Goal: Transaction & Acquisition: Purchase product/service

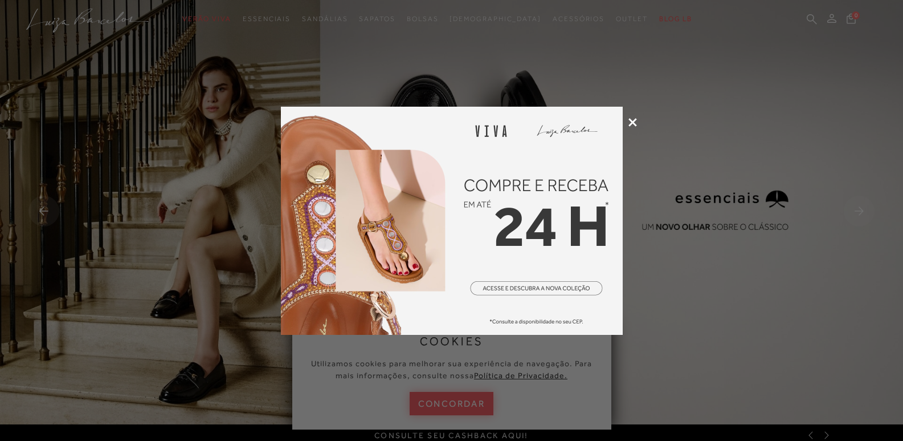
click at [633, 121] on icon at bounding box center [633, 122] width 9 height 9
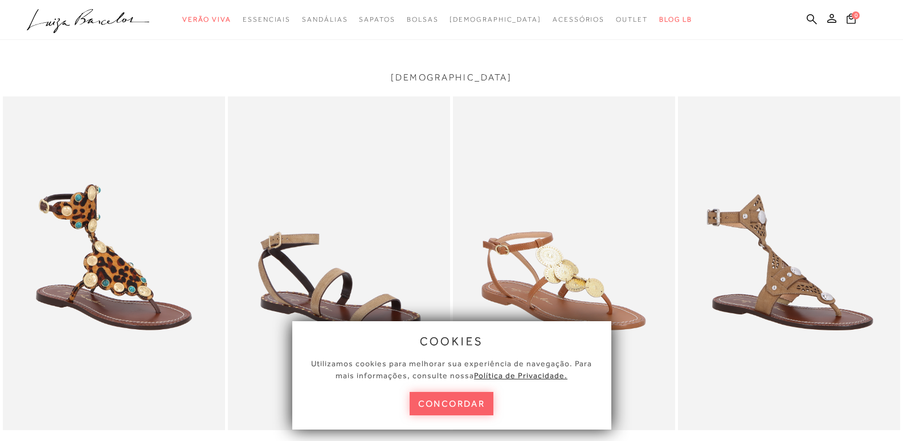
scroll to position [1653, 0]
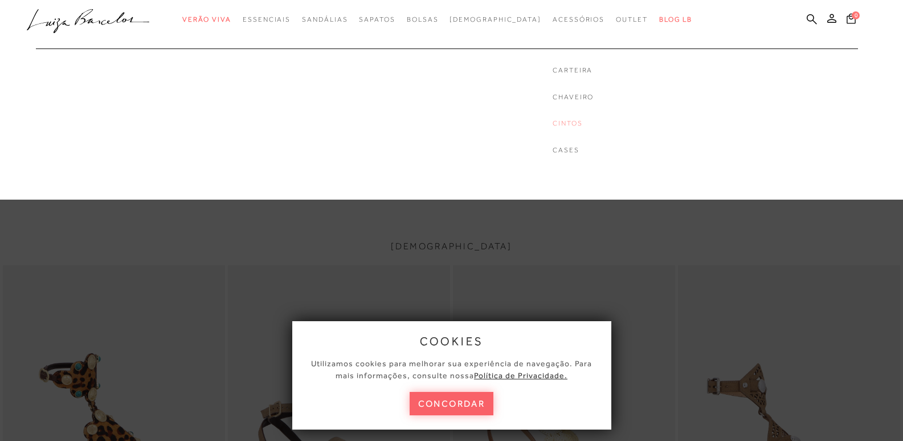
click at [553, 120] on link "Cintos" at bounding box center [573, 124] width 41 height 10
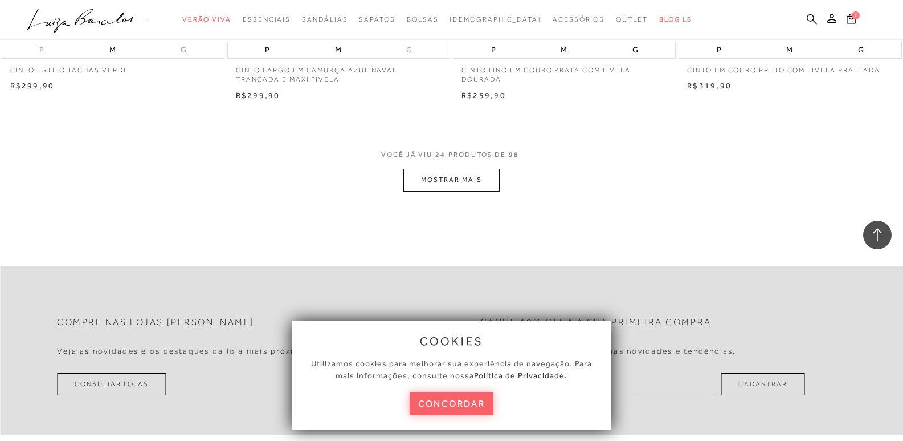
scroll to position [2451, 0]
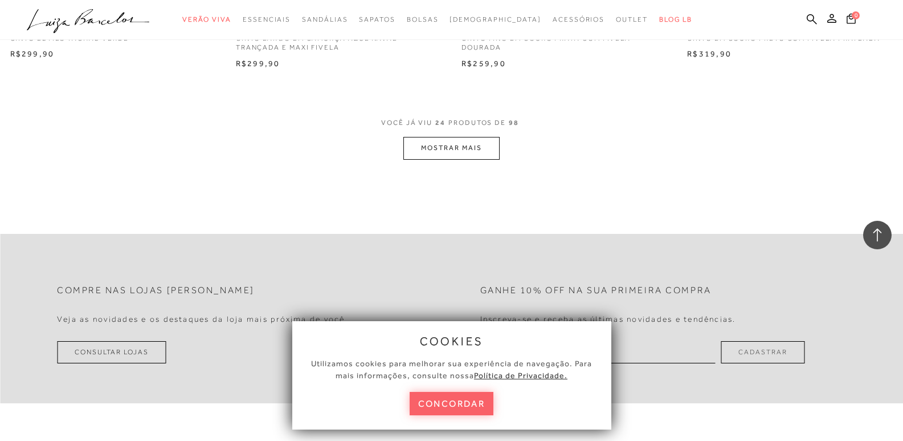
click at [455, 149] on button "MOSTRAR MAIS" at bounding box center [452, 148] width 96 height 22
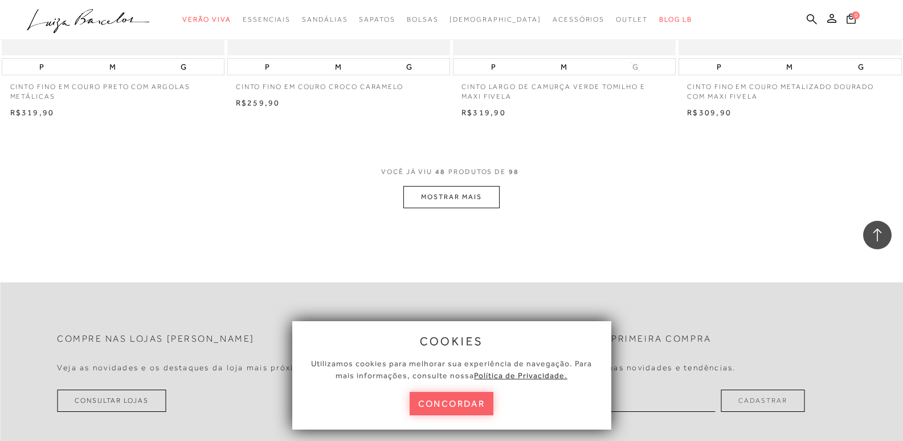
scroll to position [4901, 0]
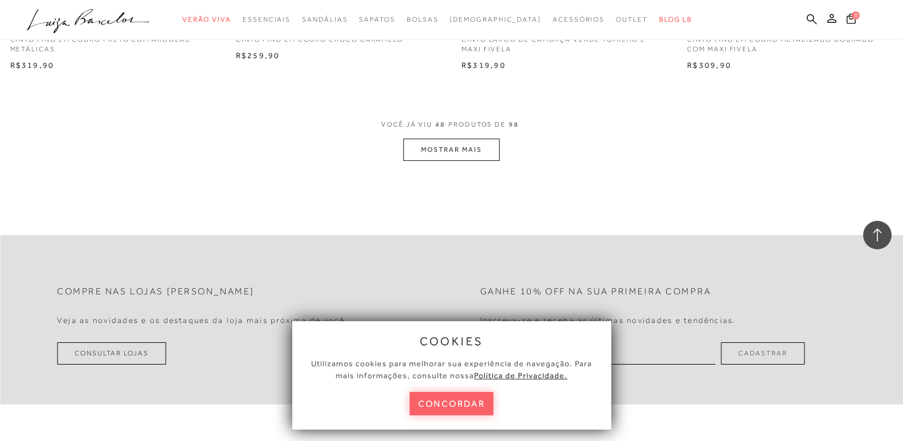
click at [426, 149] on button "MOSTRAR MAIS" at bounding box center [452, 149] width 96 height 22
click at [466, 146] on button "MOSTRAR MAIS" at bounding box center [452, 151] width 96 height 22
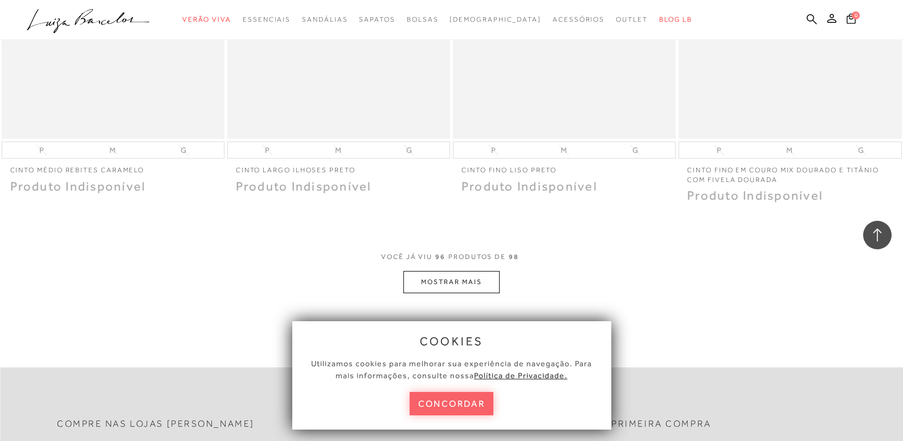
scroll to position [9860, 0]
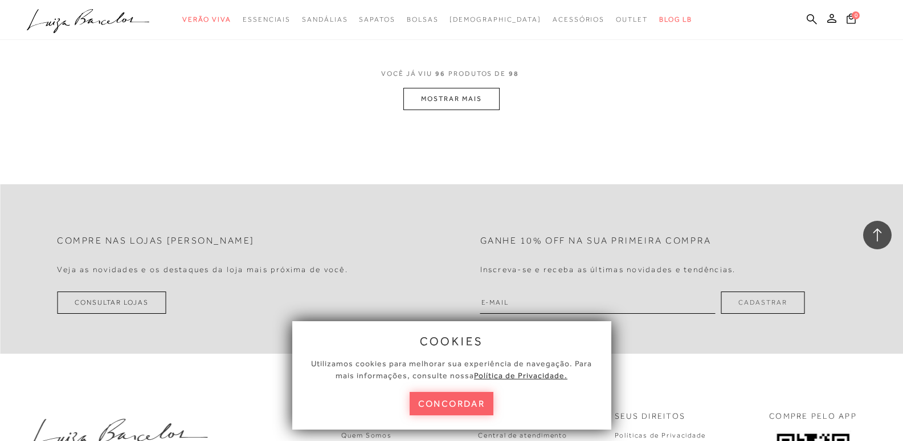
click at [459, 96] on button "MOSTRAR MAIS" at bounding box center [452, 99] width 96 height 22
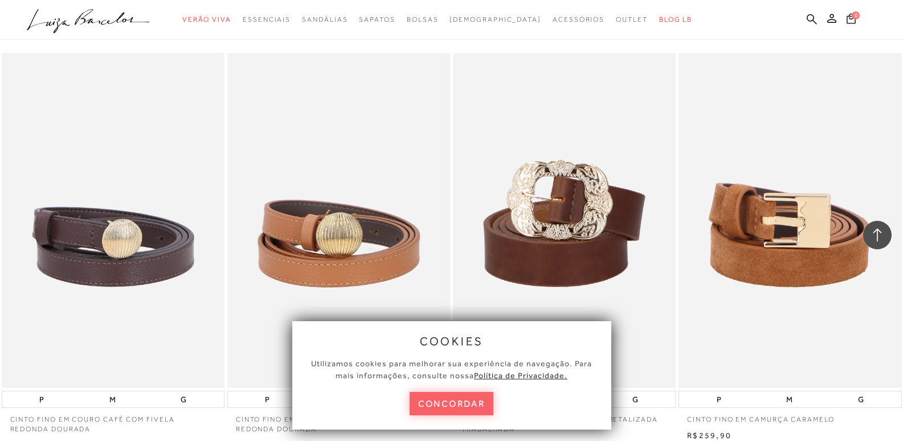
scroll to position [3420, 0]
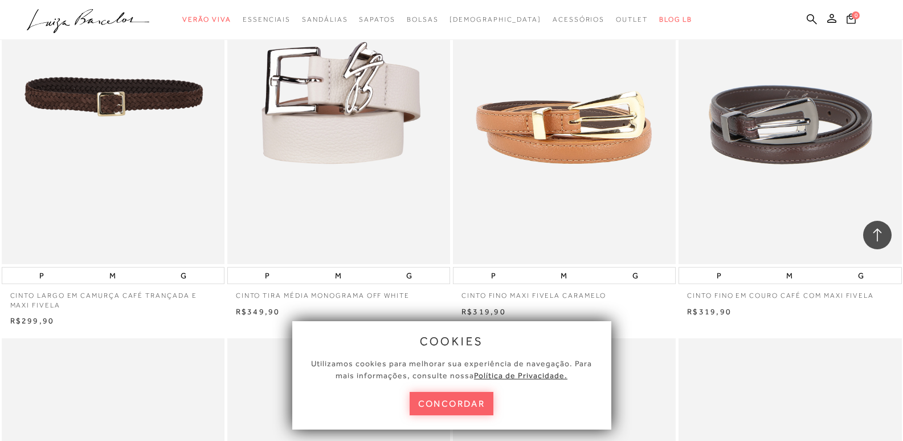
click at [107, 91] on img at bounding box center [114, 96] width 222 height 335
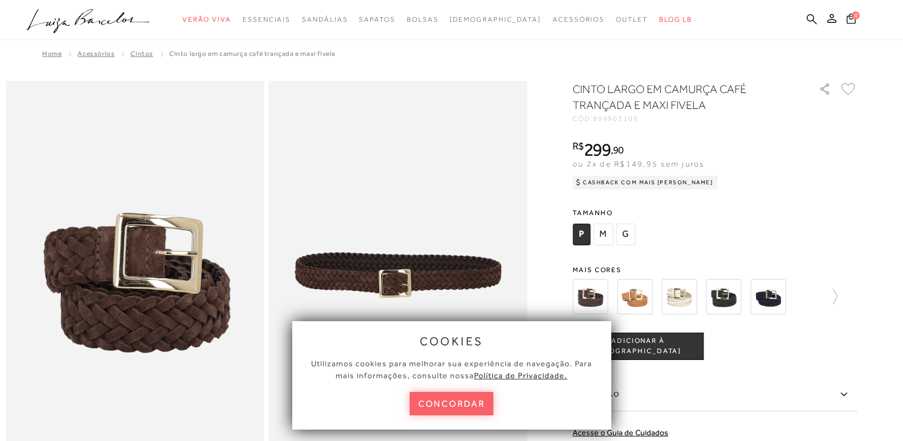
click at [684, 298] on img at bounding box center [679, 296] width 35 height 35
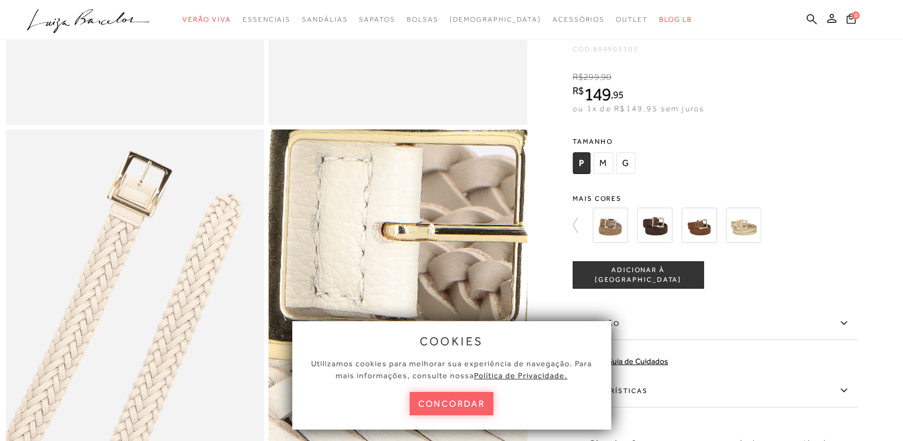
scroll to position [342, 0]
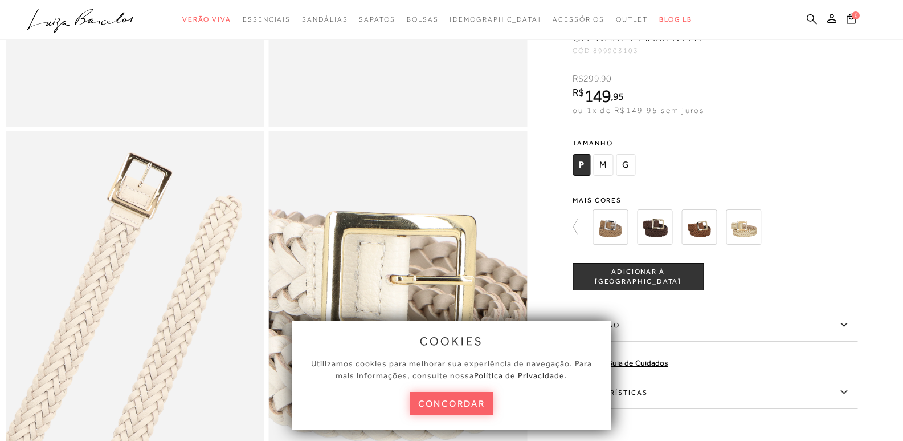
click at [757, 241] on img at bounding box center [743, 226] width 35 height 35
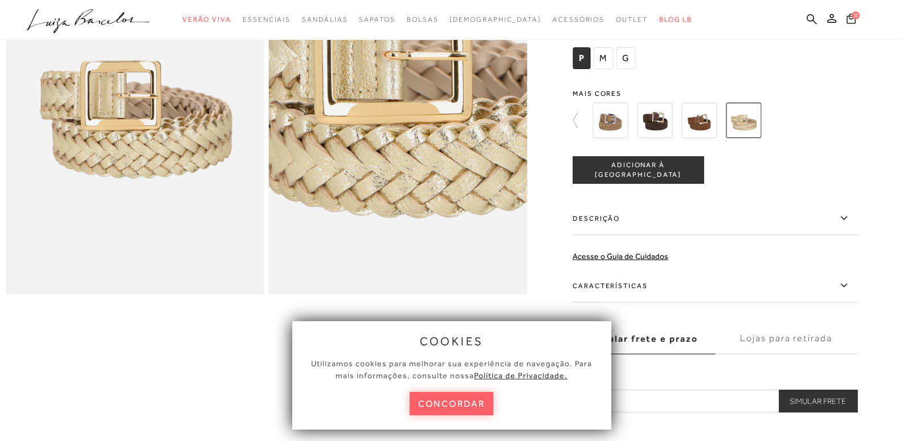
scroll to position [114, 0]
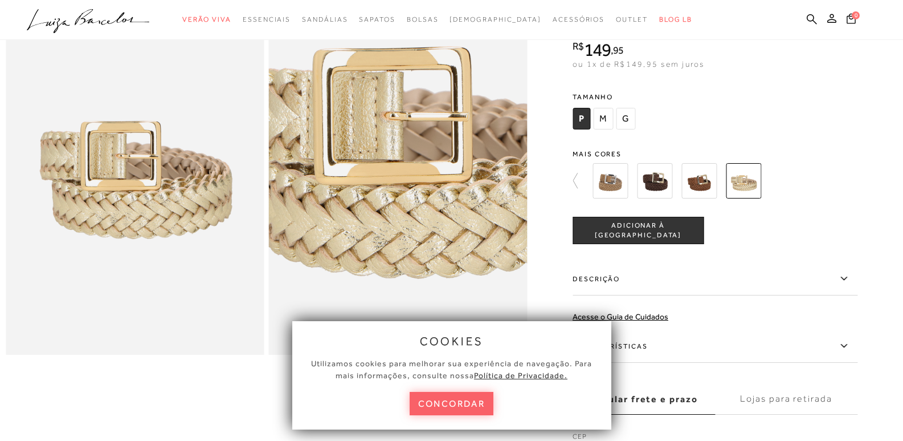
click at [606, 117] on span "M" at bounding box center [603, 119] width 20 height 22
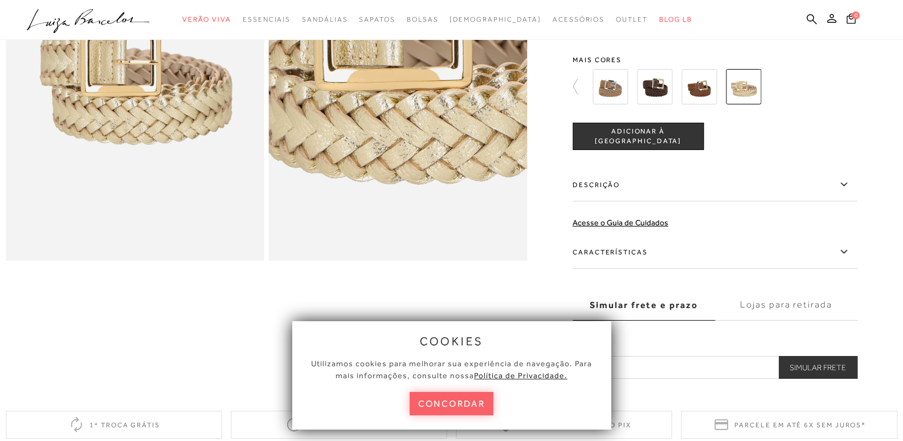
scroll to position [228, 0]
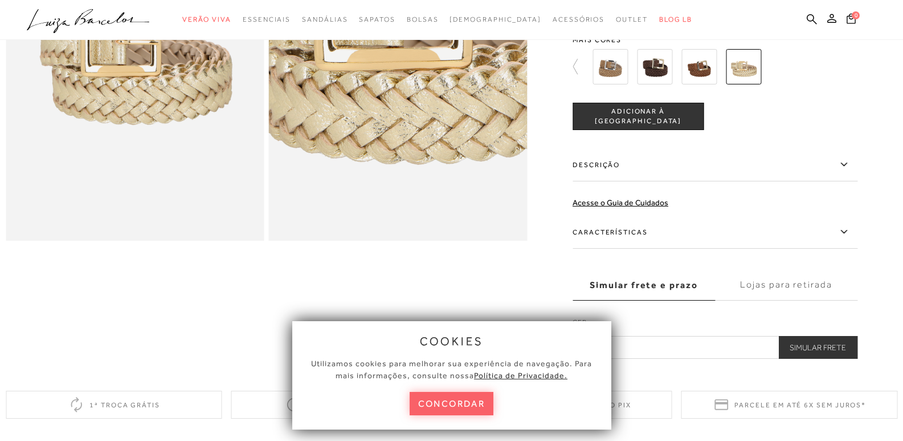
click at [847, 233] on icon at bounding box center [844, 232] width 14 height 14
click at [0, 0] on input "Características" at bounding box center [0, 0] width 0 height 0
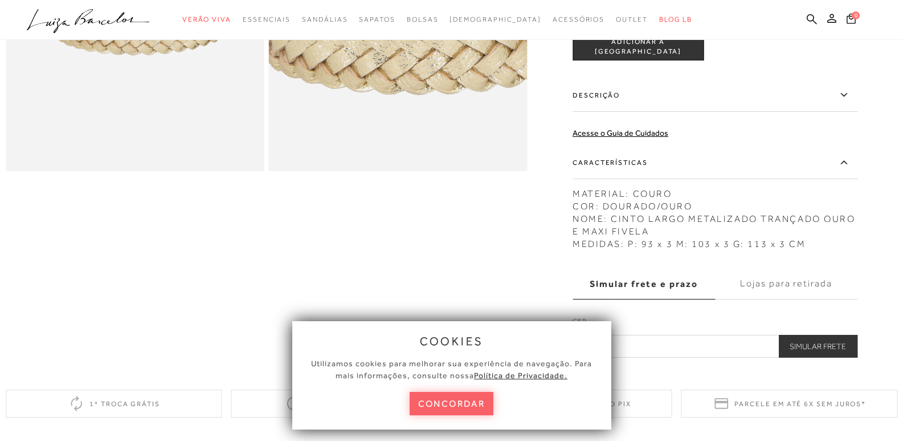
scroll to position [285, 0]
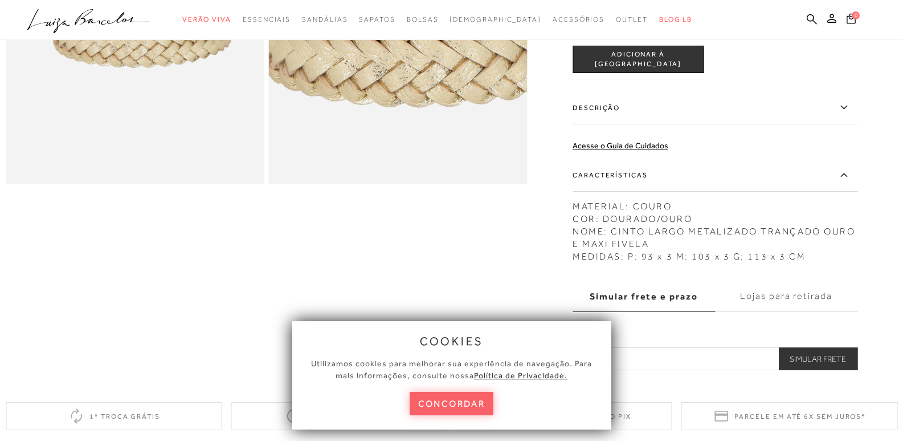
click at [843, 104] on icon at bounding box center [844, 107] width 14 height 14
click at [0, 0] on input "Descrição" at bounding box center [0, 0] width 0 height 0
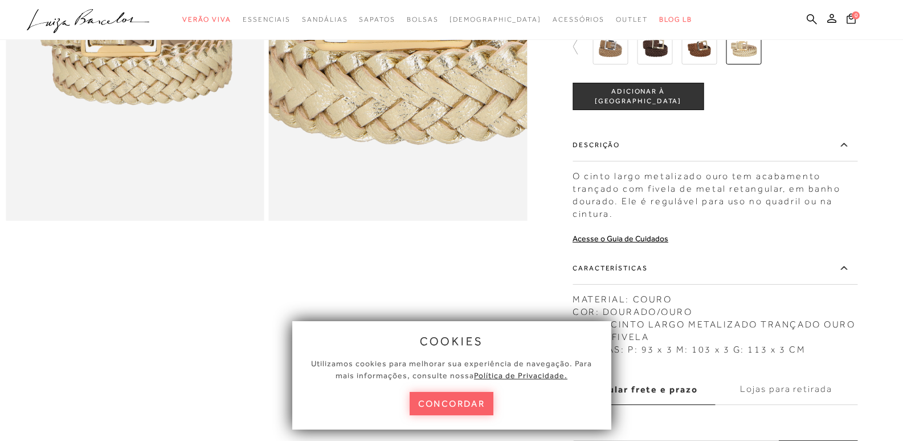
scroll to position [228, 0]
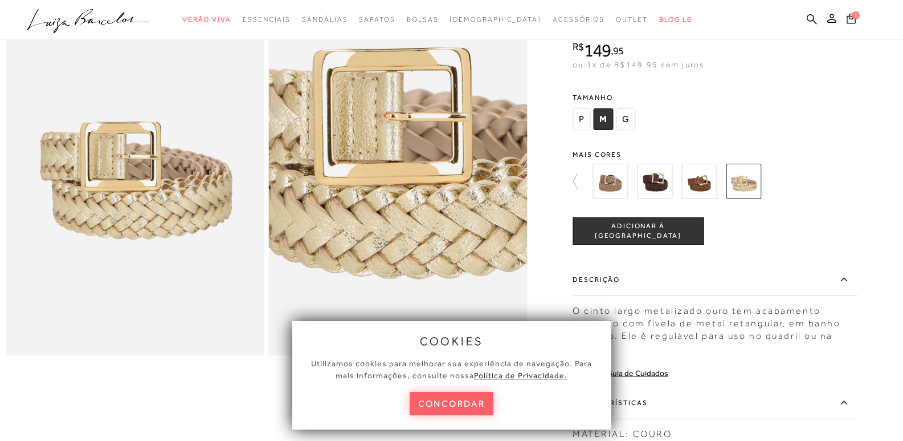
scroll to position [114, 0]
click at [646, 230] on span "ADICIONAR À [GEOGRAPHIC_DATA]" at bounding box center [638, 231] width 130 height 20
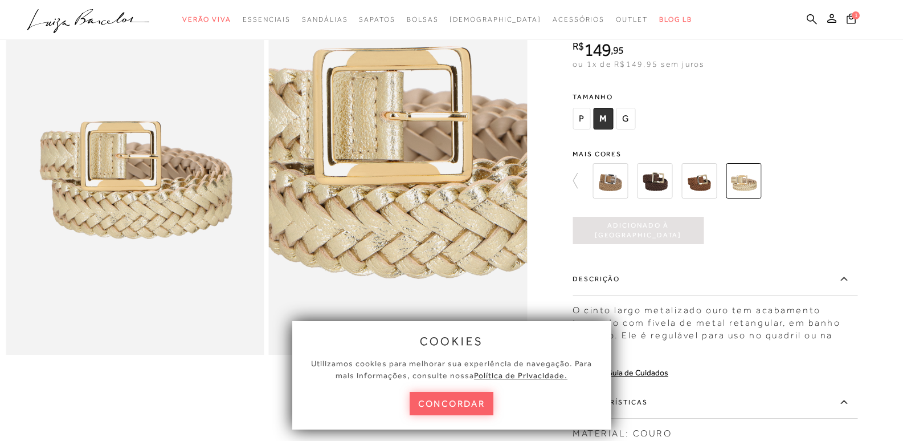
scroll to position [0, 0]
click at [706, 181] on img at bounding box center [699, 180] width 35 height 35
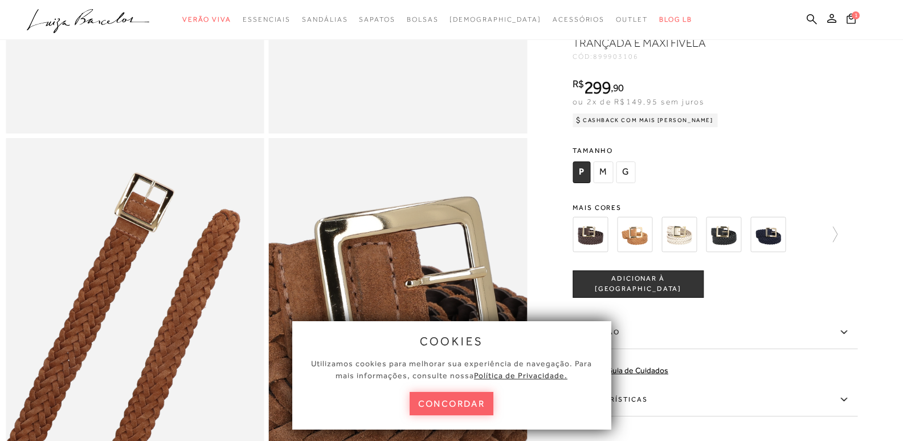
scroll to position [399, 0]
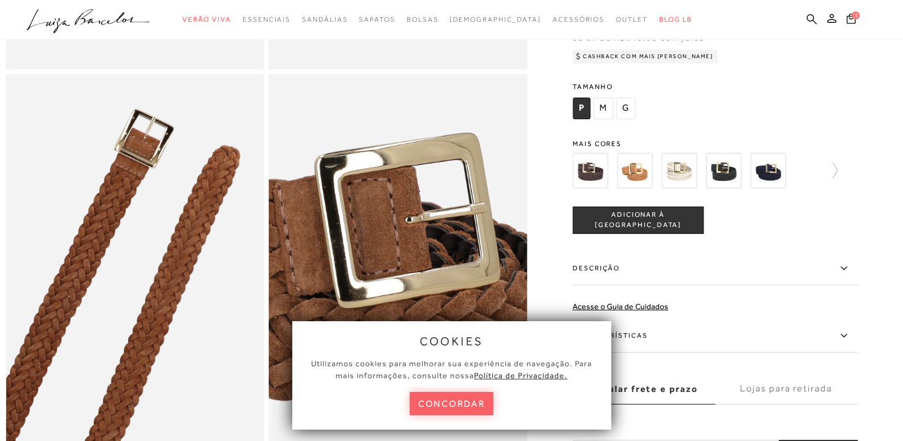
click at [731, 186] on img at bounding box center [723, 169] width 35 height 35
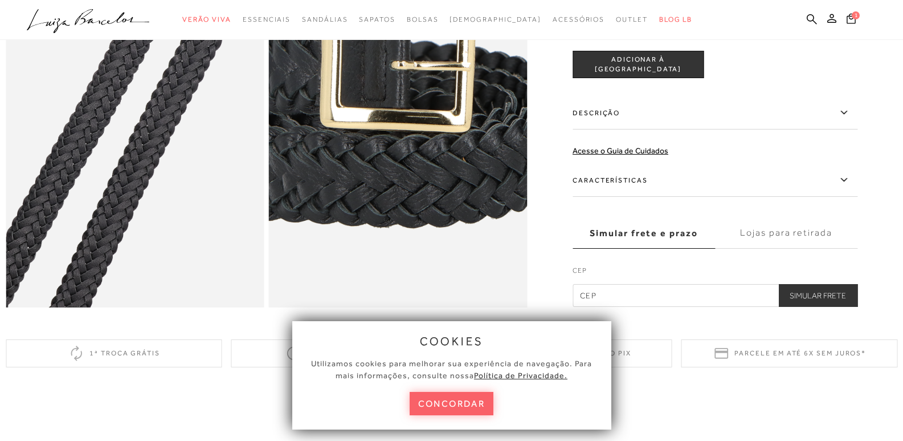
scroll to position [570, 0]
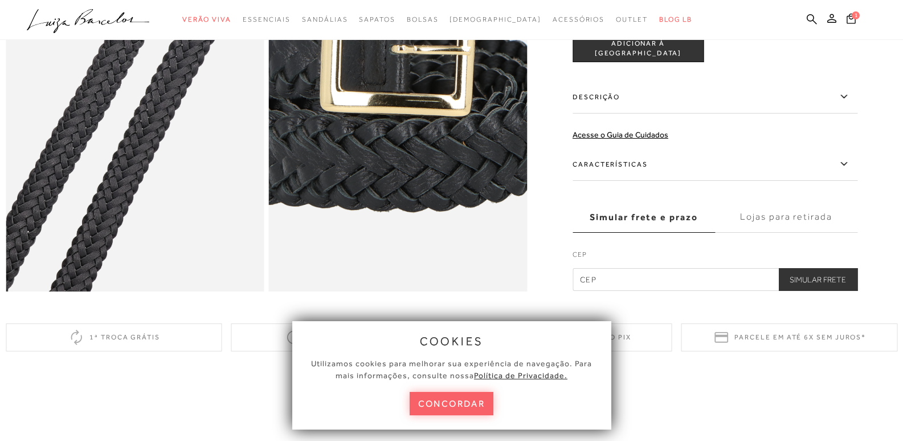
click at [847, 104] on icon at bounding box center [844, 96] width 14 height 14
click at [0, 0] on input "Descrição" at bounding box center [0, 0] width 0 height 0
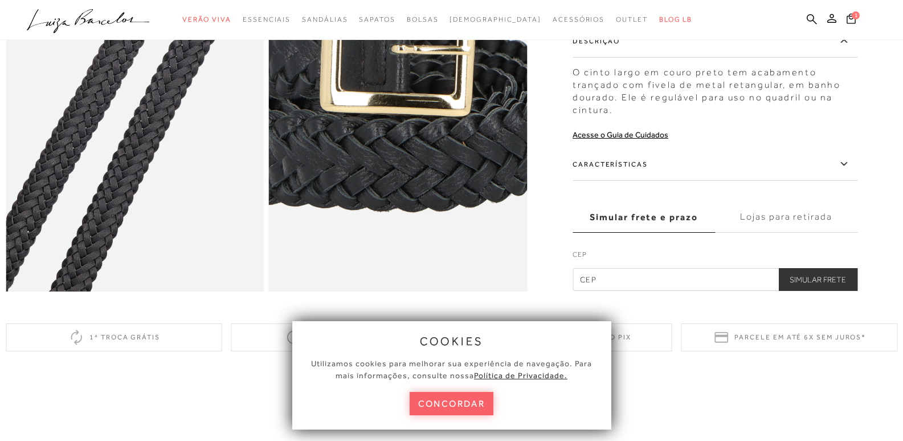
click at [845, 171] on icon at bounding box center [844, 164] width 14 height 14
click at [0, 0] on input "Características" at bounding box center [0, 0] width 0 height 0
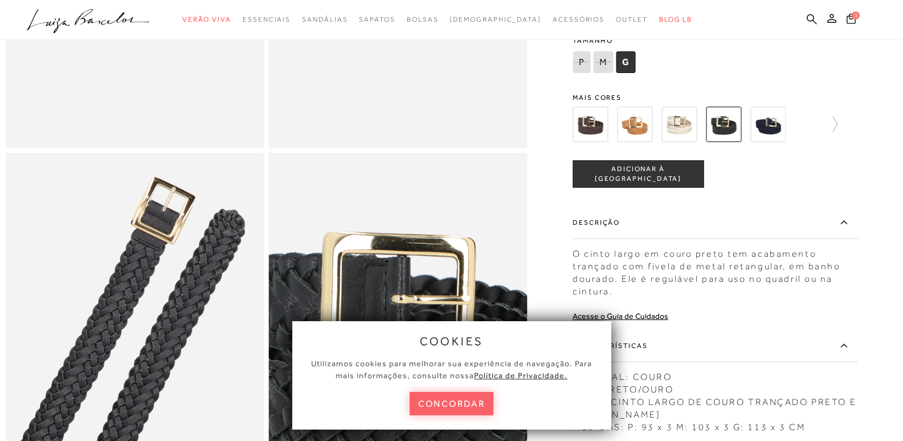
scroll to position [285, 0]
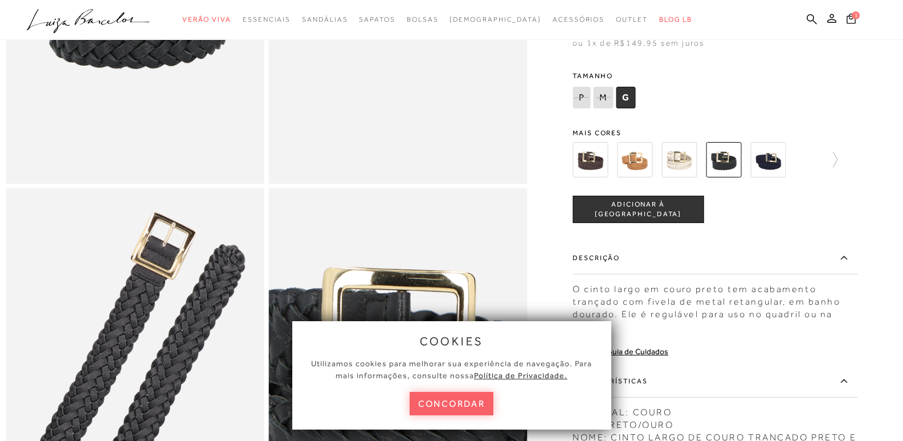
click at [691, 177] on img at bounding box center [679, 159] width 35 height 35
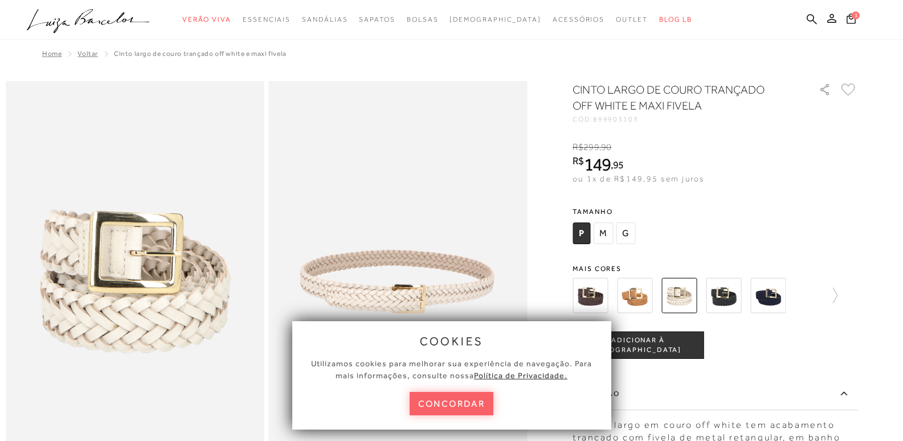
scroll to position [57, 0]
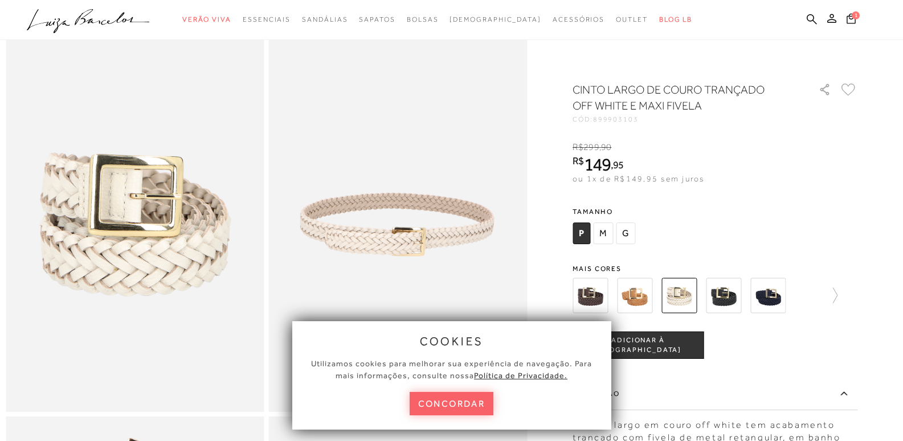
click at [605, 233] on span "M" at bounding box center [603, 233] width 20 height 22
click at [680, 349] on span "ADICIONAR À [GEOGRAPHIC_DATA]" at bounding box center [638, 345] width 130 height 20
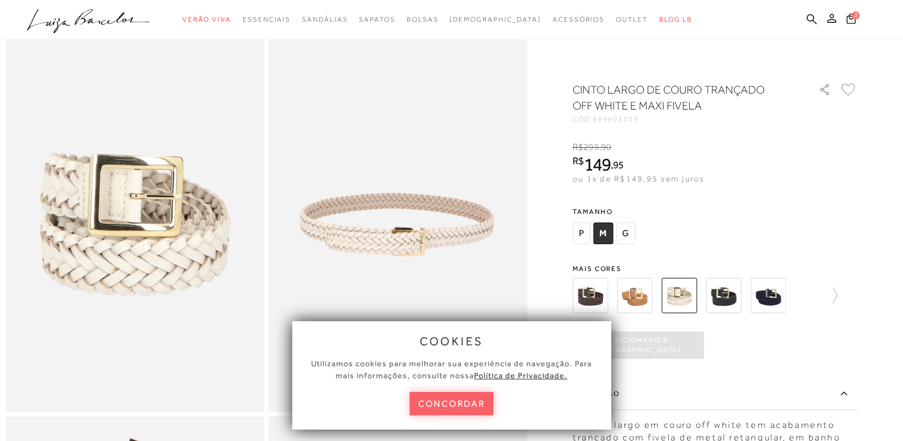
scroll to position [0, 0]
click at [731, 290] on img at bounding box center [723, 295] width 35 height 35
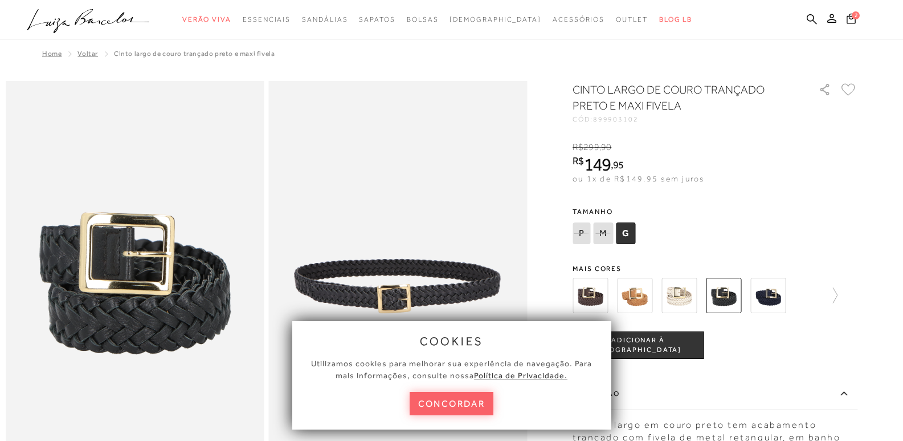
click at [775, 301] on img at bounding box center [768, 295] width 35 height 35
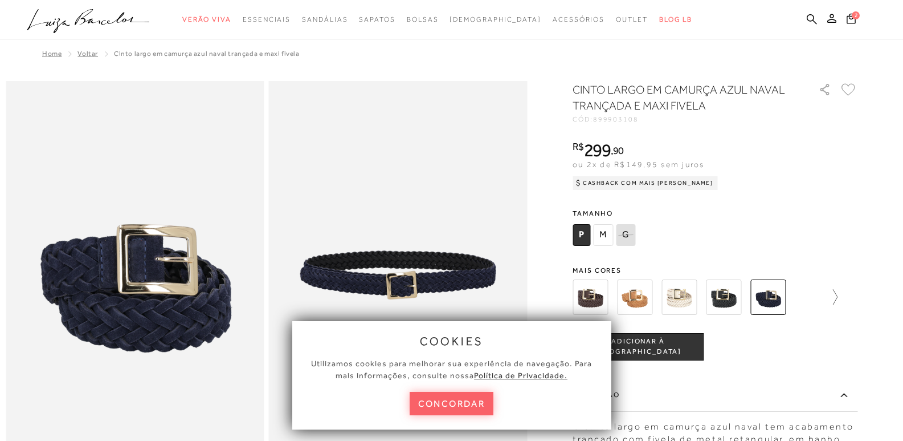
click at [834, 296] on icon at bounding box center [830, 297] width 16 height 16
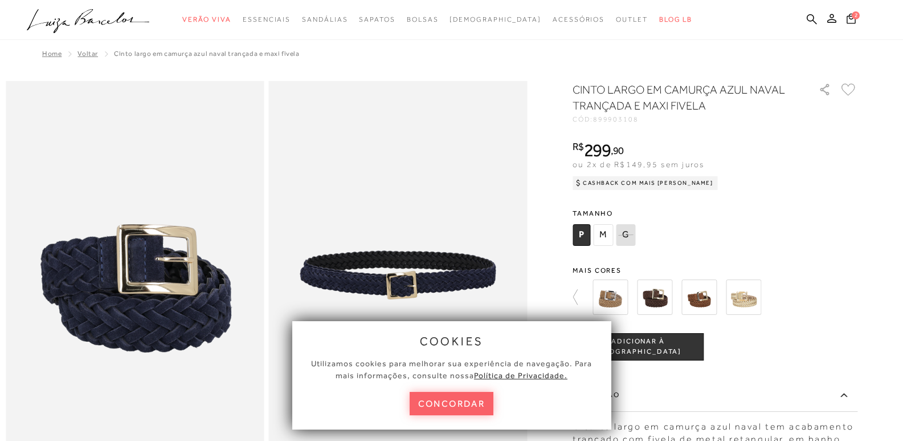
click at [613, 299] on img at bounding box center [610, 296] width 35 height 35
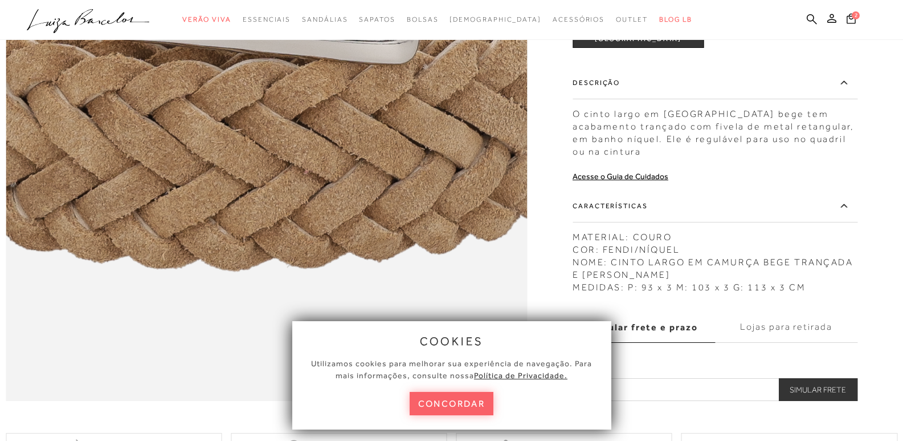
scroll to position [684, 0]
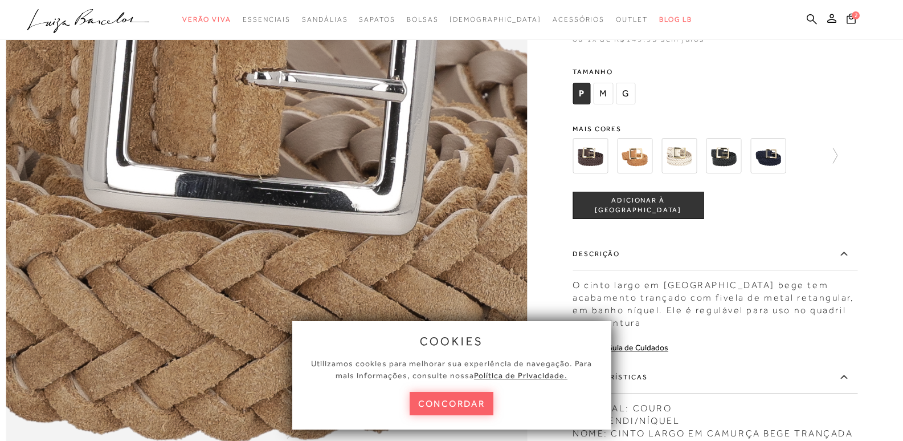
click at [606, 103] on span "M" at bounding box center [603, 94] width 20 height 22
click at [648, 215] on span "ADICIONAR À [GEOGRAPHIC_DATA]" at bounding box center [638, 205] width 130 height 20
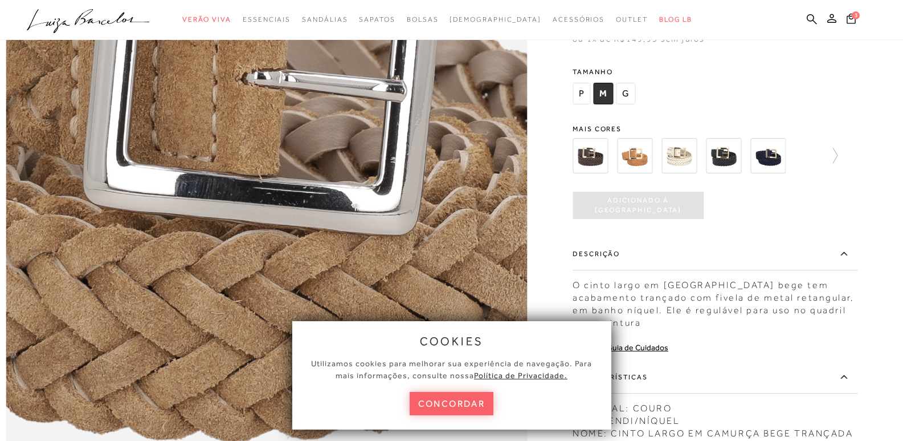
scroll to position [0, 0]
click at [838, 164] on icon at bounding box center [830, 156] width 16 height 16
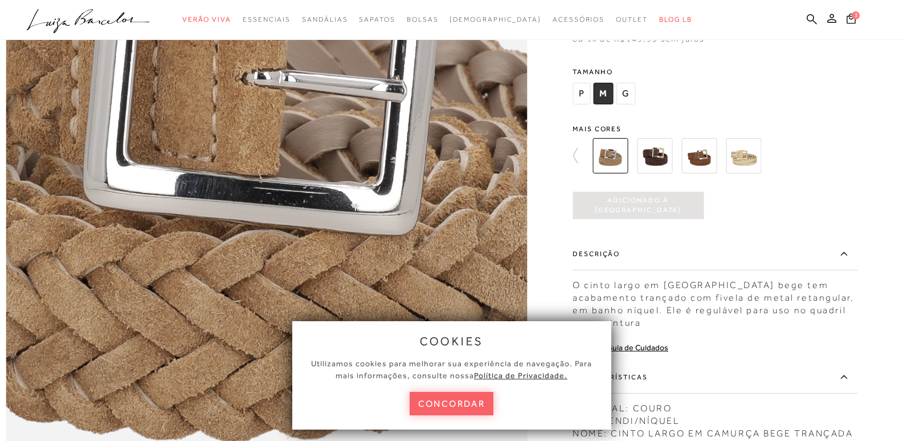
click at [664, 170] on img at bounding box center [654, 155] width 35 height 35
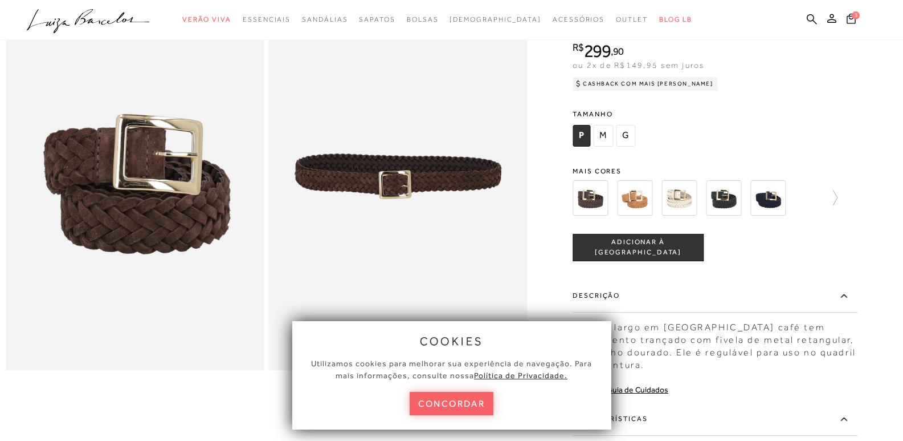
scroll to position [57, 0]
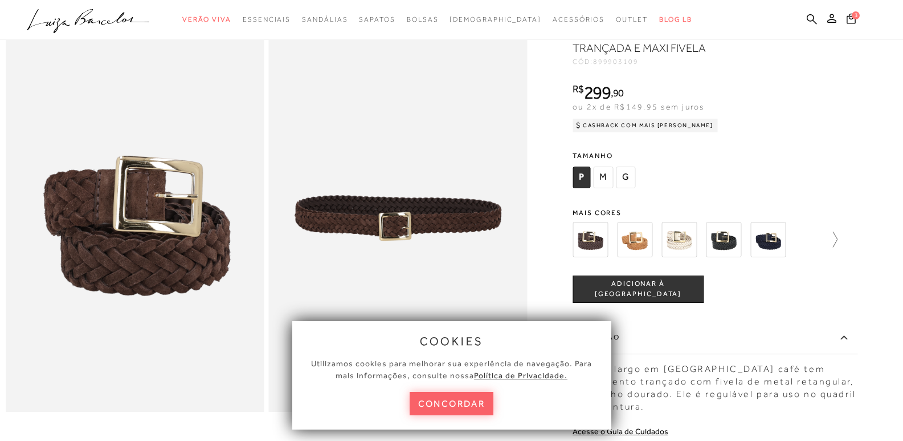
click at [836, 237] on icon at bounding box center [830, 239] width 16 height 16
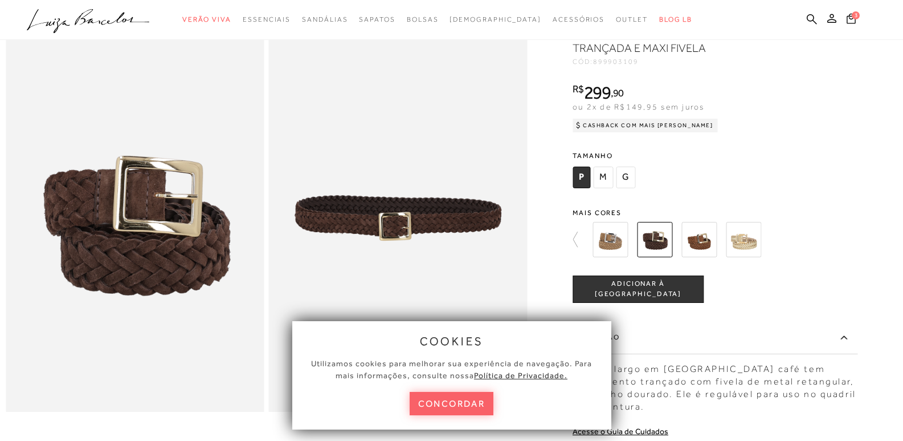
click at [713, 241] on img at bounding box center [699, 239] width 35 height 35
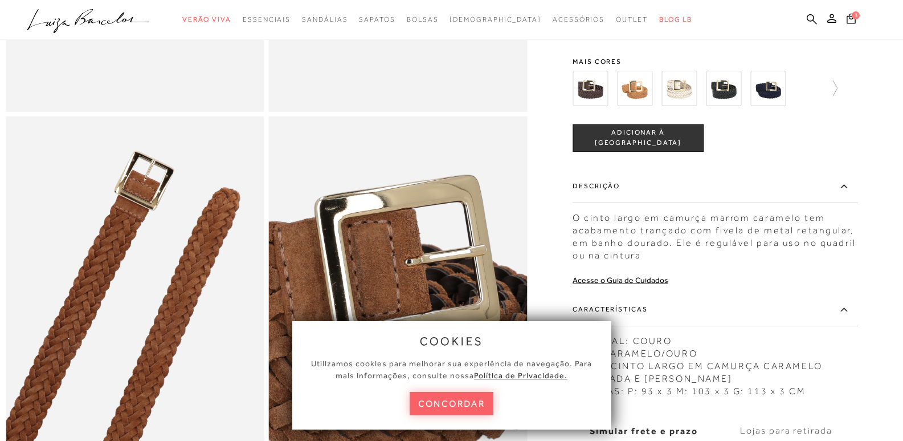
scroll to position [285, 0]
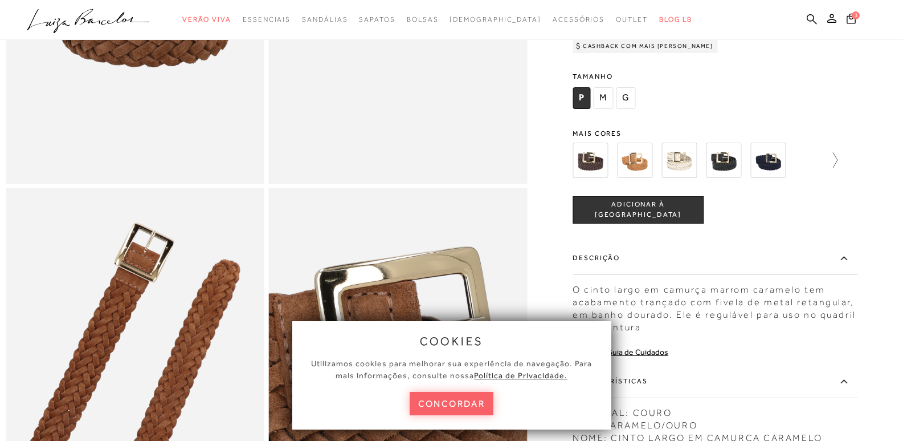
click at [838, 168] on icon at bounding box center [830, 160] width 16 height 16
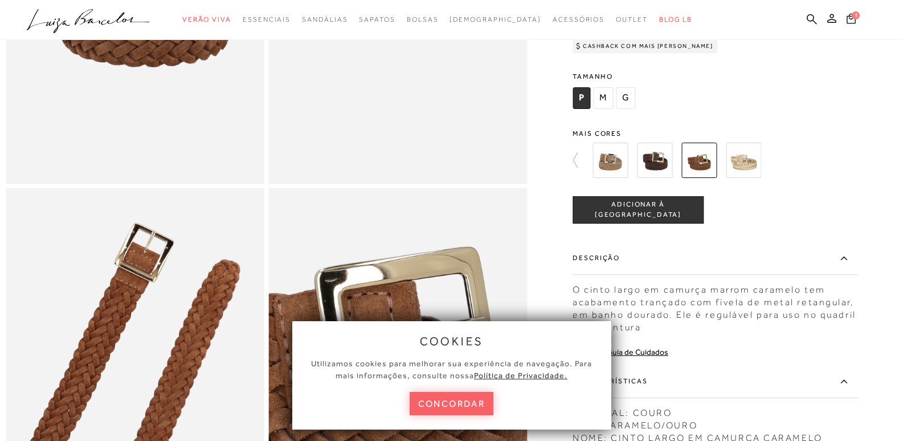
click at [748, 176] on img at bounding box center [743, 159] width 35 height 35
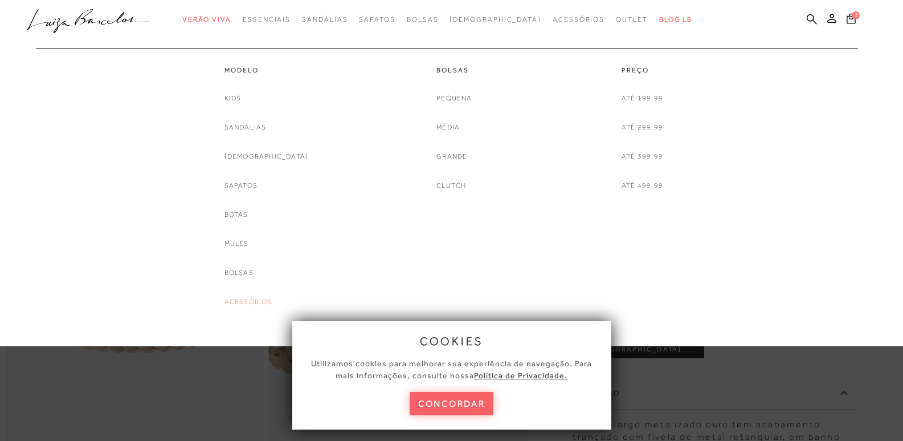
click at [267, 303] on link "Acessórios" at bounding box center [249, 302] width 48 height 12
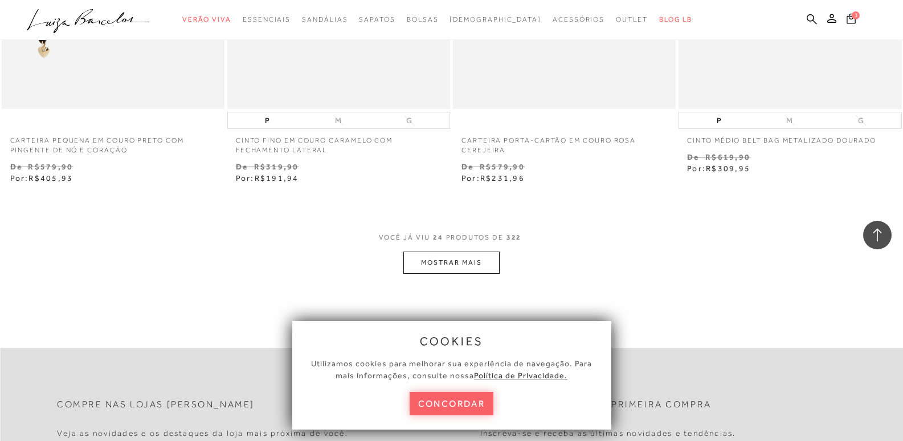
scroll to position [2451, 0]
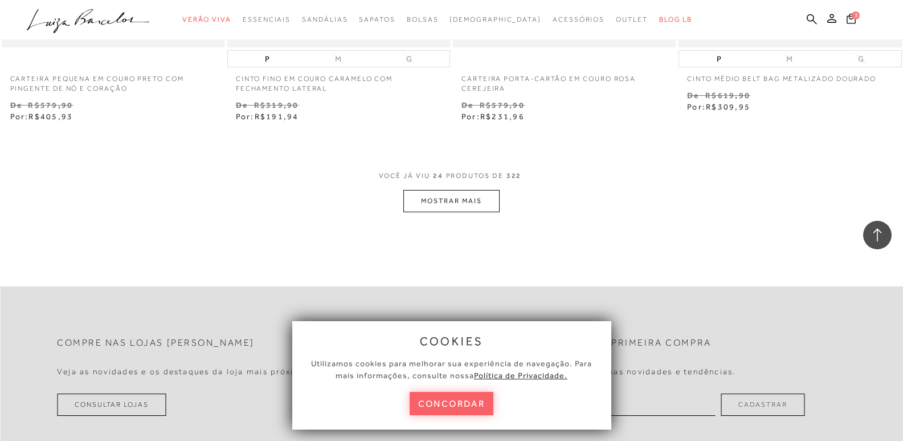
click at [454, 194] on button "MOSTRAR MAIS" at bounding box center [452, 201] width 96 height 22
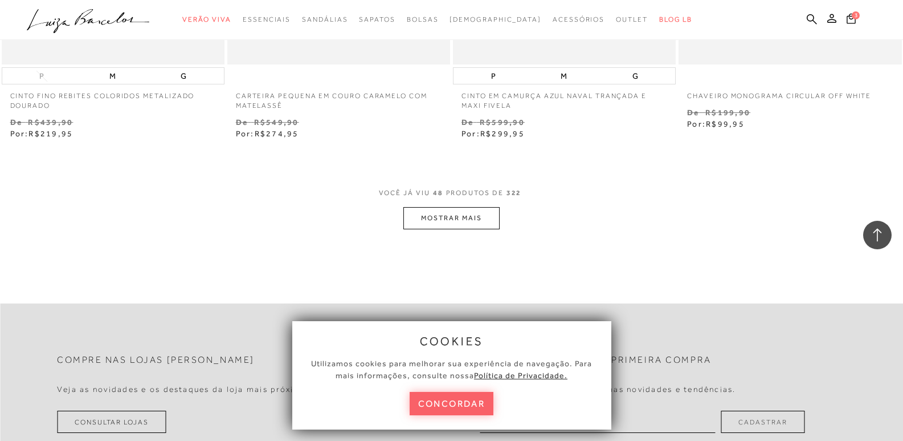
scroll to position [4958, 0]
click at [459, 217] on button "MOSTRAR MAIS" at bounding box center [452, 217] width 96 height 22
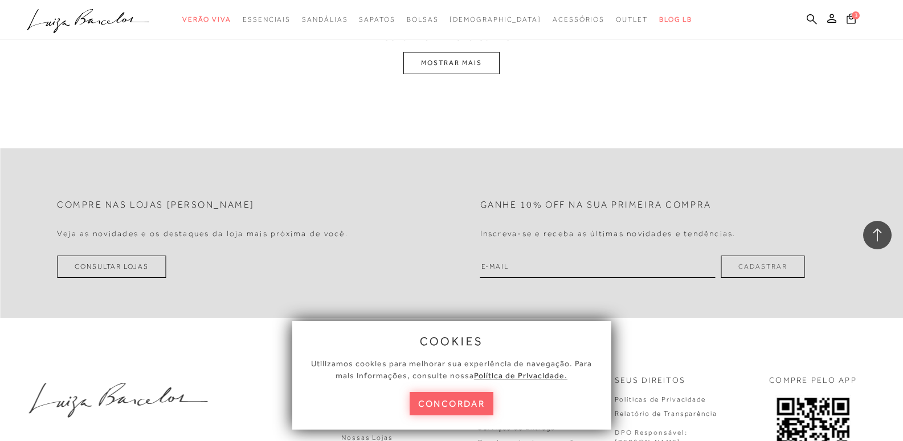
scroll to position [7637, 0]
click at [426, 59] on button "MOSTRAR MAIS" at bounding box center [452, 62] width 96 height 22
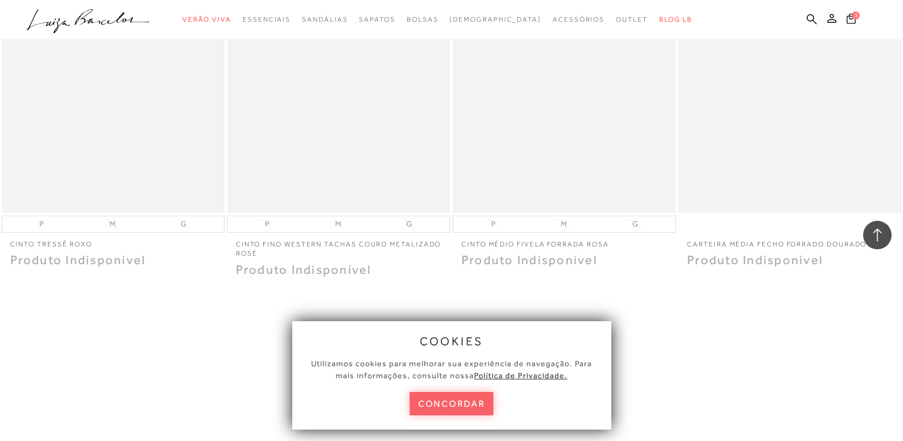
scroll to position [10080, 0]
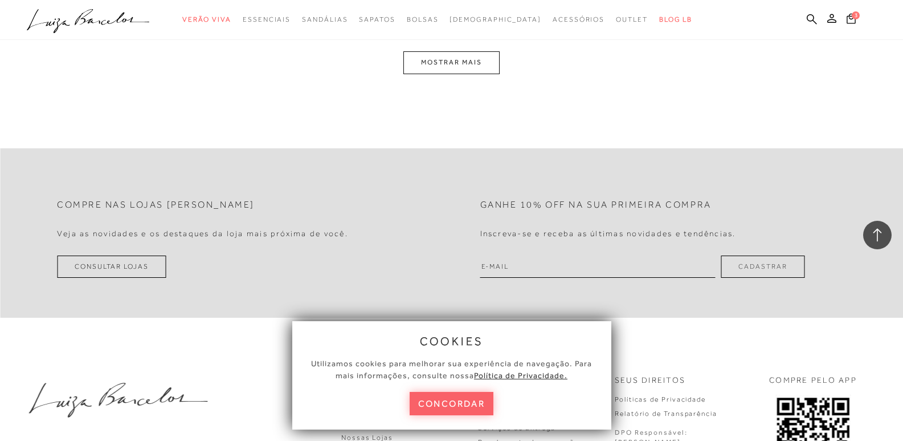
click at [465, 59] on button "MOSTRAR MAIS" at bounding box center [452, 62] width 96 height 22
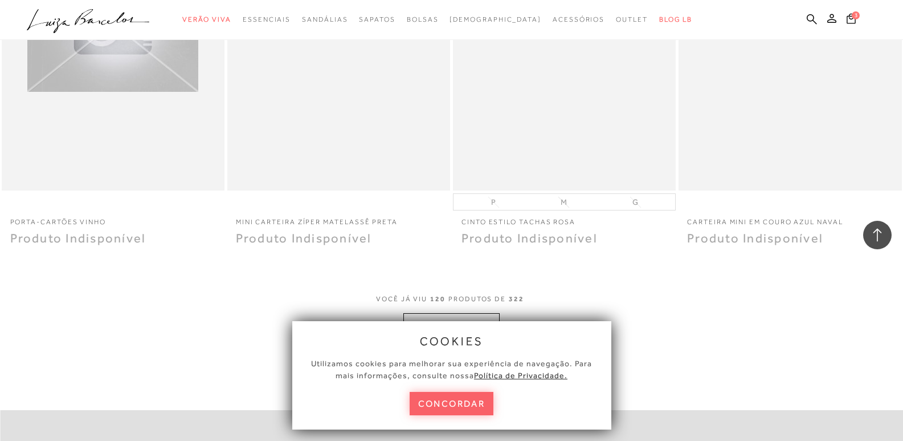
scroll to position [12333, 0]
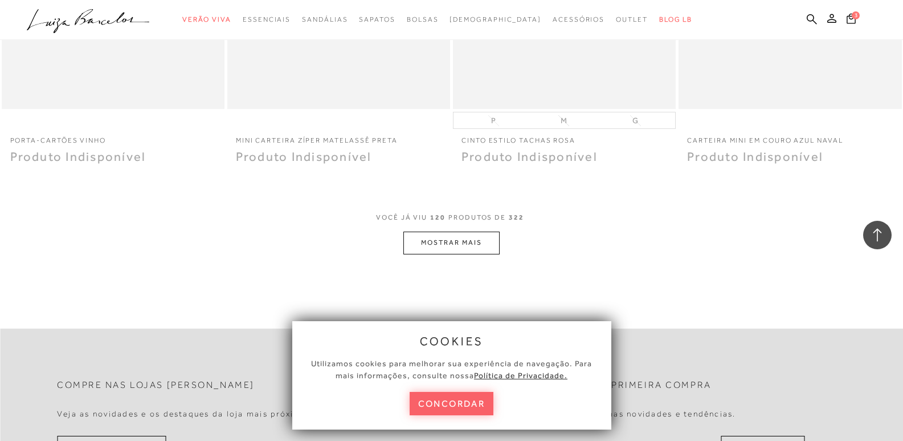
click at [478, 231] on button "MOSTRAR MAIS" at bounding box center [452, 242] width 96 height 22
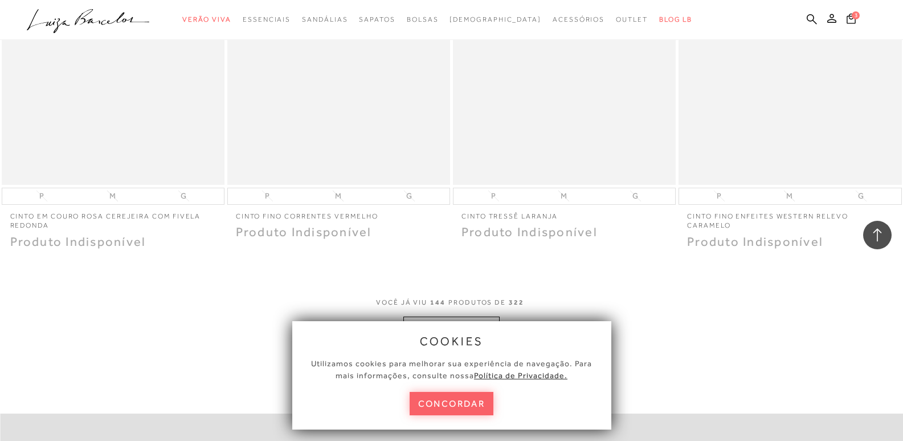
scroll to position [14841, 0]
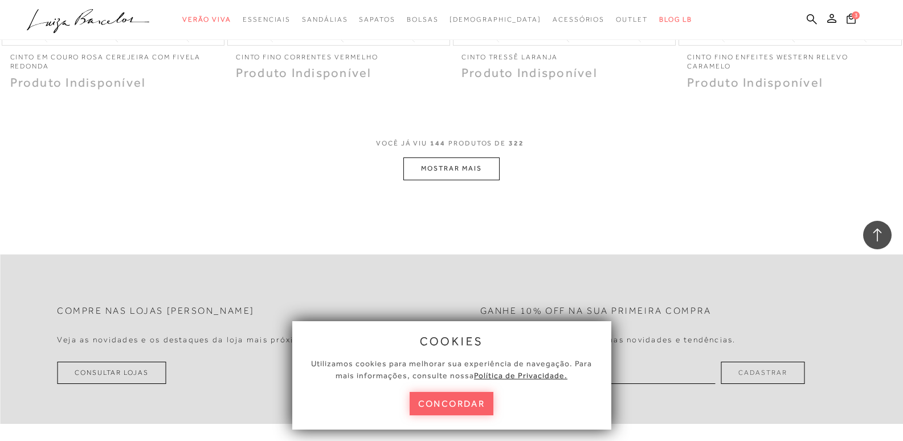
click at [483, 157] on button "MOSTRAR MAIS" at bounding box center [452, 168] width 96 height 22
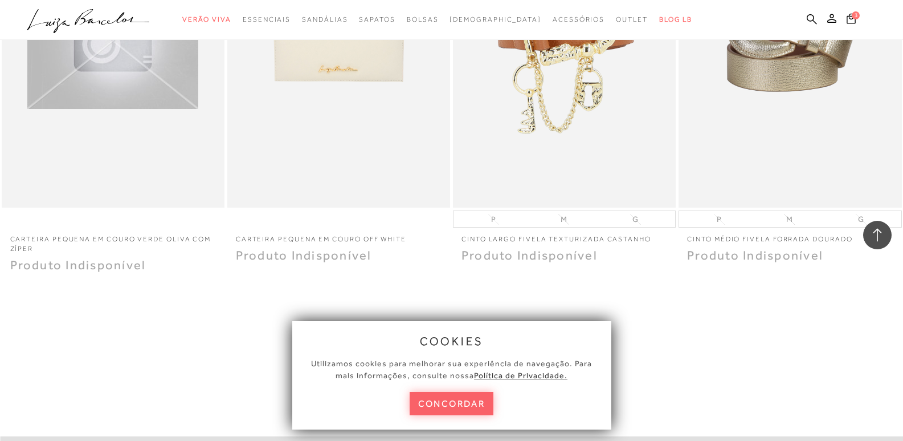
scroll to position [17348, 0]
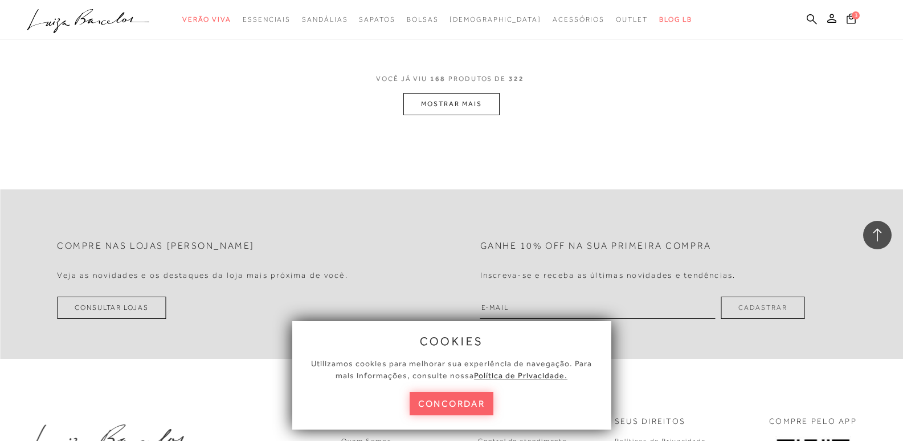
click at [878, 231] on icon at bounding box center [877, 234] width 15 height 15
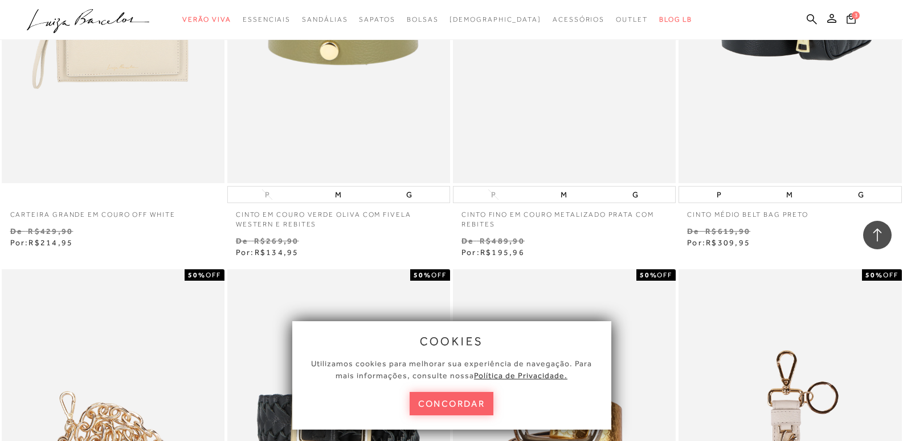
scroll to position [2679, 0]
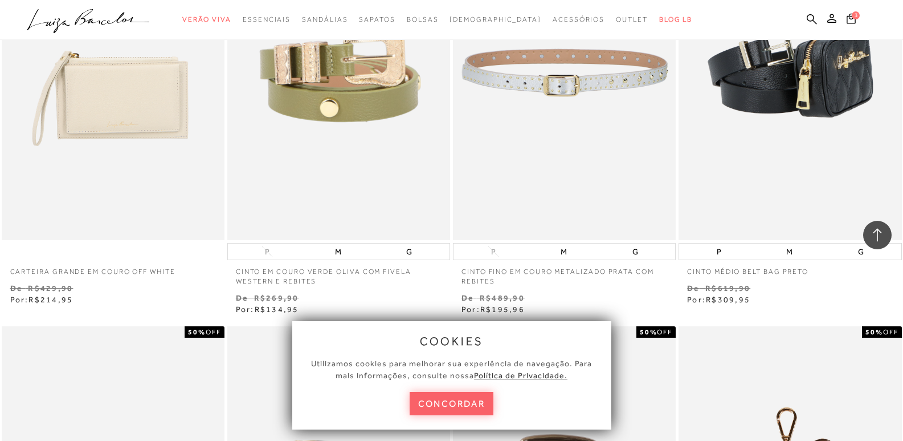
click at [572, 90] on img at bounding box center [565, 72] width 222 height 335
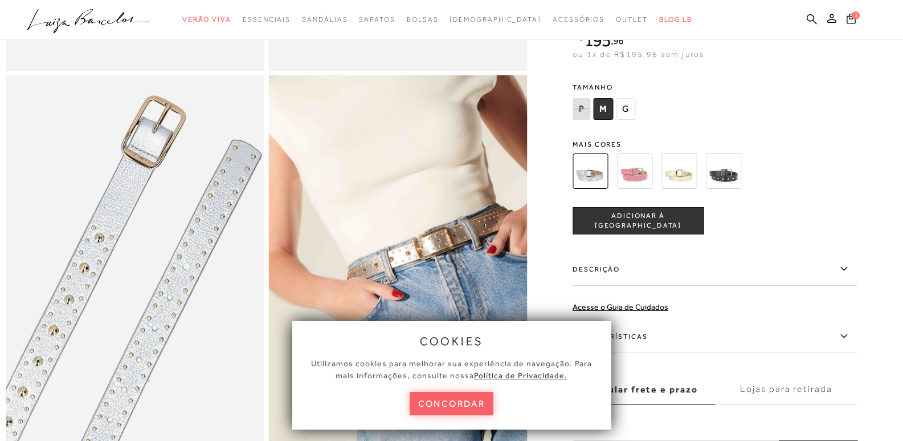
scroll to position [397, 0]
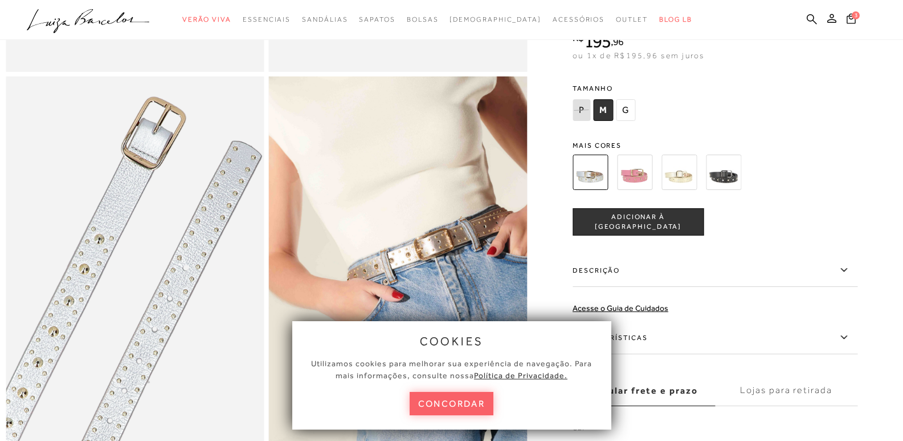
click at [608, 121] on span "M" at bounding box center [603, 110] width 20 height 22
click at [641, 232] on span "ADICIONAR À [GEOGRAPHIC_DATA]" at bounding box center [638, 222] width 130 height 20
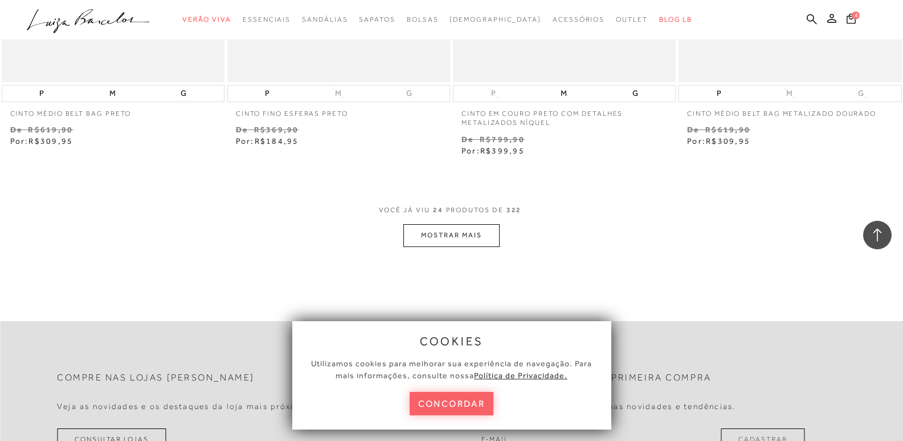
scroll to position [2508, 0]
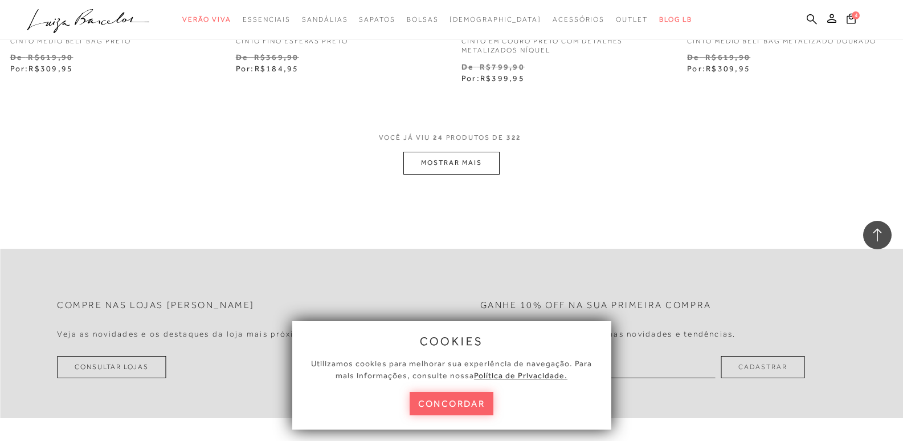
click at [470, 160] on button "MOSTRAR MAIS" at bounding box center [452, 163] width 96 height 22
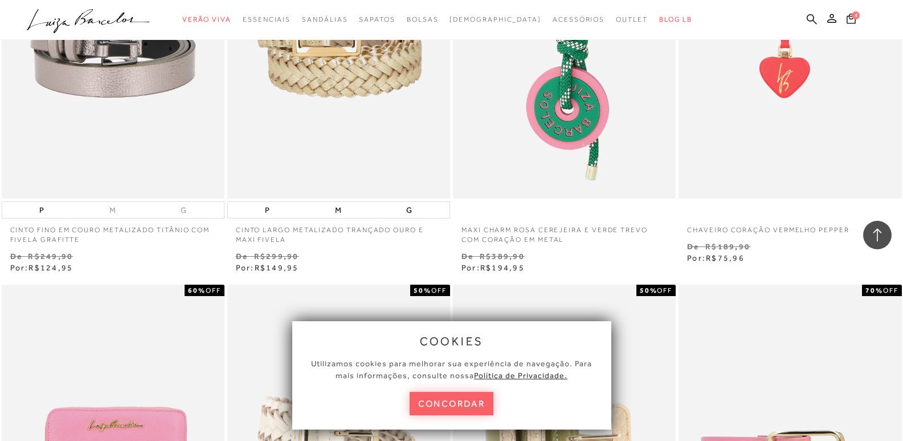
scroll to position [4274, 0]
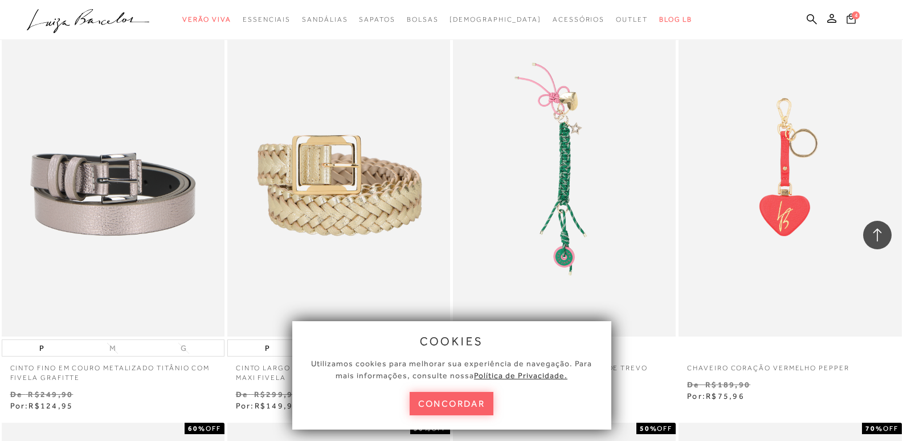
click at [849, 18] on icon at bounding box center [851, 18] width 9 height 10
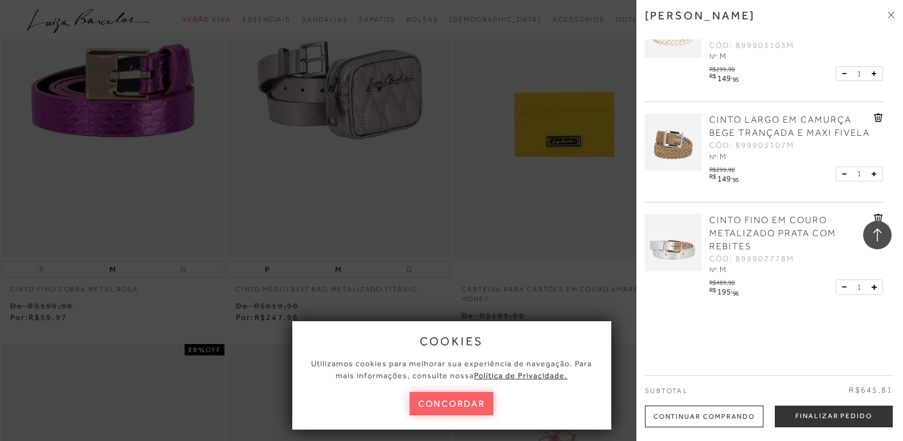
scroll to position [177, 0]
click at [728, 228] on span "CINTO FINO EM COURO METALIZADO PRATA COM REBITES" at bounding box center [773, 233] width 127 height 36
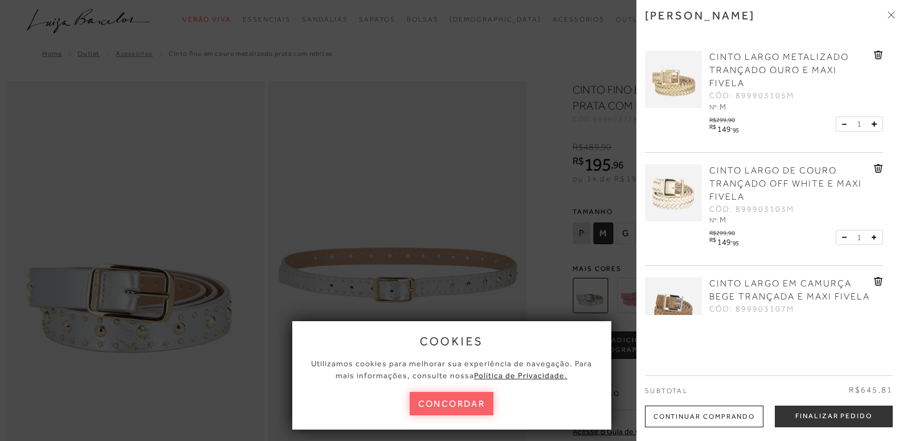
scroll to position [177, 0]
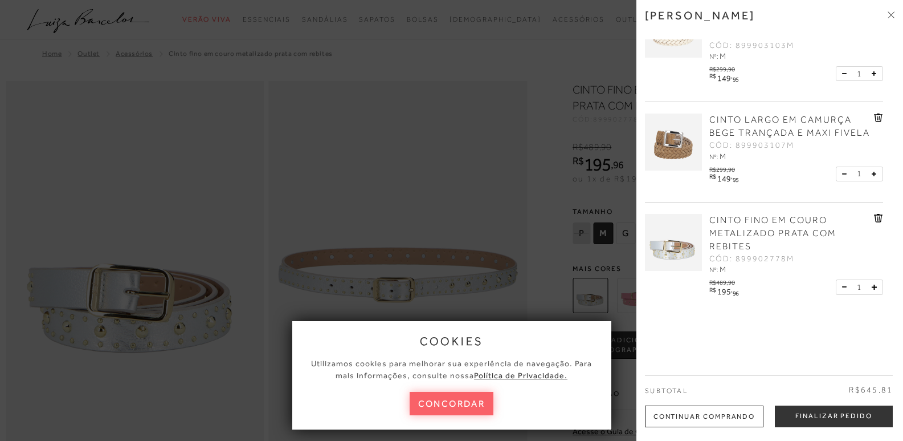
click at [543, 128] on div at bounding box center [451, 220] width 903 height 441
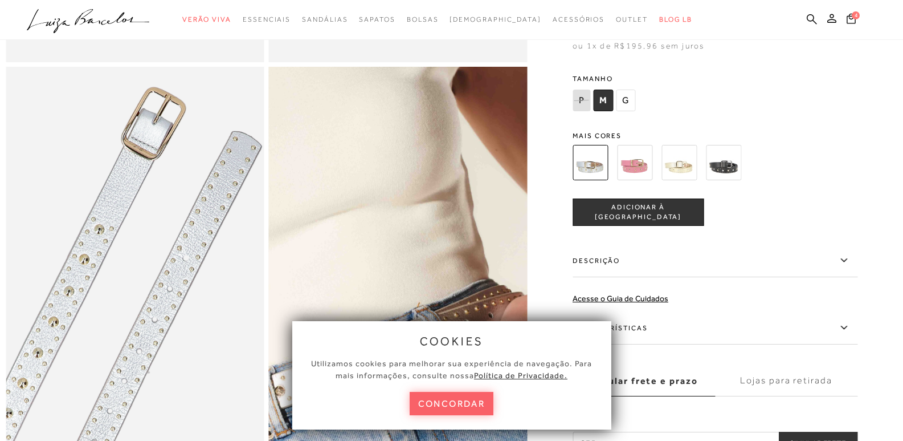
scroll to position [513, 0]
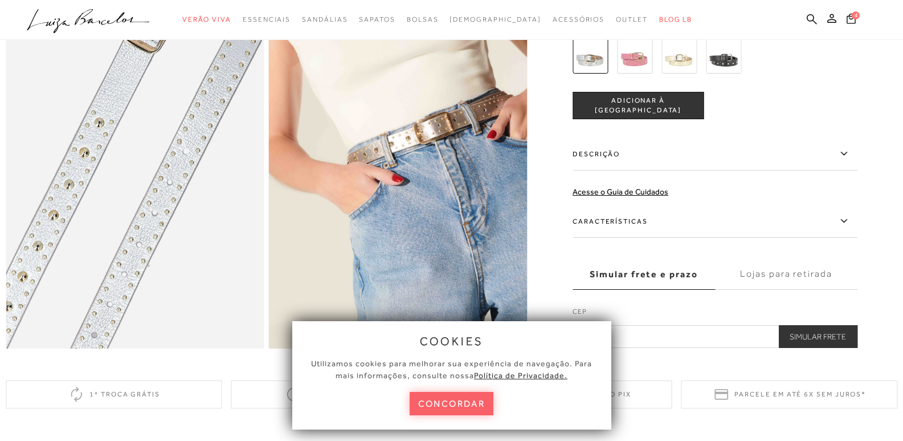
click at [845, 161] on icon at bounding box center [844, 153] width 14 height 14
click at [0, 0] on input "Descrição" at bounding box center [0, 0] width 0 height 0
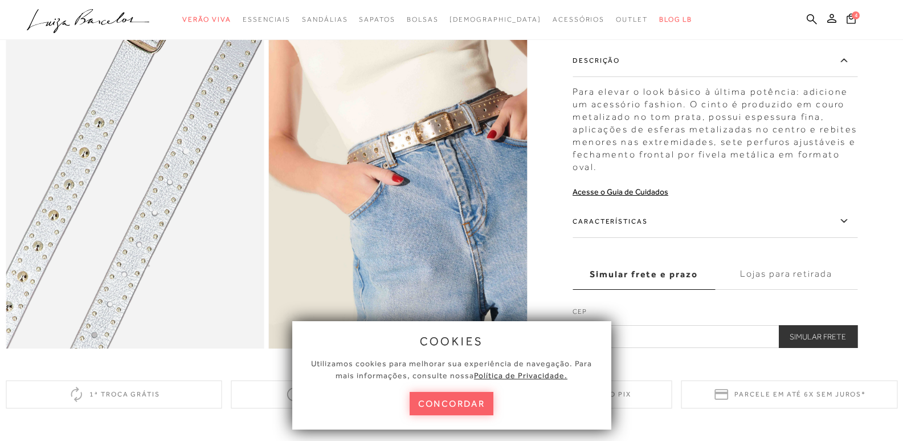
click at [847, 222] on icon at bounding box center [844, 220] width 6 height 3
click at [0, 0] on input "Características" at bounding box center [0, 0] width 0 height 0
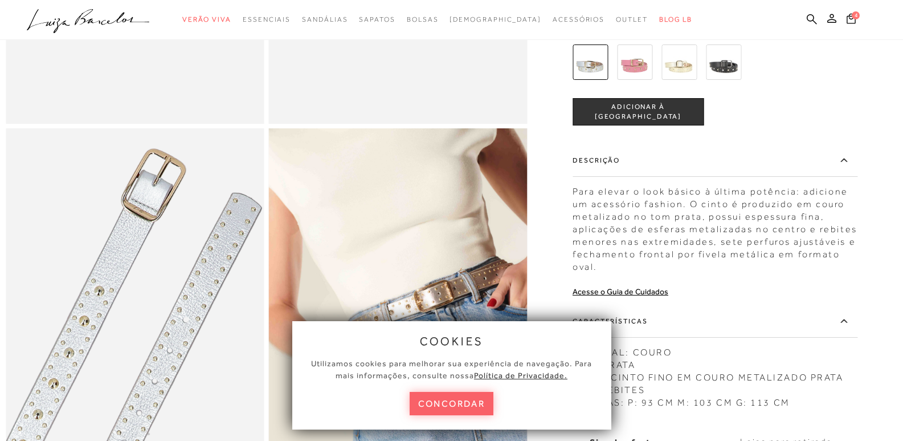
scroll to position [228, 0]
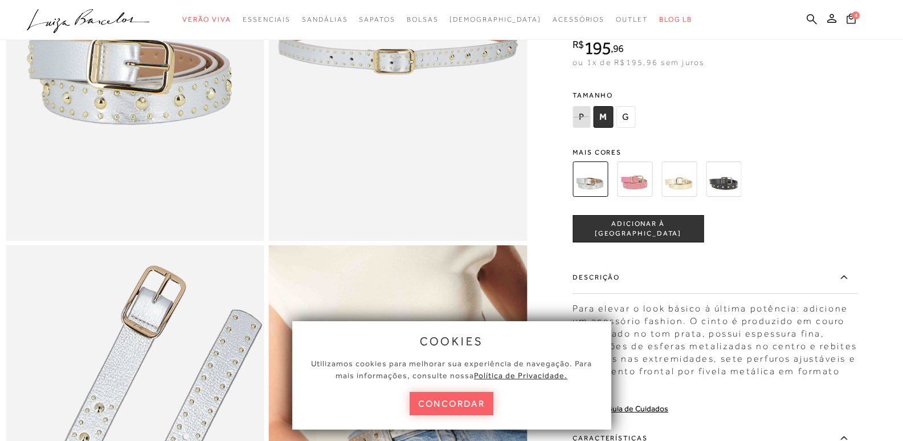
click at [688, 188] on img at bounding box center [679, 178] width 35 height 35
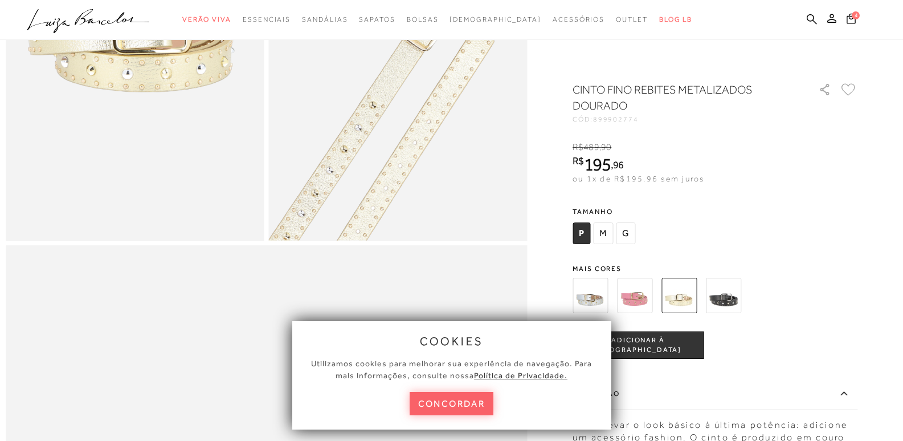
scroll to position [57, 0]
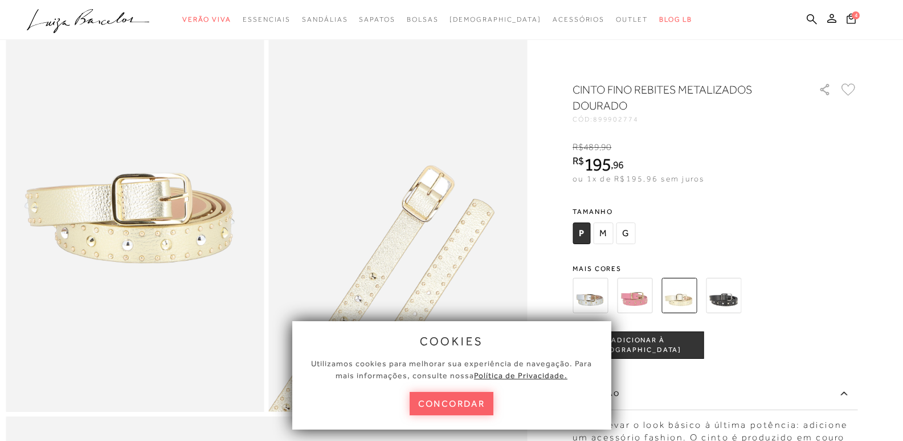
click at [730, 299] on img at bounding box center [723, 295] width 35 height 35
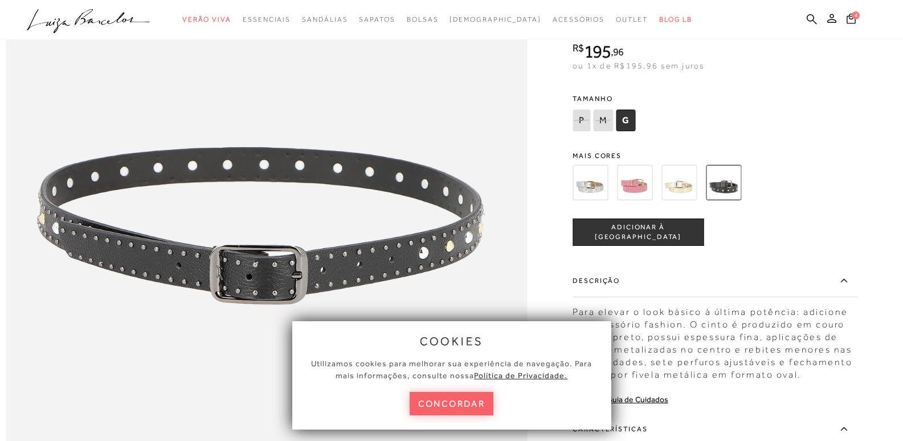
scroll to position [684, 0]
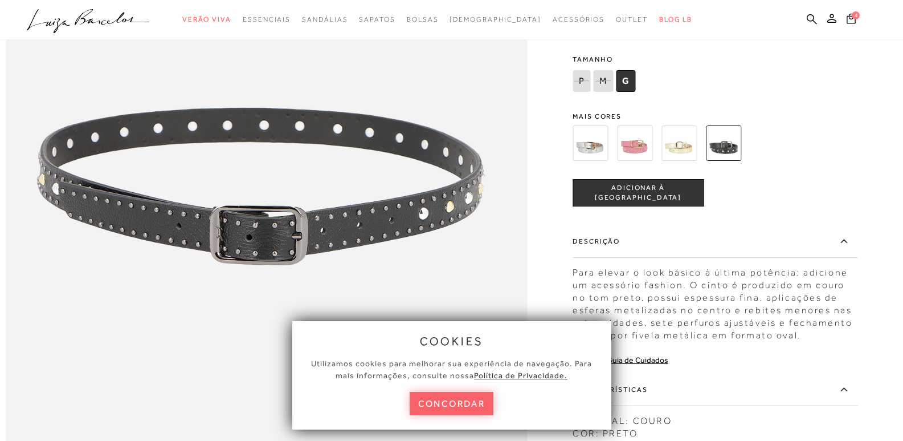
click at [589, 161] on img at bounding box center [590, 142] width 35 height 35
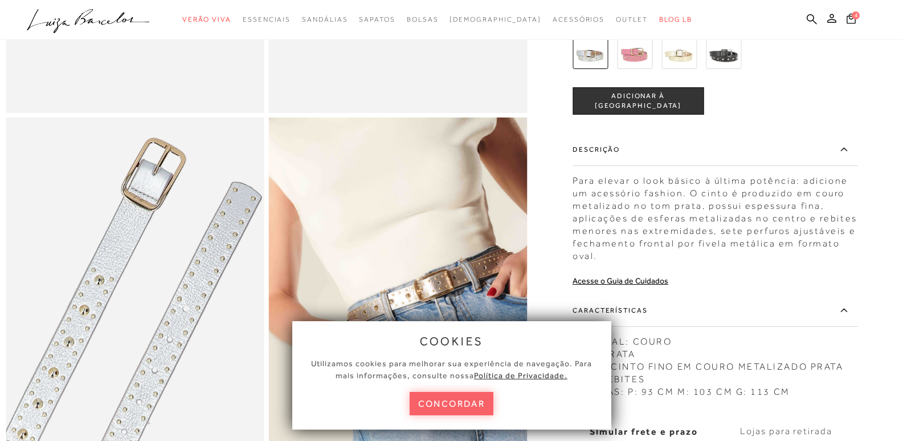
scroll to position [513, 0]
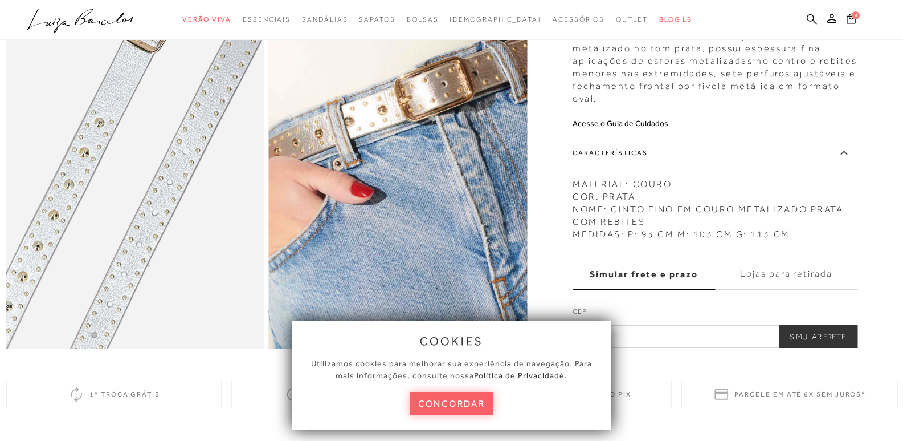
click at [438, 176] on img at bounding box center [362, 142] width 517 height 776
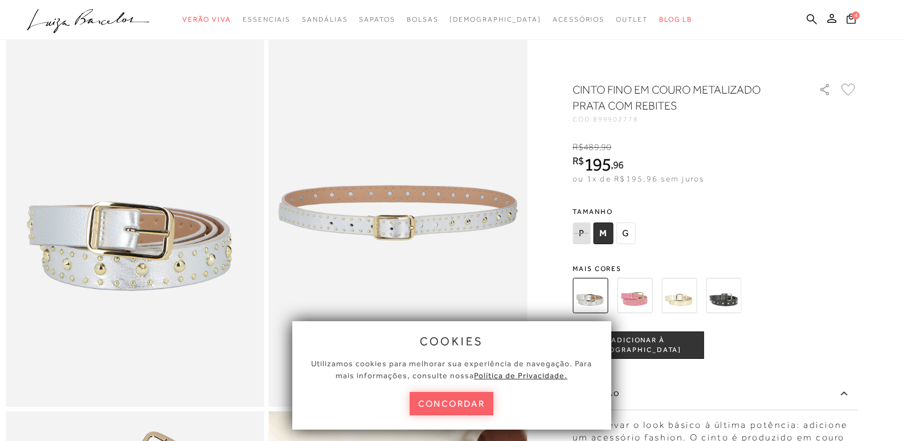
scroll to position [57, 0]
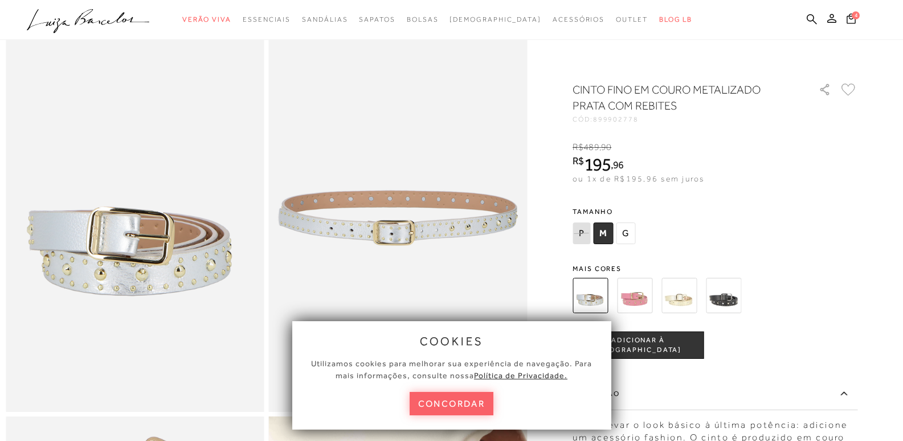
scroll to position [684, 0]
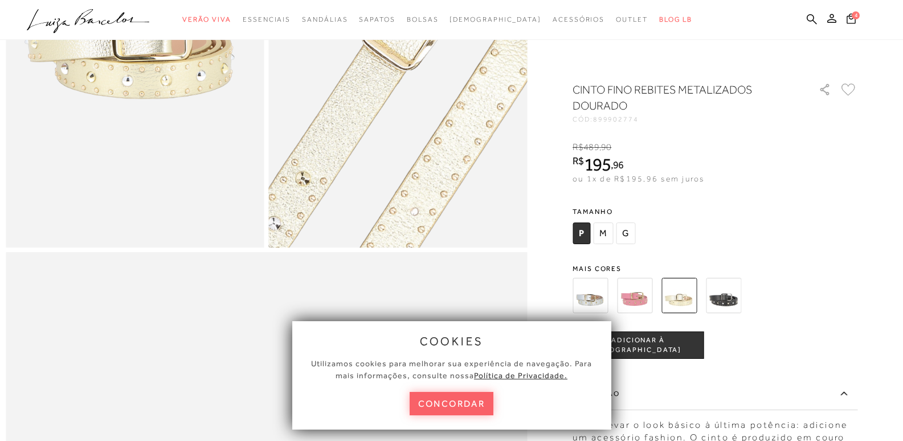
scroll to position [228, 0]
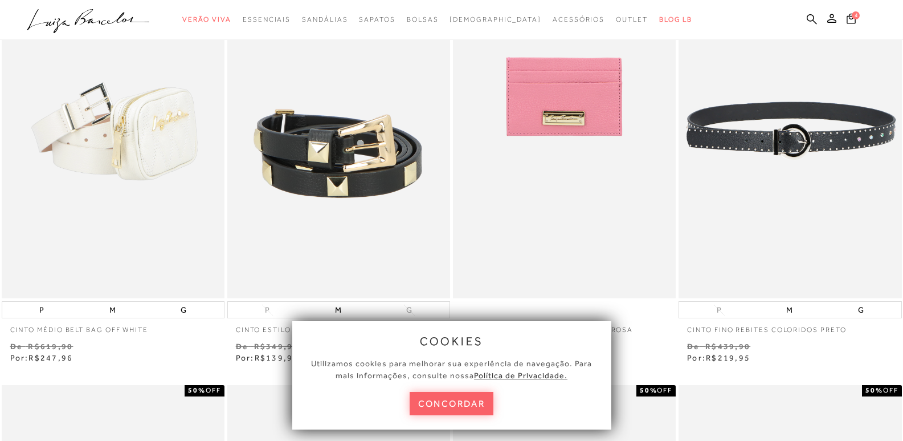
scroll to position [570, 0]
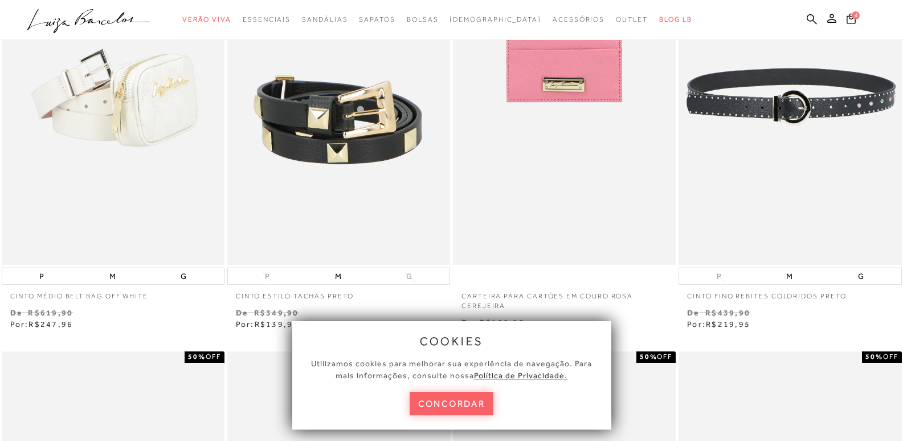
click at [800, 108] on img at bounding box center [791, 97] width 222 height 335
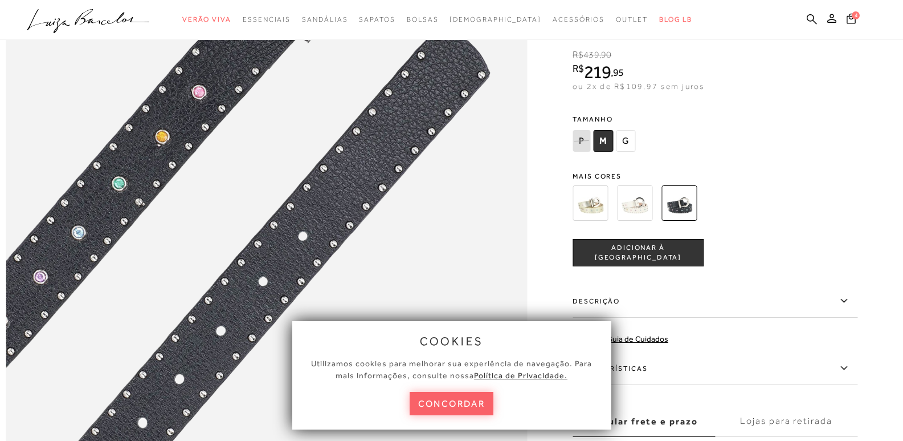
scroll to position [741, 0]
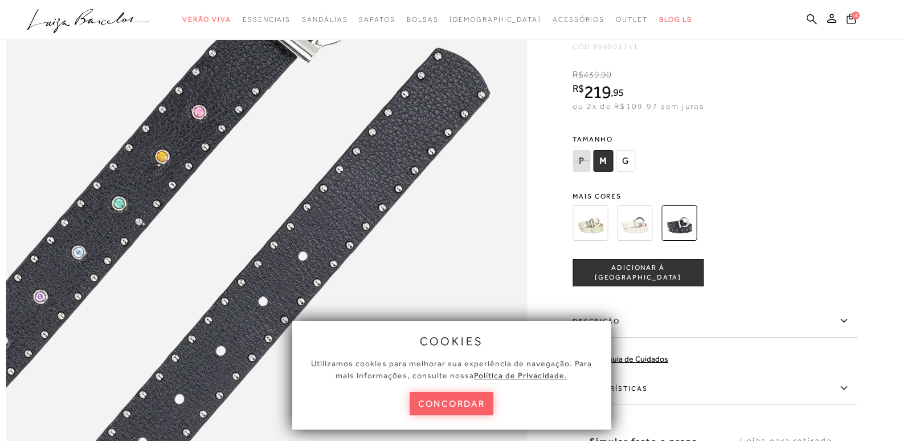
click at [644, 241] on img at bounding box center [634, 222] width 35 height 35
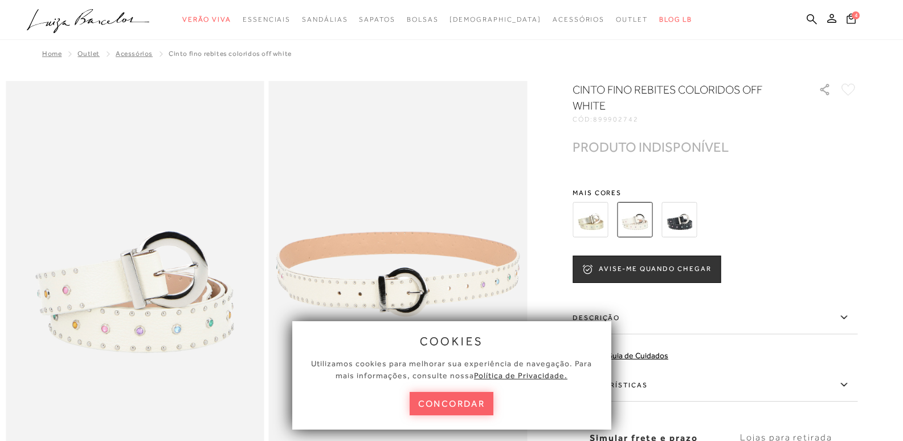
click at [589, 211] on img at bounding box center [590, 219] width 35 height 35
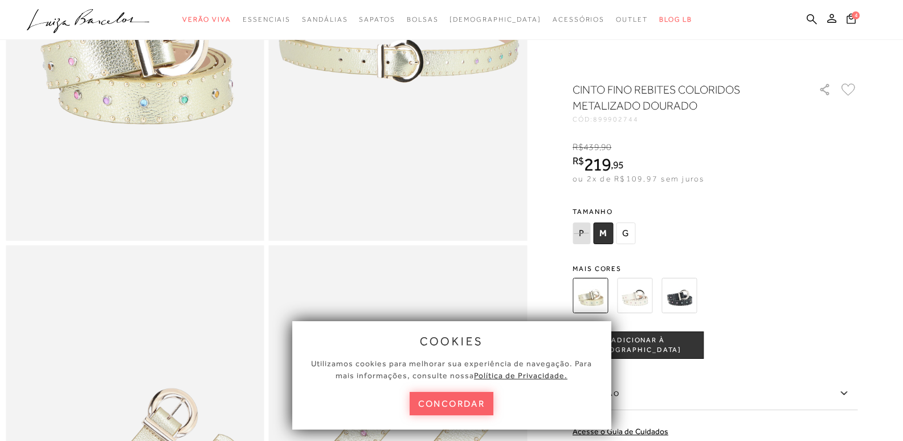
scroll to position [57, 0]
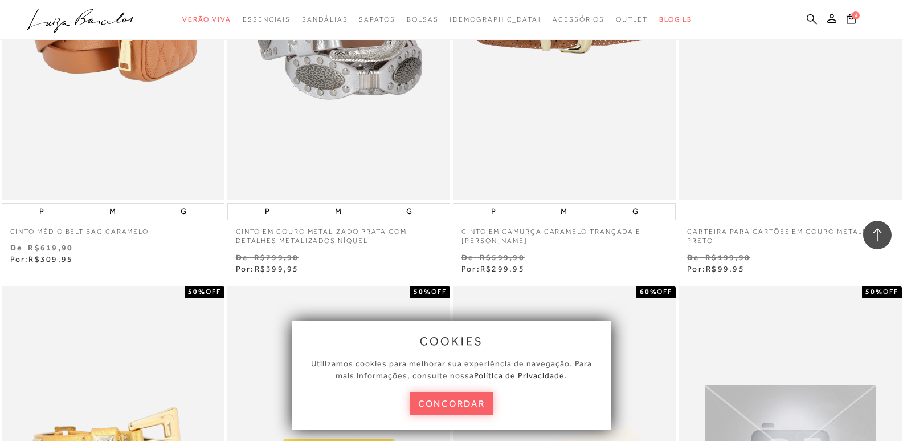
scroll to position [969, 0]
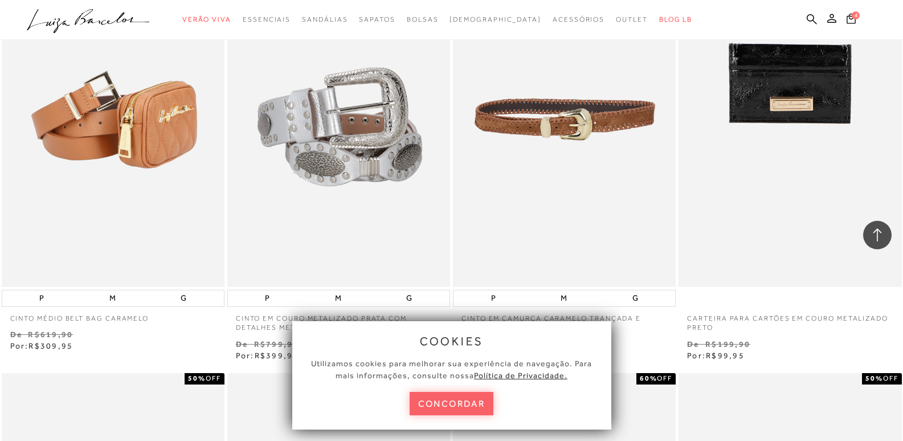
click at [556, 121] on img at bounding box center [565, 119] width 222 height 335
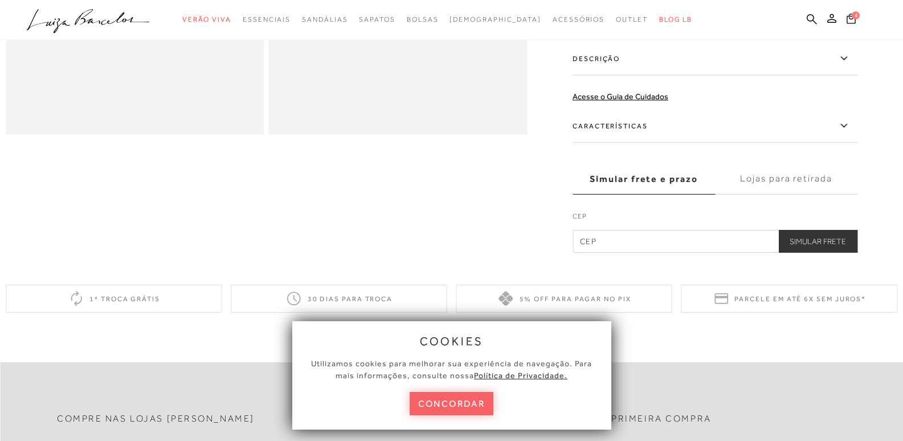
scroll to position [171, 0]
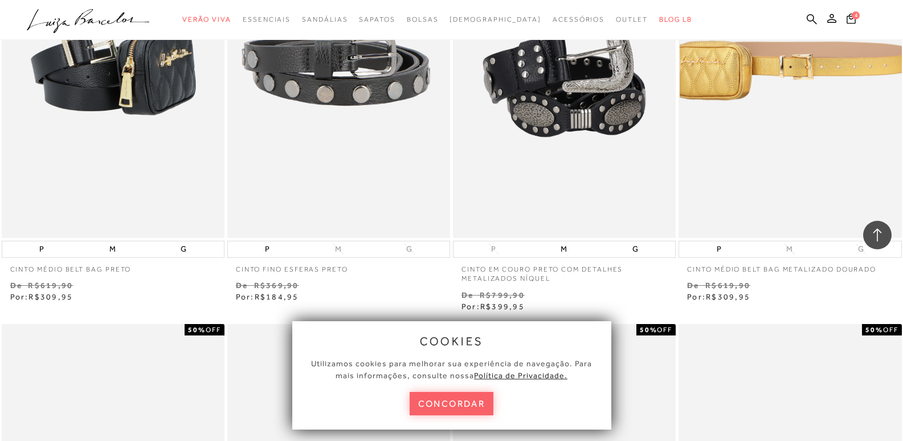
scroll to position [2223, 0]
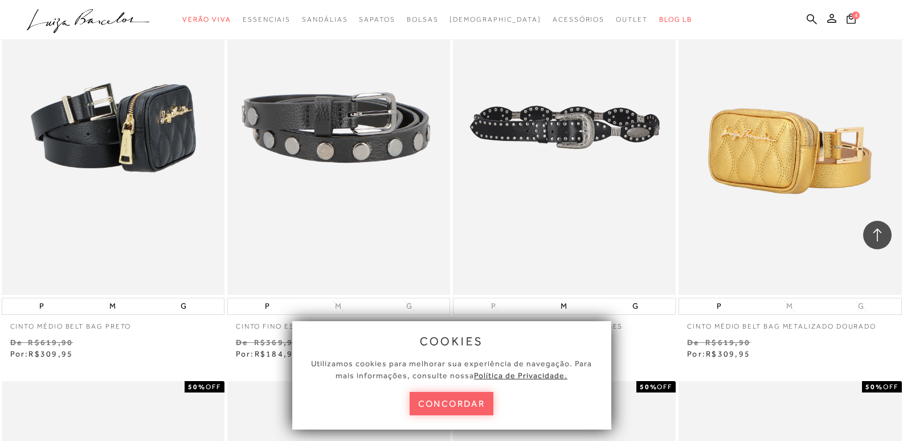
click at [575, 133] on img at bounding box center [565, 127] width 222 height 335
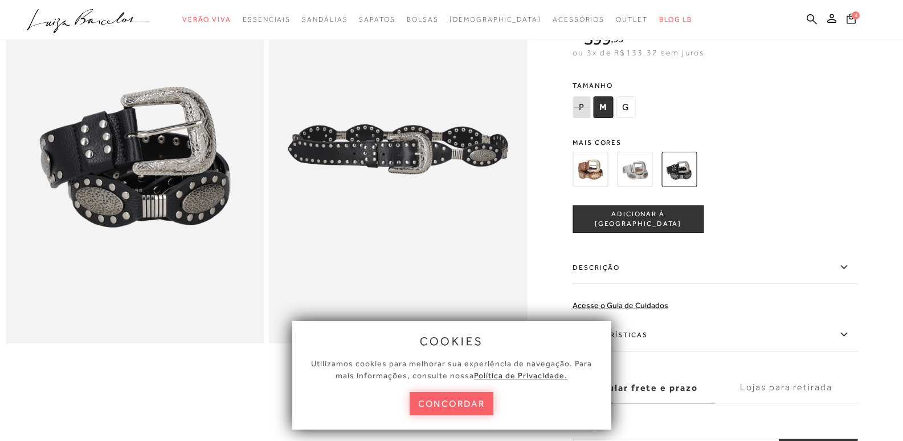
scroll to position [57, 0]
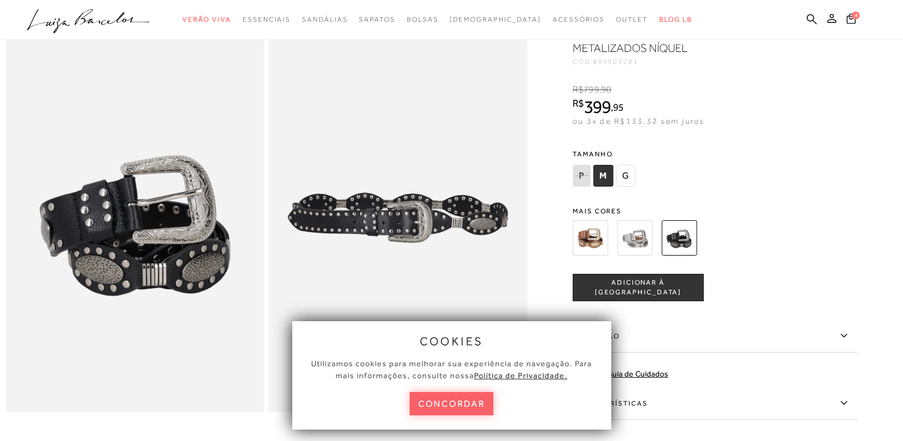
click at [600, 238] on img at bounding box center [590, 237] width 35 height 35
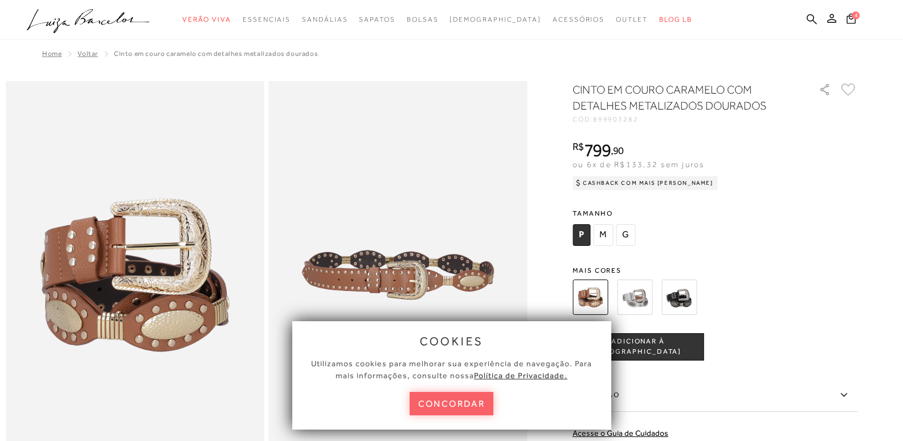
click at [639, 300] on img at bounding box center [634, 296] width 35 height 35
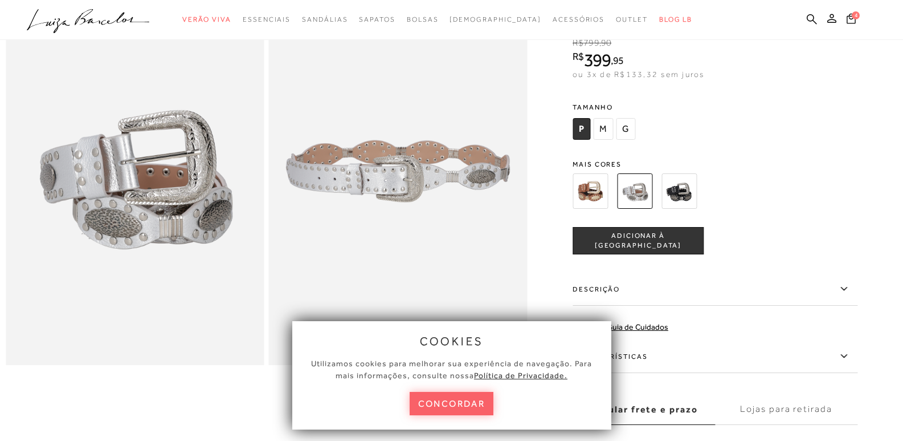
scroll to position [114, 0]
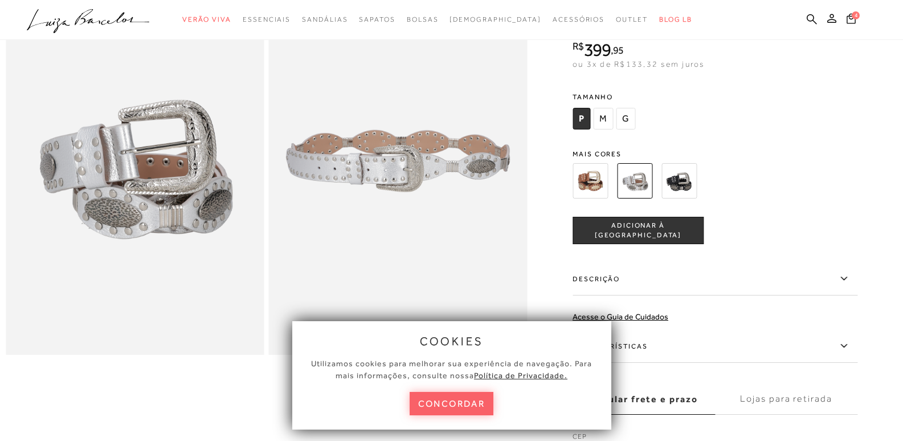
click at [845, 278] on icon at bounding box center [844, 278] width 14 height 14
click at [0, 0] on input "Descrição" at bounding box center [0, 0] width 0 height 0
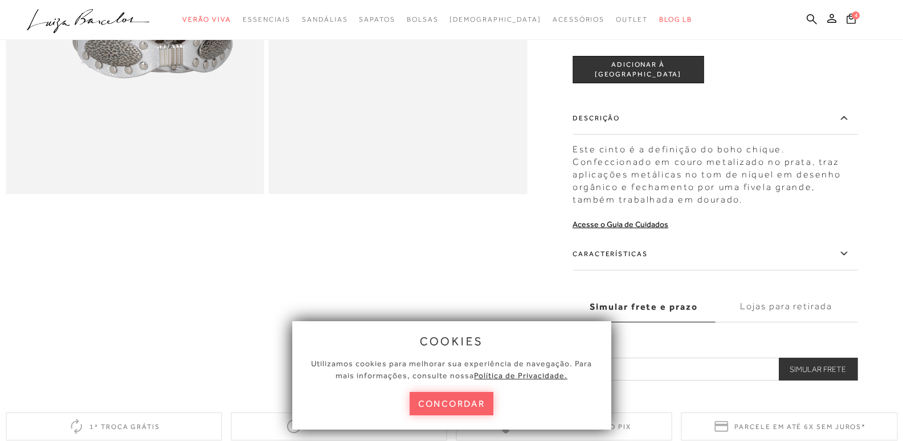
scroll to position [285, 0]
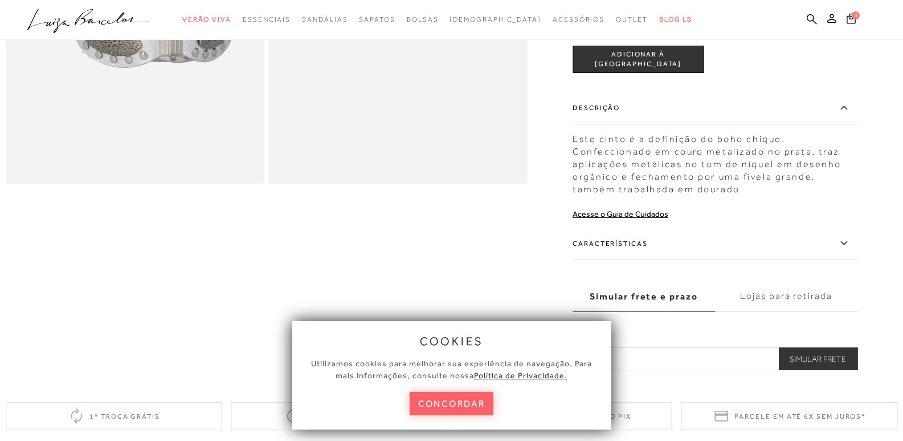
click at [850, 242] on icon at bounding box center [844, 243] width 14 height 14
click at [0, 0] on input "Características" at bounding box center [0, 0] width 0 height 0
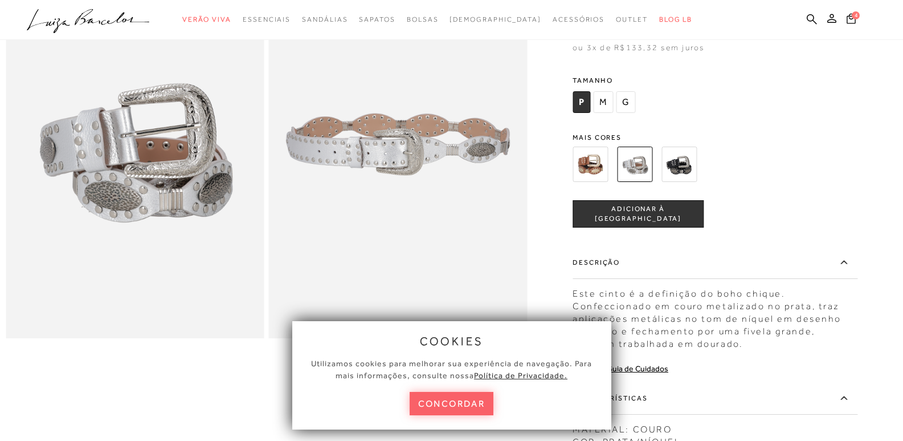
scroll to position [0, 0]
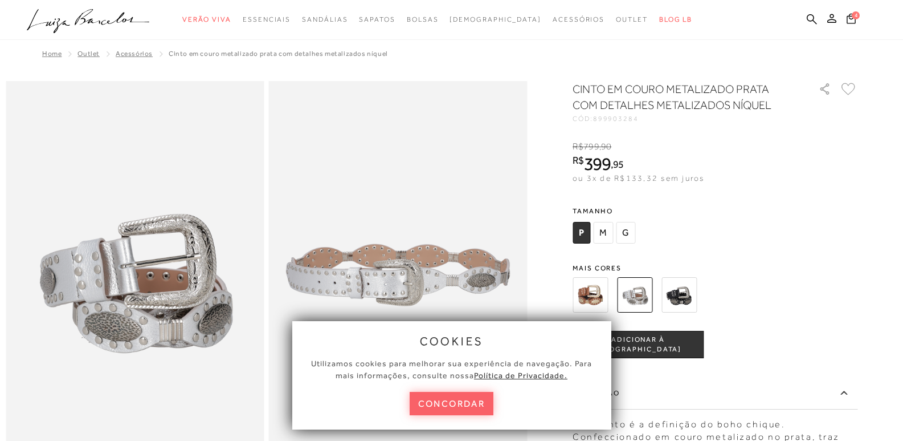
click at [689, 299] on img at bounding box center [679, 294] width 35 height 35
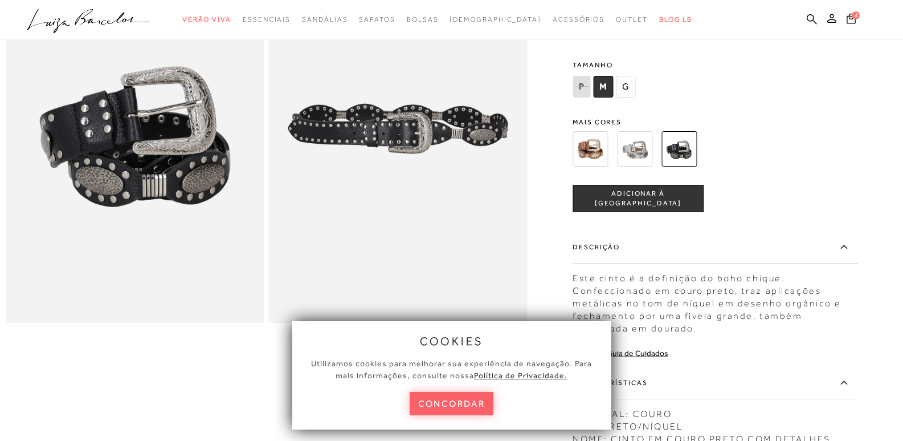
scroll to position [171, 0]
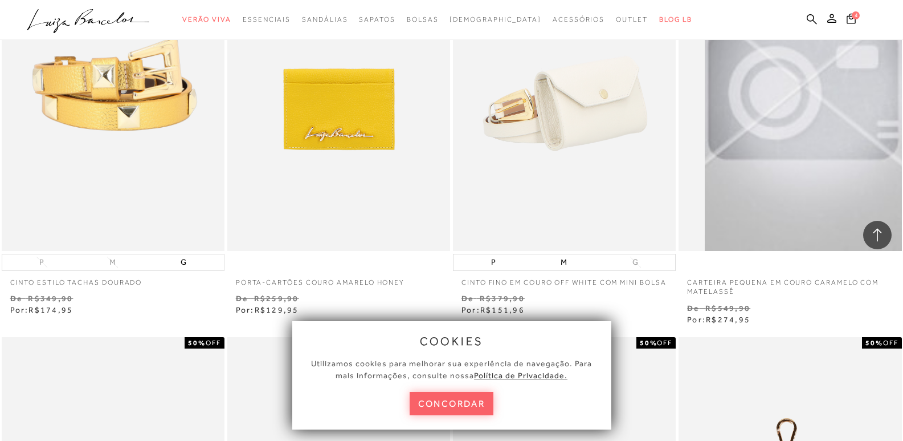
scroll to position [1425, 0]
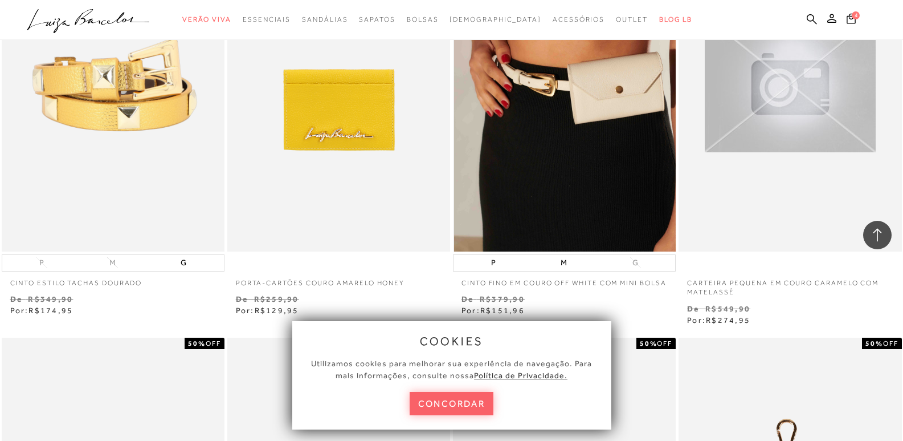
click at [573, 104] on img at bounding box center [565, 84] width 222 height 335
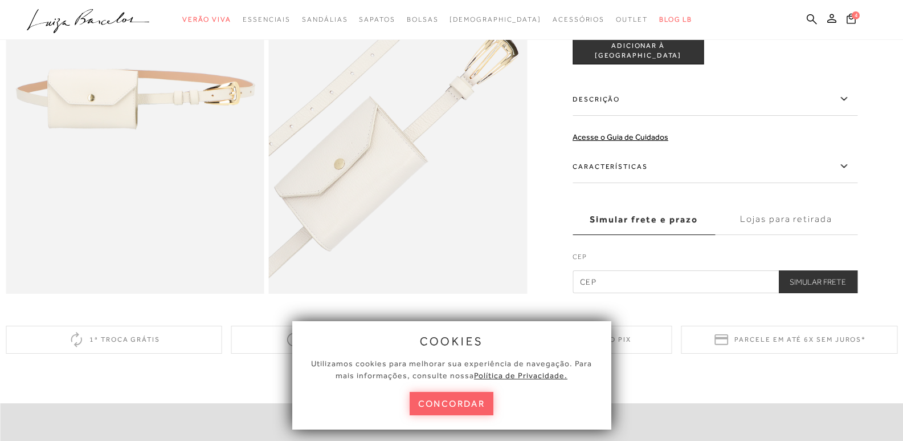
scroll to position [570, 0]
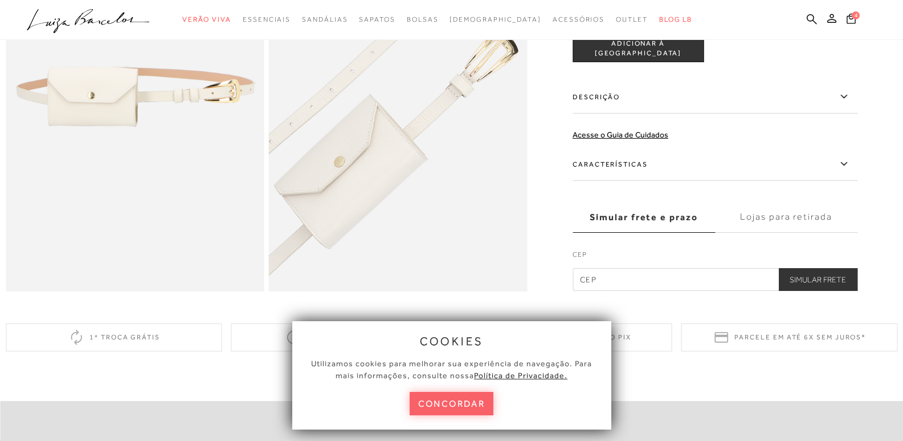
click at [847, 98] on icon at bounding box center [844, 96] width 6 height 3
click at [0, 0] on input "Descrição" at bounding box center [0, 0] width 0 height 0
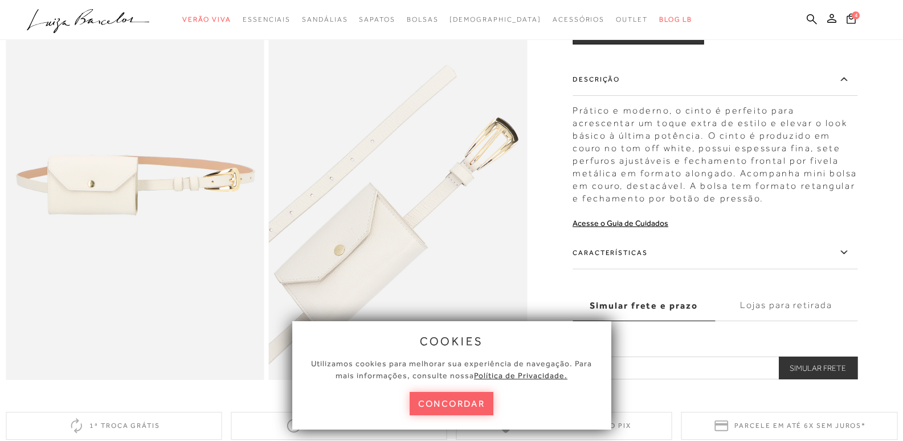
scroll to position [456, 0]
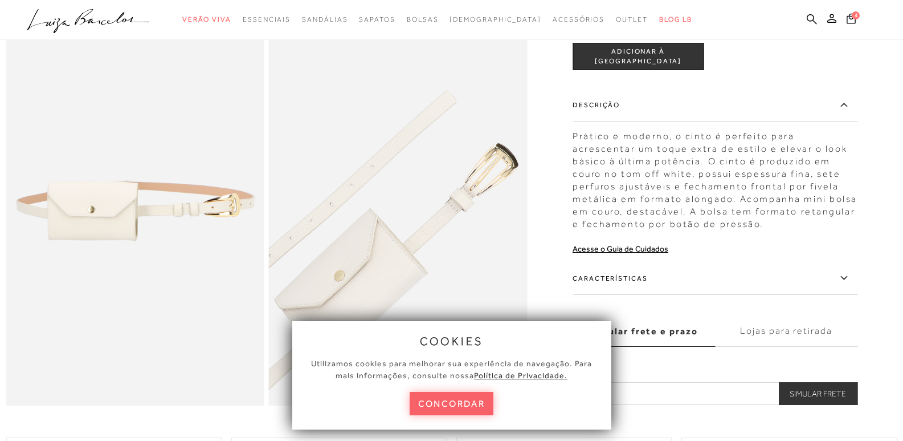
click at [847, 279] on icon at bounding box center [844, 277] width 6 height 3
click at [0, 0] on input "Características" at bounding box center [0, 0] width 0 height 0
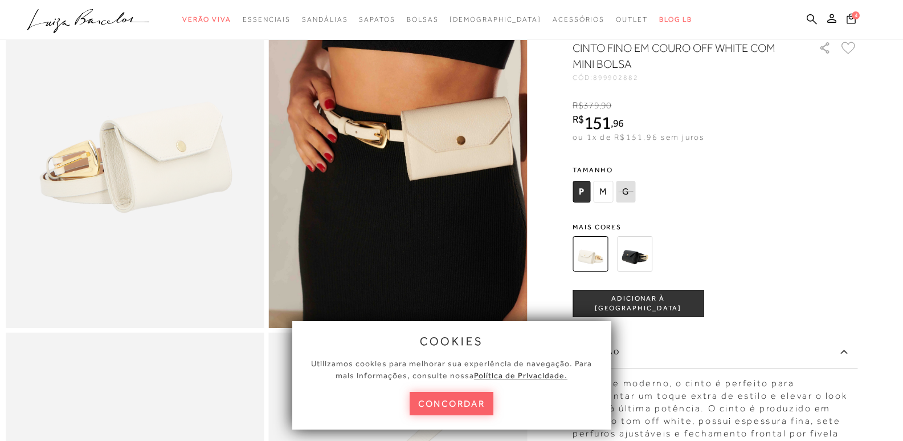
scroll to position [114, 0]
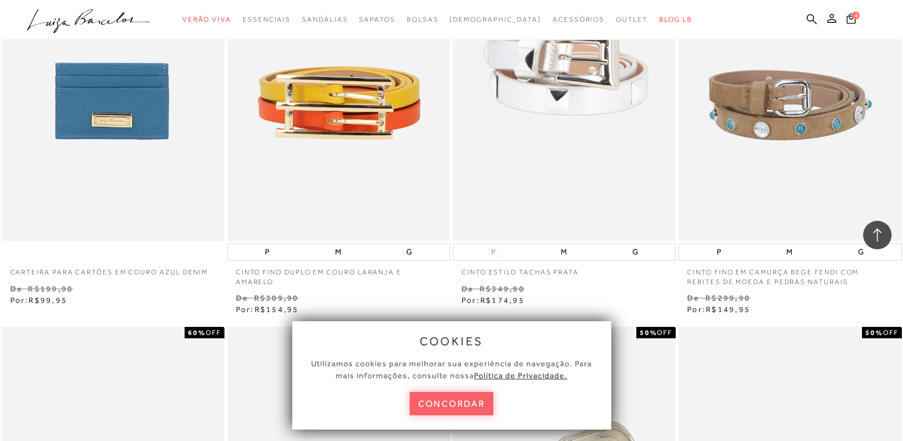
scroll to position [2679, 0]
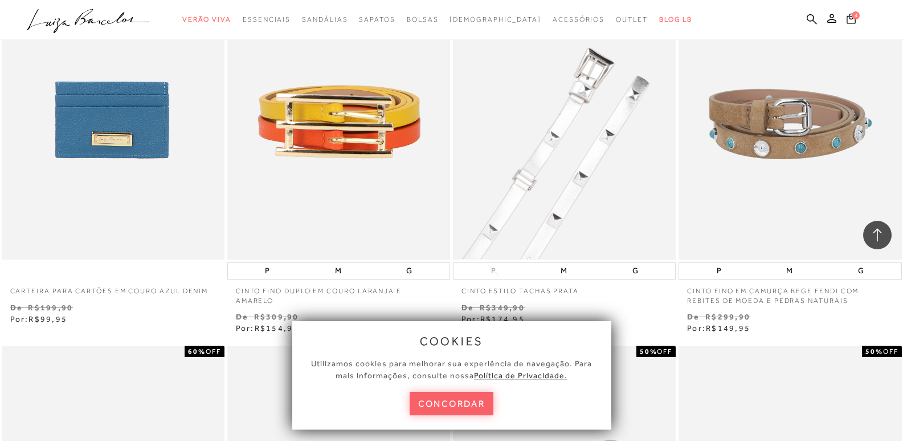
click at [576, 109] on img at bounding box center [565, 92] width 222 height 335
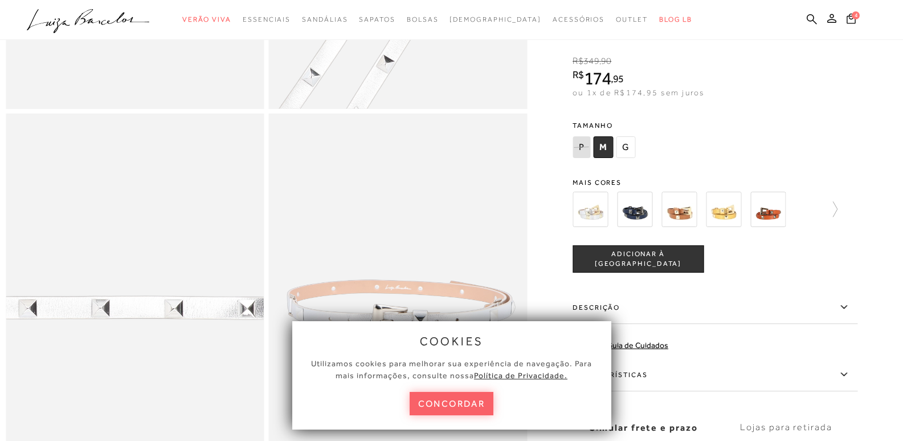
scroll to position [342, 0]
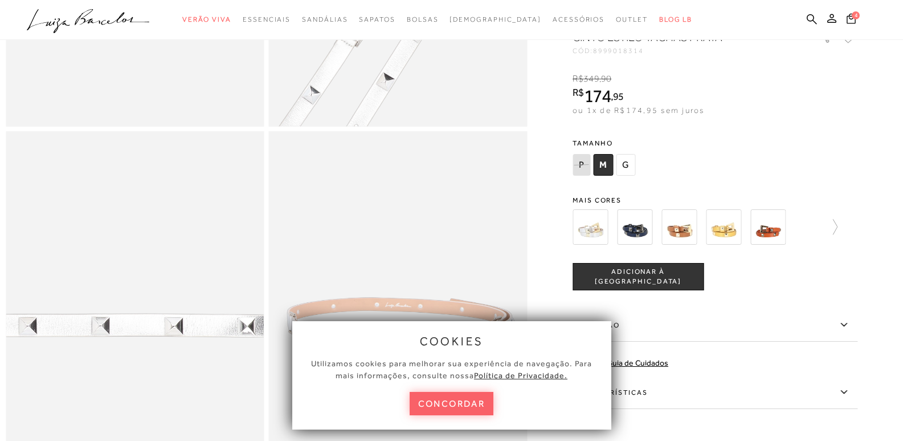
click at [636, 244] on img at bounding box center [634, 226] width 35 height 35
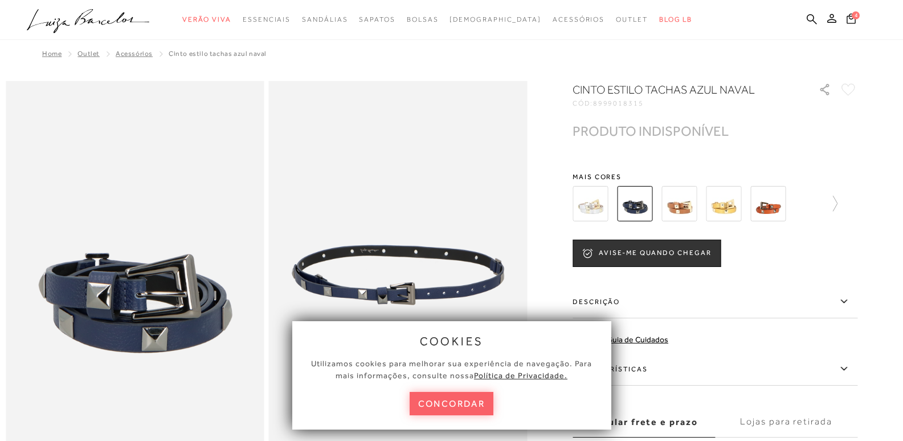
click at [686, 202] on img at bounding box center [679, 203] width 35 height 35
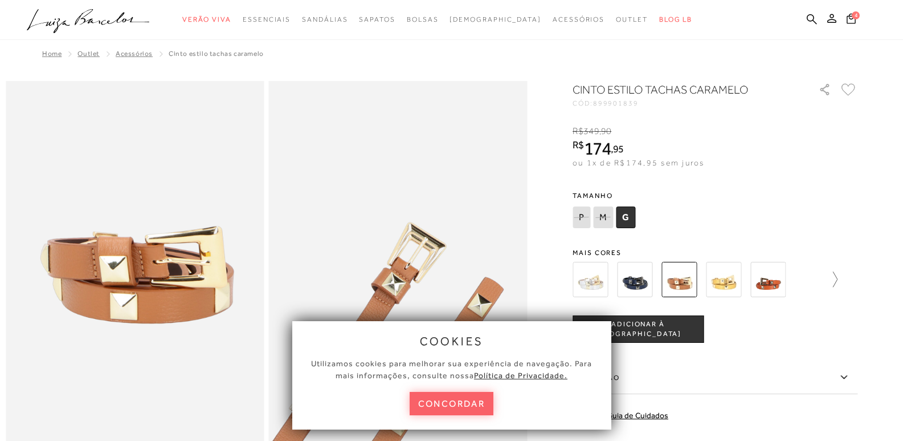
click at [836, 280] on icon at bounding box center [830, 279] width 16 height 16
click at [615, 276] on img at bounding box center [610, 279] width 35 height 35
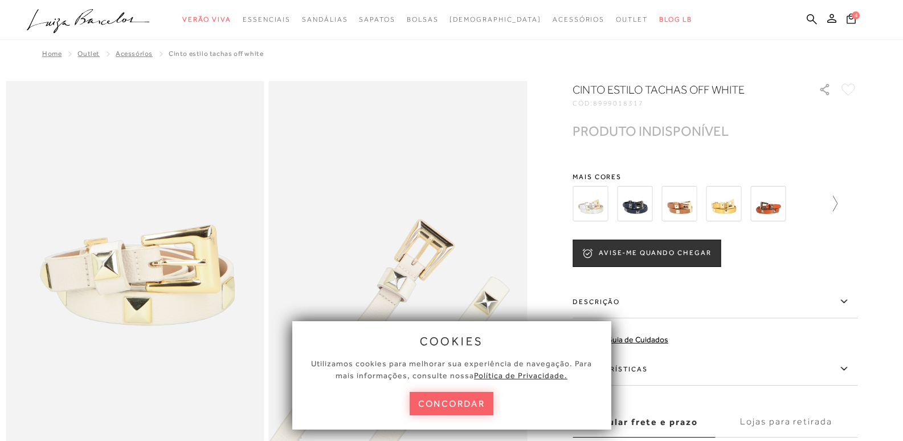
click at [838, 198] on icon at bounding box center [830, 203] width 16 height 16
click at [662, 206] on img at bounding box center [654, 203] width 35 height 35
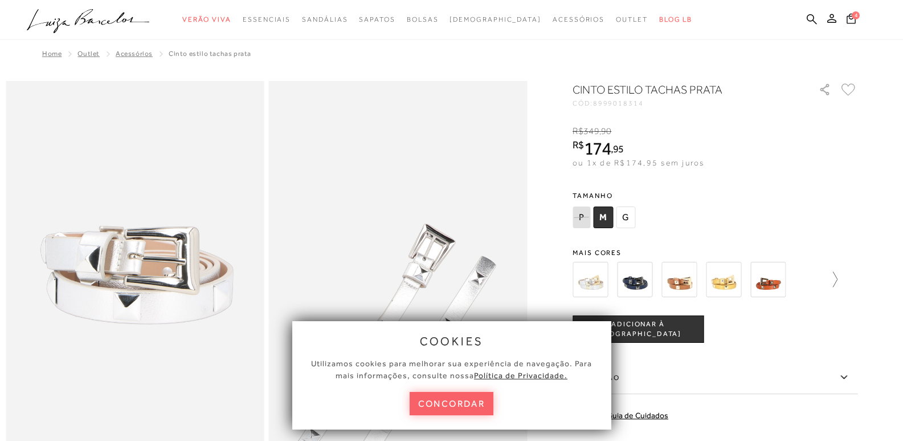
click at [838, 282] on icon at bounding box center [830, 279] width 16 height 16
click at [700, 278] on img at bounding box center [699, 279] width 35 height 35
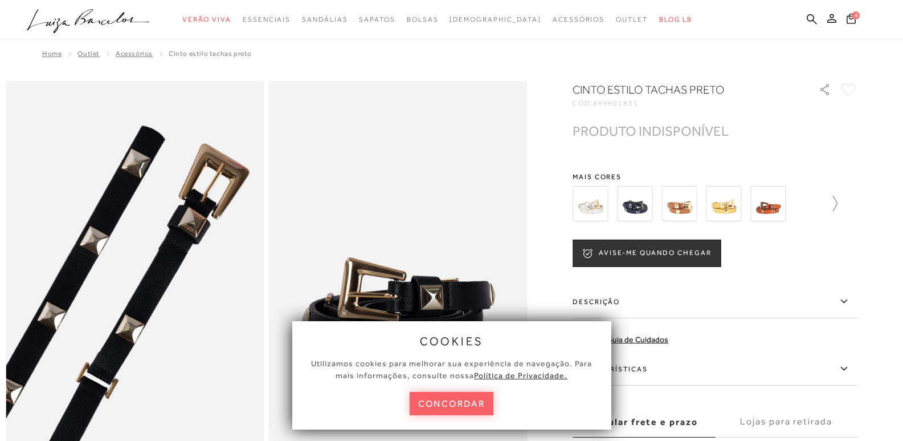
click at [838, 203] on icon at bounding box center [830, 203] width 16 height 16
click at [750, 206] on img at bounding box center [743, 203] width 35 height 35
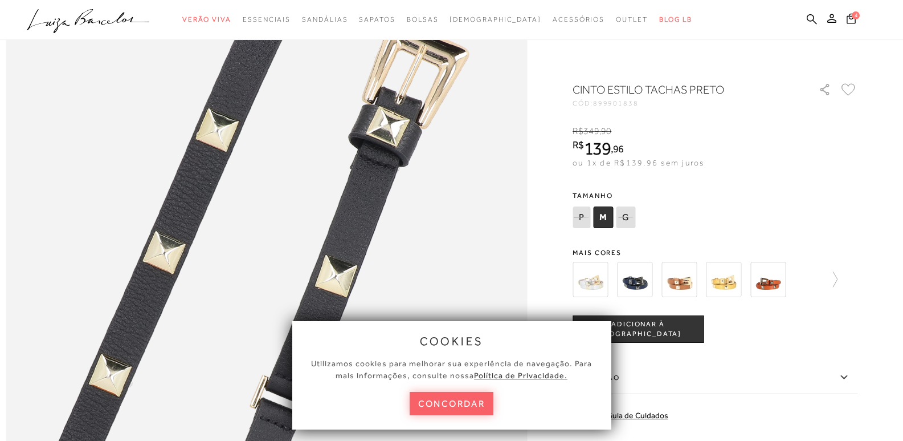
scroll to position [570, 0]
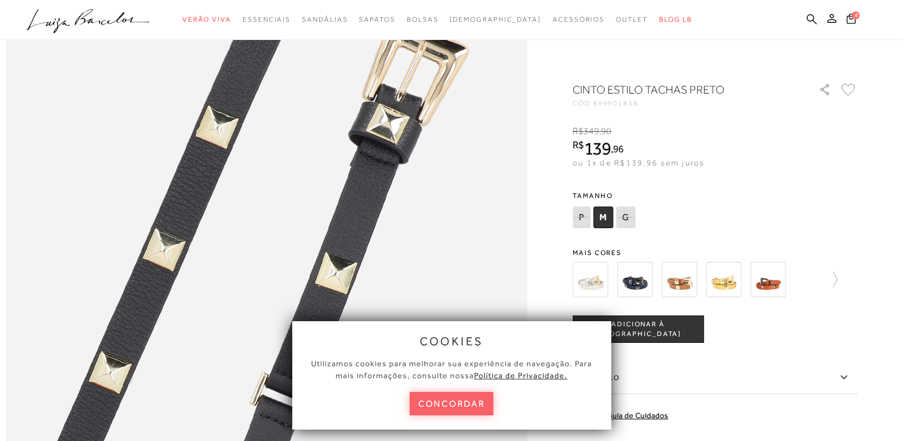
click at [605, 213] on span "M" at bounding box center [603, 217] width 20 height 22
click at [659, 326] on span "ADICIONAR À [GEOGRAPHIC_DATA]" at bounding box center [638, 329] width 130 height 20
click at [603, 284] on img at bounding box center [590, 279] width 35 height 35
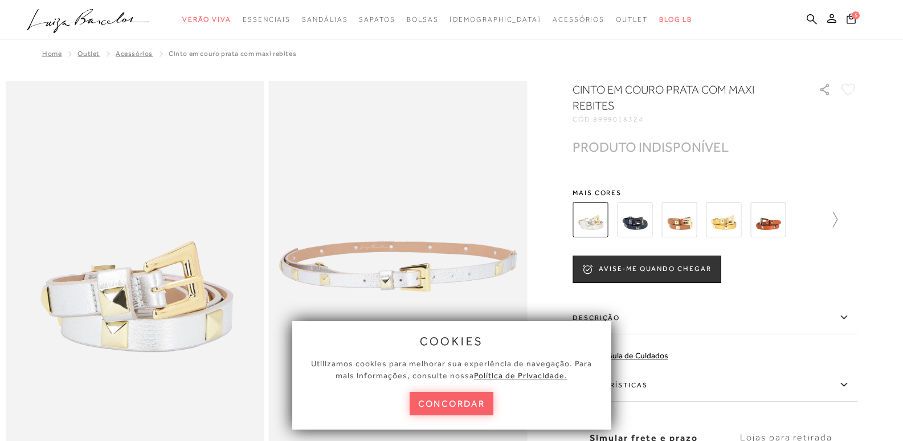
click at [838, 217] on icon at bounding box center [830, 219] width 16 height 16
click at [655, 221] on img at bounding box center [654, 219] width 35 height 35
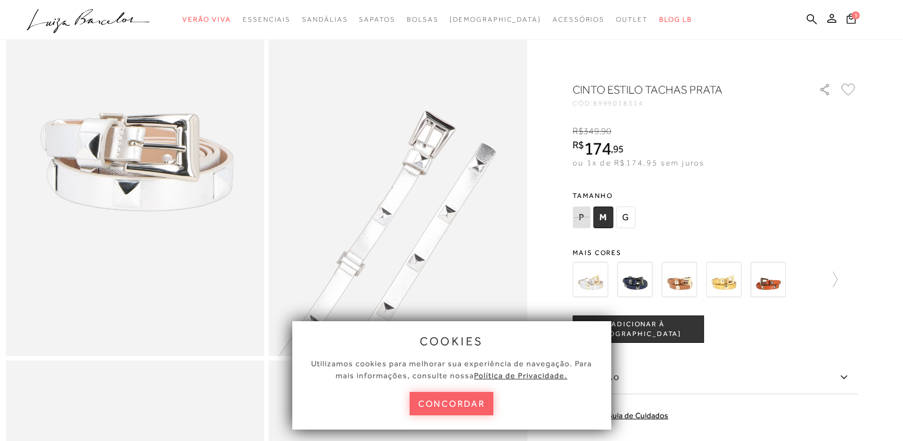
scroll to position [57, 0]
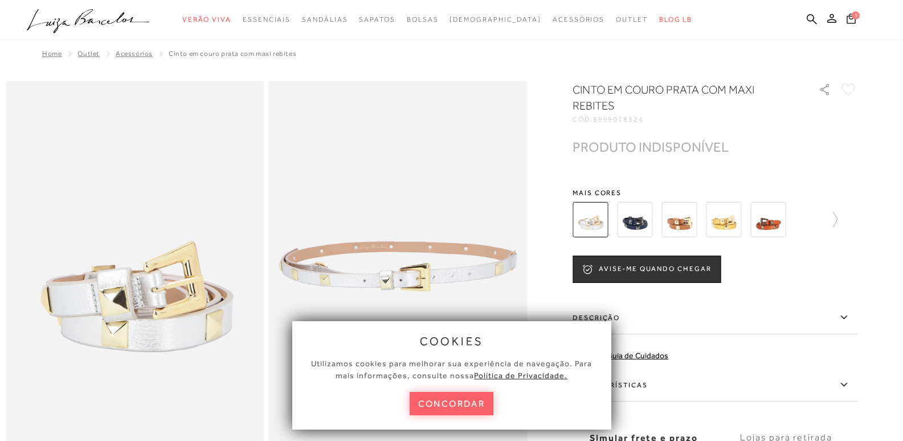
scroll to position [570, 0]
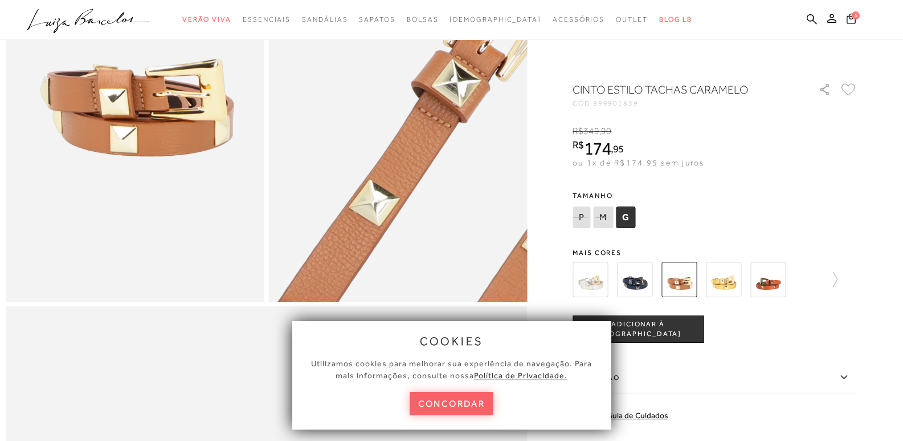
scroll to position [171, 0]
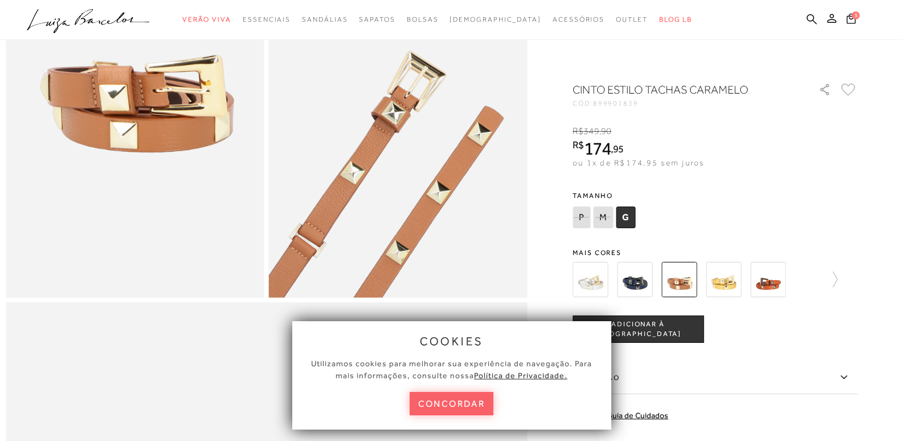
click at [604, 274] on img at bounding box center [590, 279] width 35 height 35
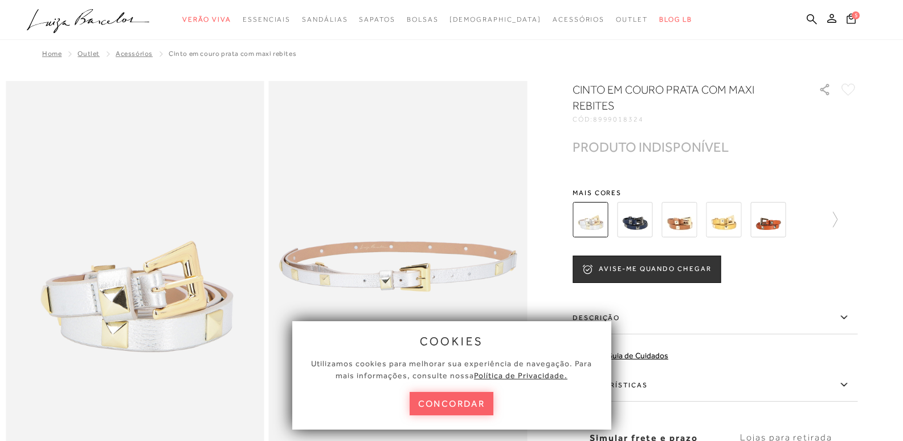
click at [632, 218] on img at bounding box center [634, 219] width 35 height 35
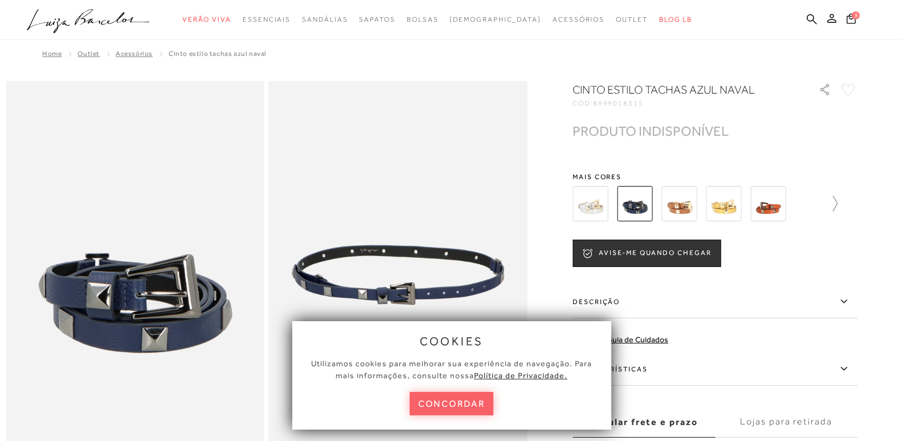
click at [838, 208] on icon at bounding box center [830, 203] width 16 height 16
click at [858, 206] on icon at bounding box center [850, 203] width 16 height 16
click at [581, 204] on icon at bounding box center [581, 203] width 16 height 16
click at [665, 206] on img at bounding box center [654, 203] width 35 height 35
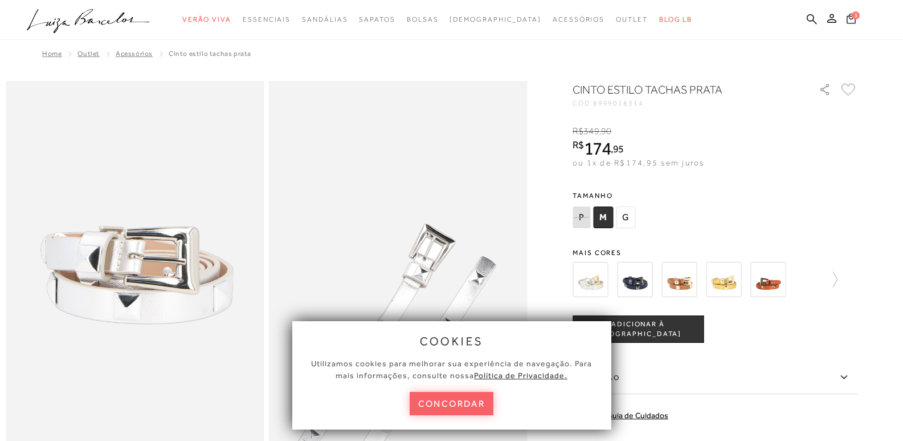
click at [857, 17] on span "5" at bounding box center [856, 15] width 8 height 8
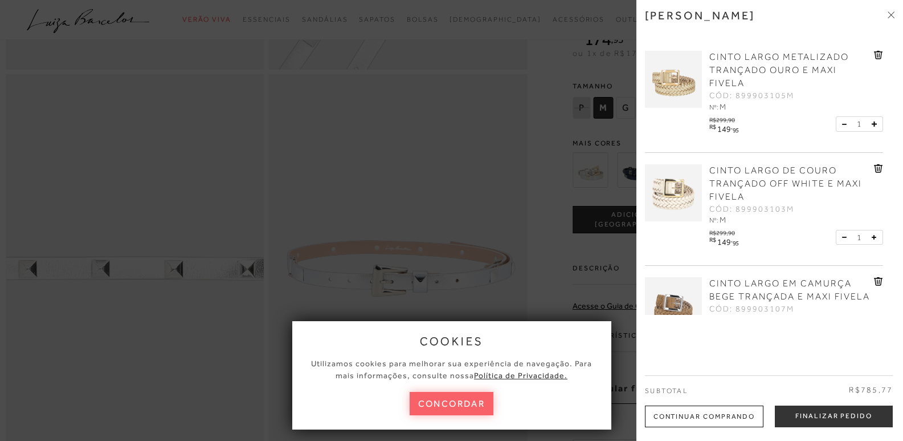
click at [470, 104] on div at bounding box center [451, 220] width 903 height 441
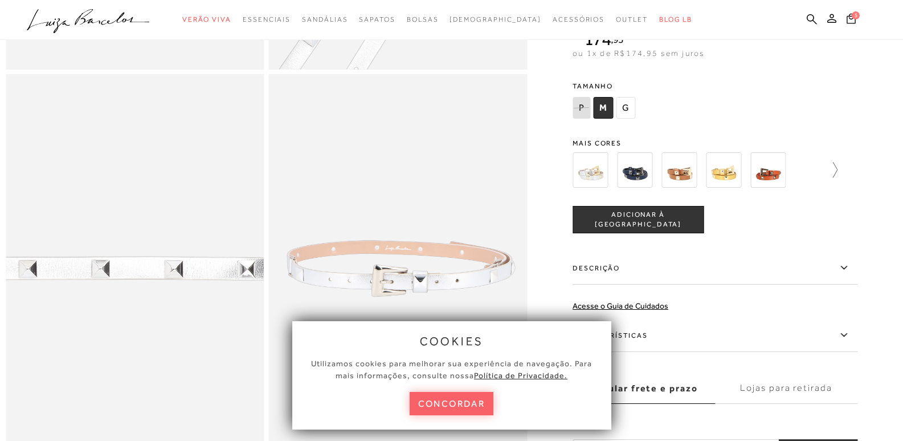
click at [838, 178] on icon at bounding box center [830, 170] width 16 height 16
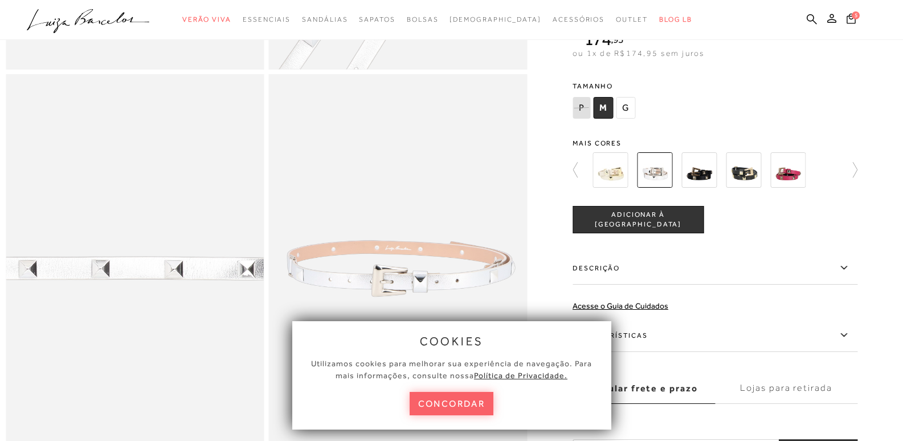
click at [709, 182] on img at bounding box center [699, 169] width 35 height 35
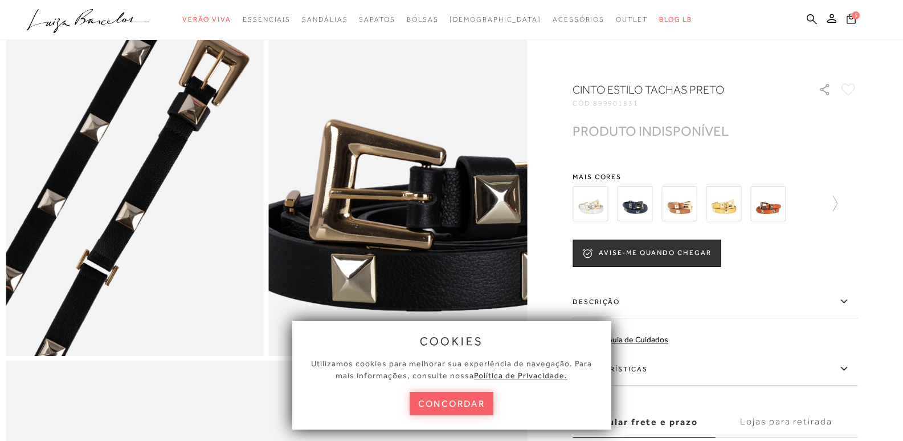
scroll to position [114, 0]
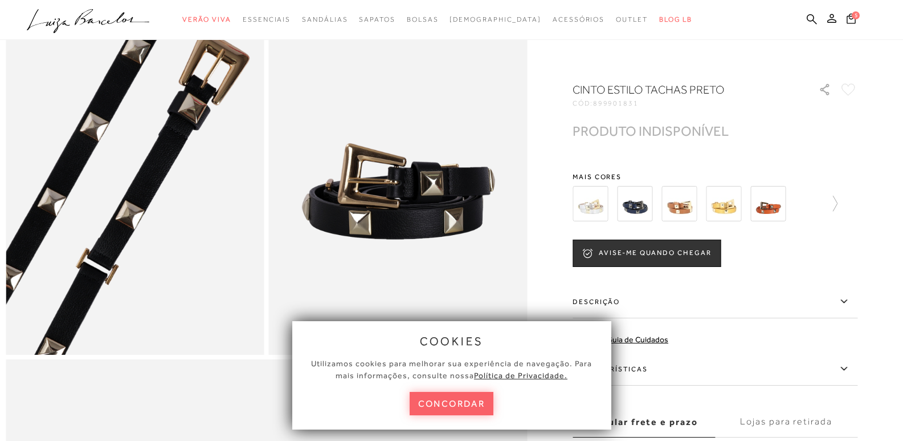
scroll to position [399, 0]
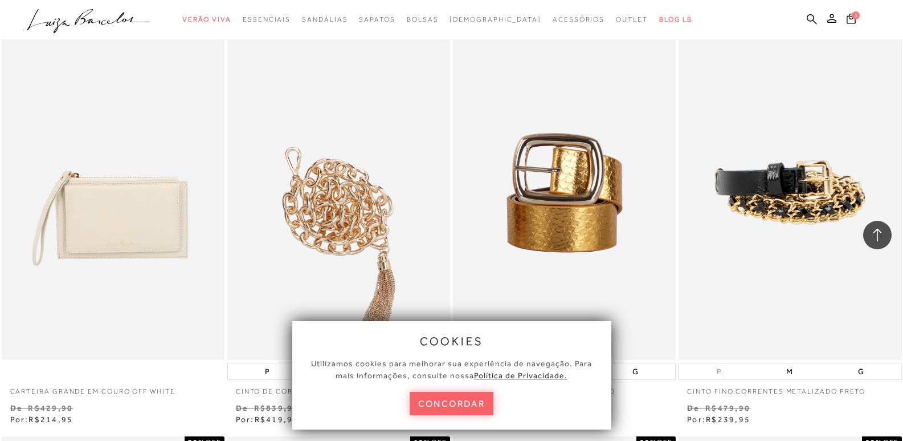
scroll to position [3534, 0]
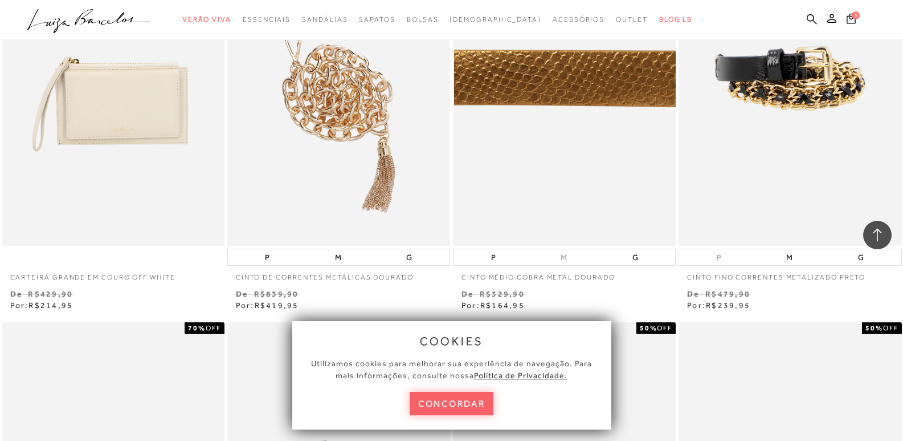
click at [571, 106] on img at bounding box center [565, 78] width 222 height 335
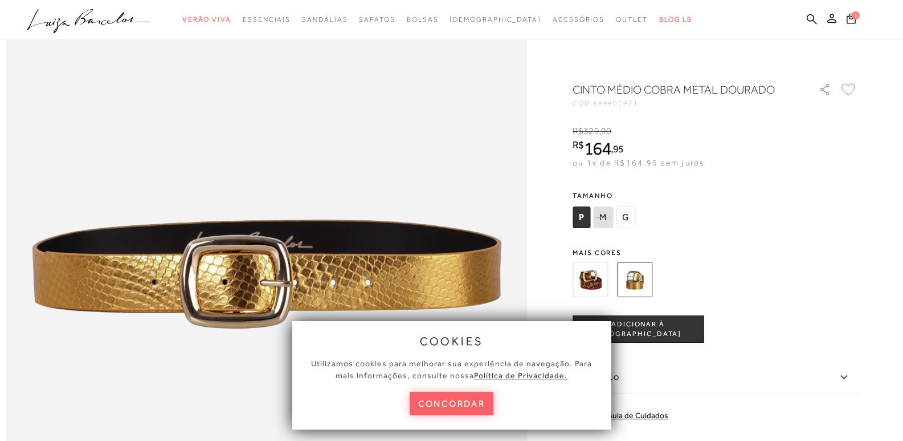
scroll to position [627, 0]
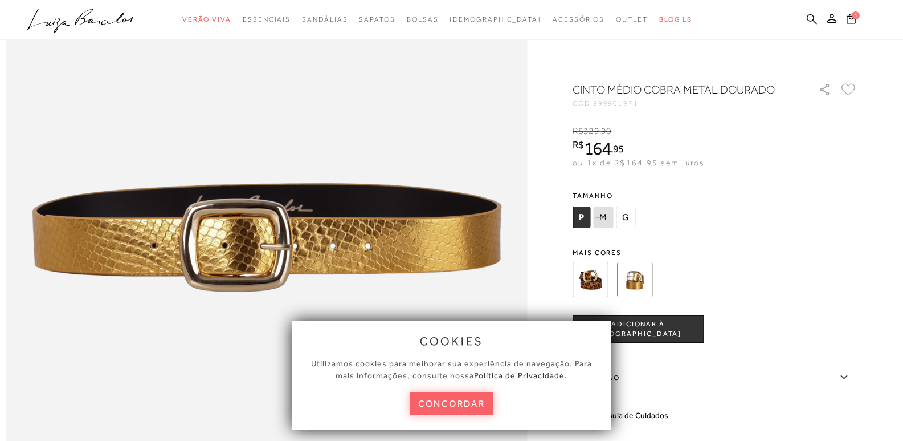
click at [592, 270] on img at bounding box center [590, 279] width 35 height 35
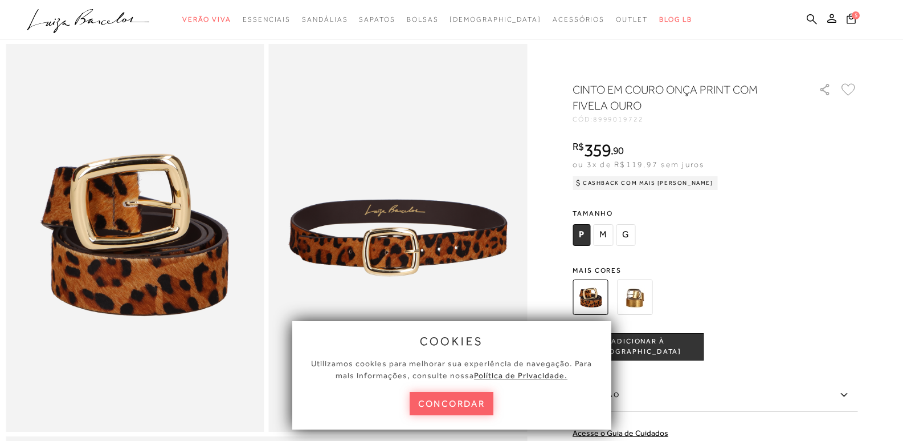
scroll to position [57, 0]
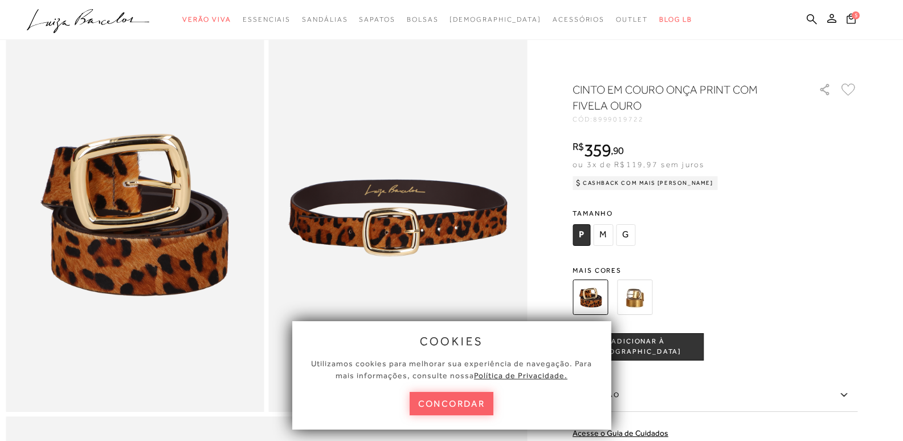
click at [642, 300] on img at bounding box center [634, 296] width 35 height 35
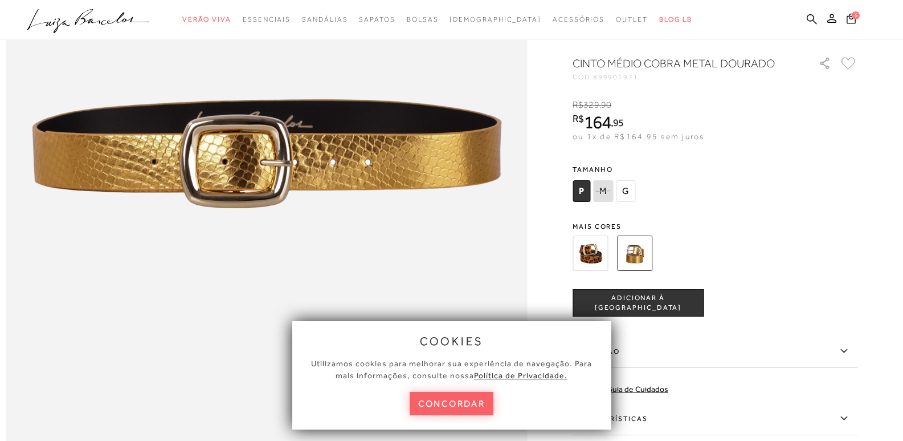
scroll to position [912, 0]
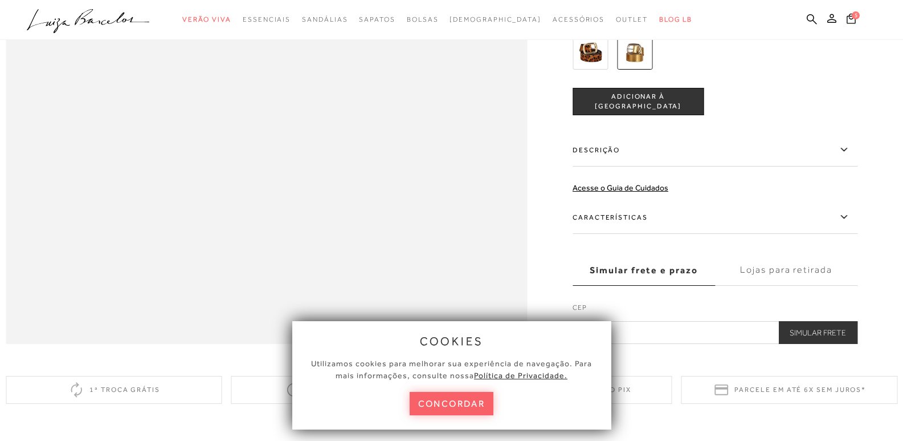
click at [846, 224] on icon at bounding box center [844, 217] width 14 height 14
click at [0, 0] on input "Características" at bounding box center [0, 0] width 0 height 0
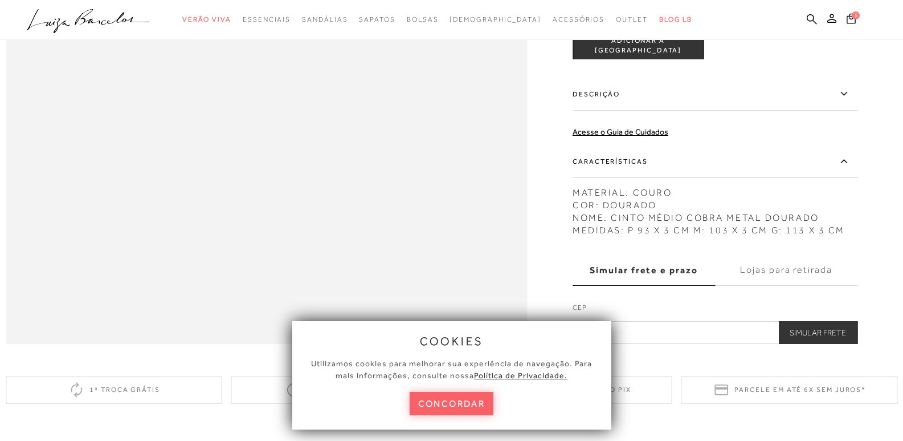
click at [847, 95] on icon at bounding box center [844, 93] width 6 height 3
click at [0, 0] on input "Descrição" at bounding box center [0, 0] width 0 height 0
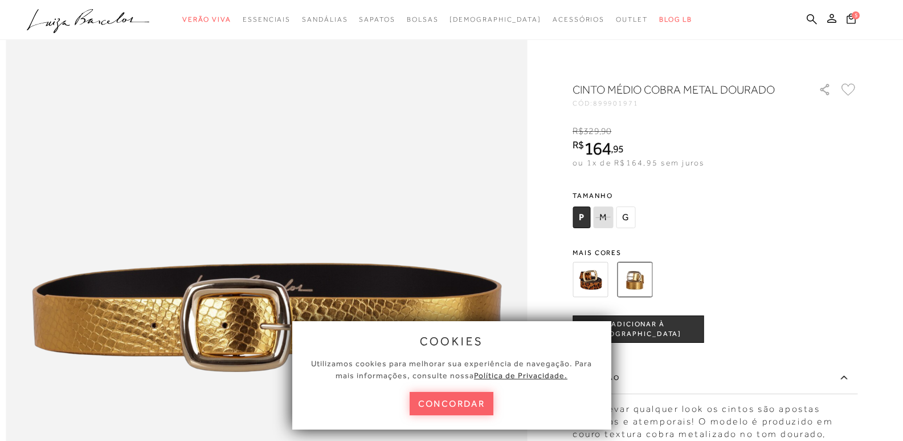
scroll to position [513, 0]
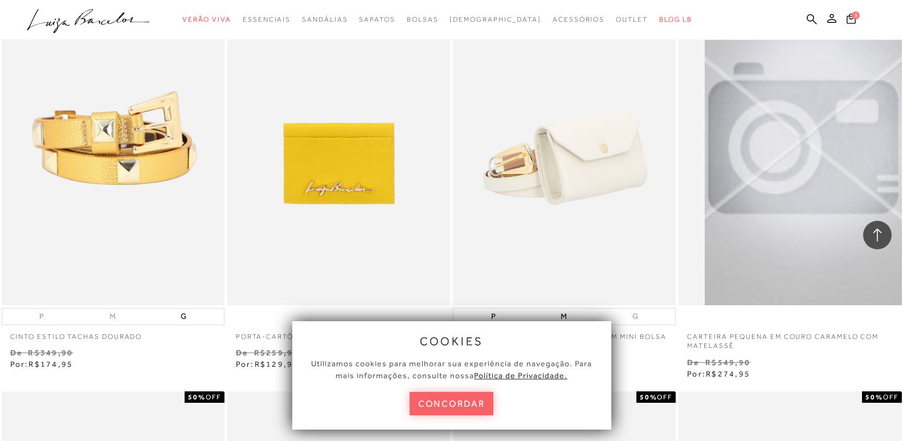
scroll to position [1425, 0]
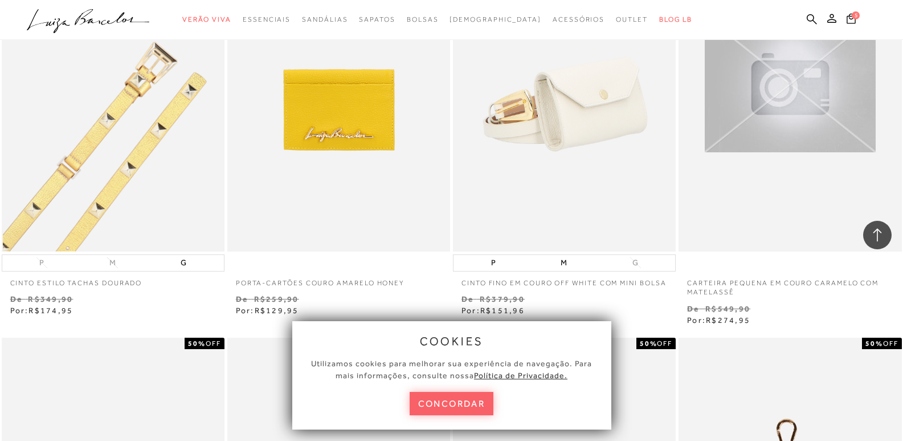
click at [124, 100] on img at bounding box center [114, 84] width 222 height 335
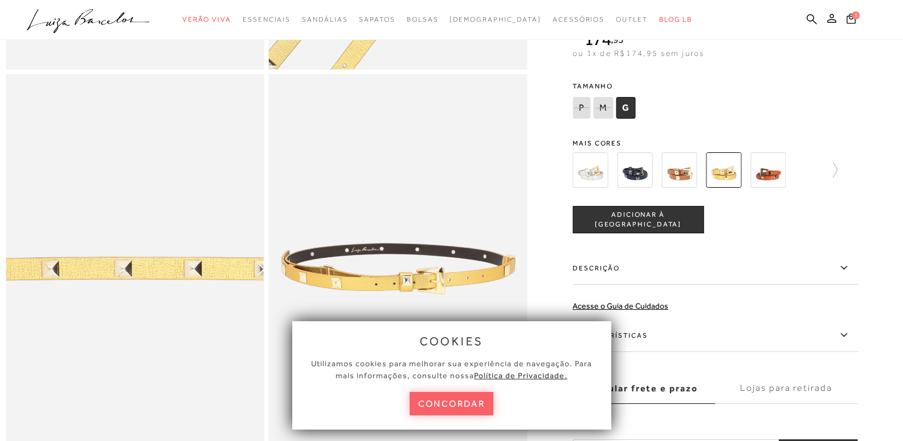
scroll to position [456, 0]
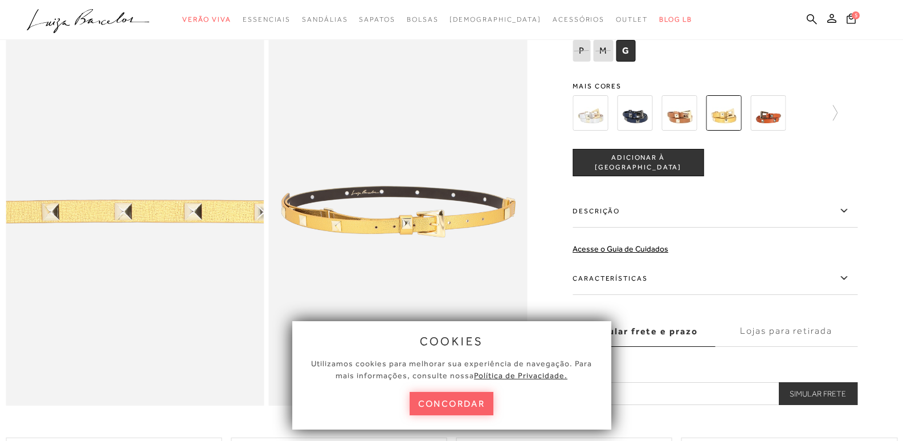
click at [842, 127] on div at bounding box center [715, 113] width 285 height 42
click at [838, 121] on icon at bounding box center [830, 113] width 16 height 16
click at [657, 123] on img at bounding box center [654, 112] width 35 height 35
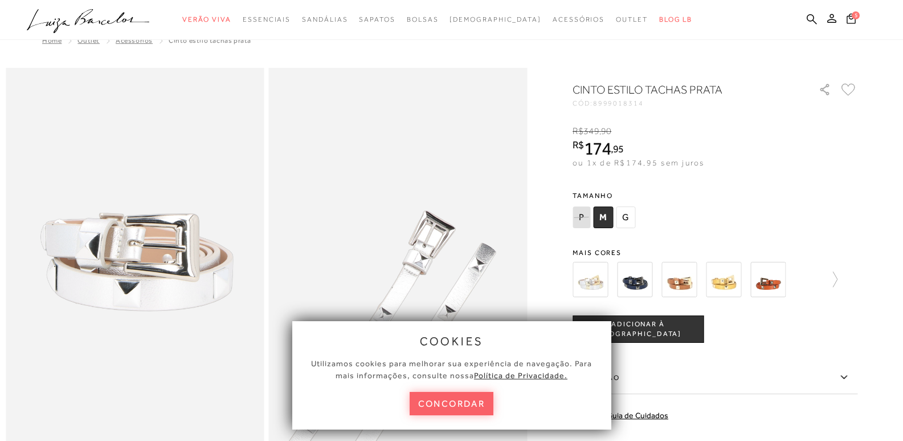
scroll to position [171, 0]
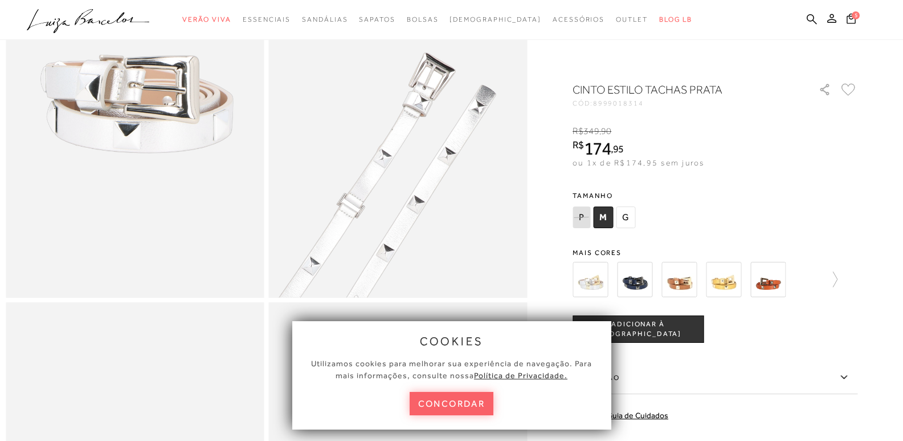
click at [609, 217] on span "M" at bounding box center [603, 217] width 20 height 22
click at [652, 331] on span "ADICIONAR À [GEOGRAPHIC_DATA]" at bounding box center [638, 329] width 130 height 20
click at [836, 276] on icon at bounding box center [830, 279] width 16 height 16
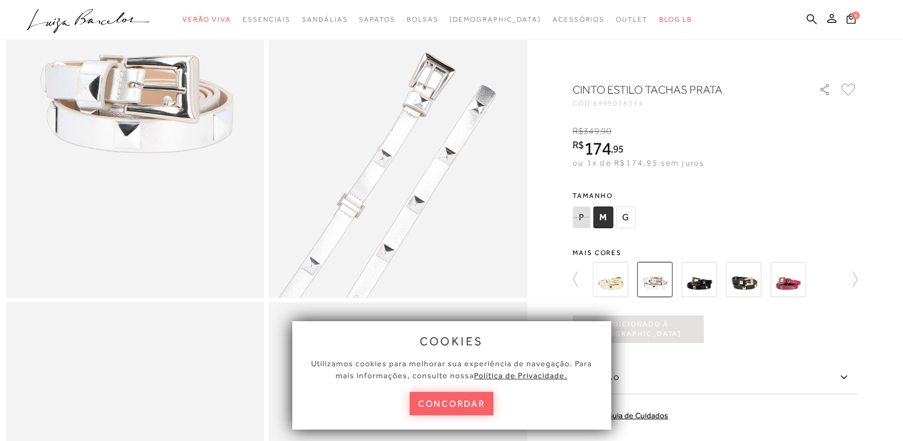
click at [714, 283] on img at bounding box center [699, 279] width 35 height 35
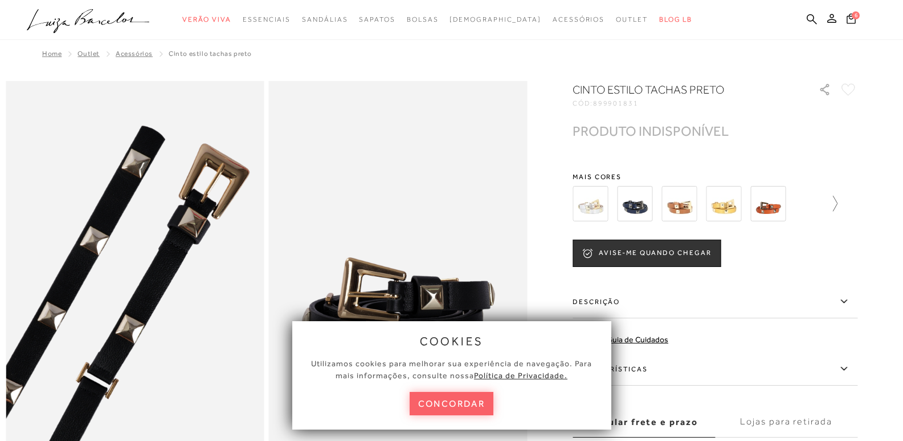
click at [838, 199] on icon at bounding box center [830, 203] width 16 height 16
click at [741, 210] on img at bounding box center [743, 203] width 35 height 35
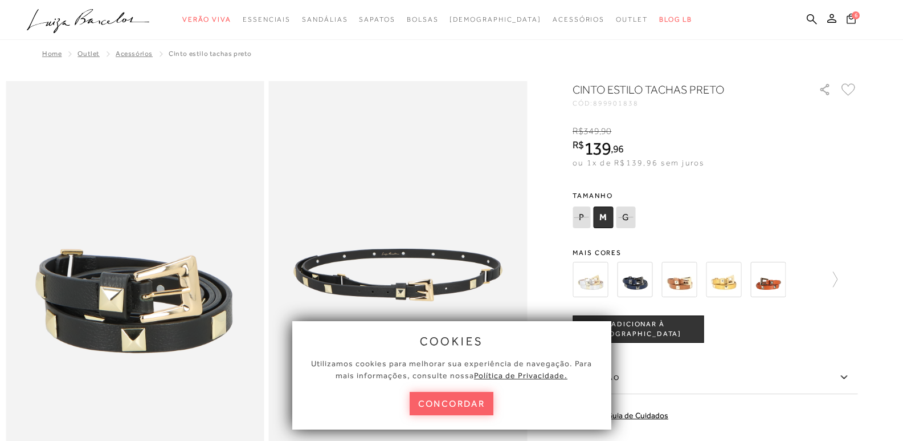
click at [855, 13] on span "6" at bounding box center [856, 15] width 8 height 8
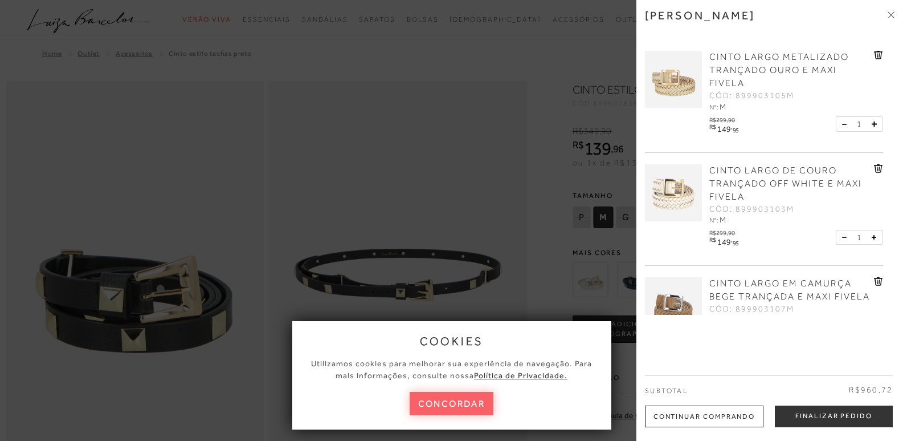
click at [877, 168] on icon at bounding box center [878, 168] width 9 height 9
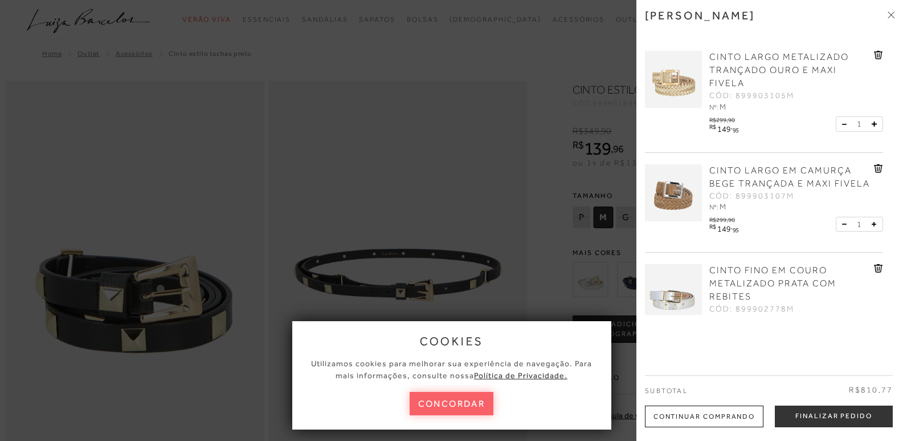
click at [554, 124] on div at bounding box center [451, 220] width 903 height 441
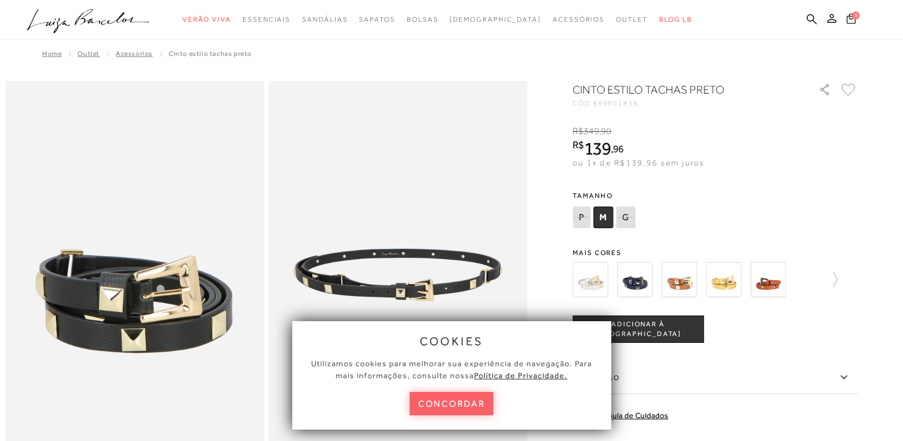
click at [851, 16] on icon at bounding box center [851, 18] width 9 height 10
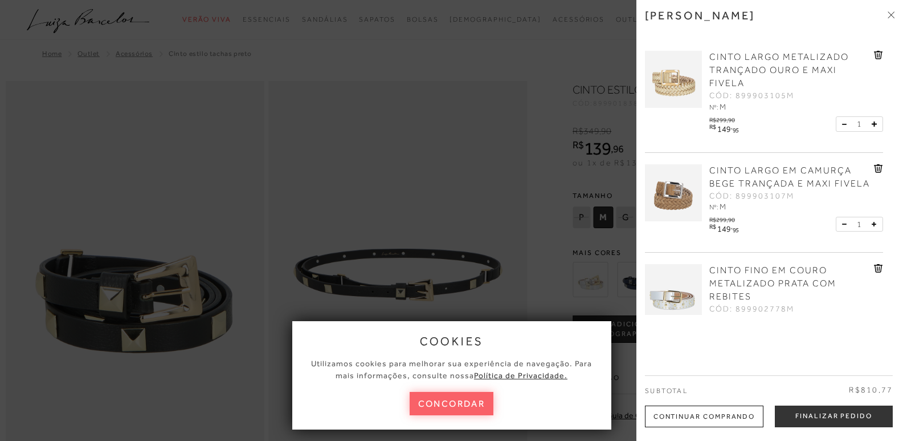
click at [877, 54] on icon at bounding box center [877, 55] width 1 height 5
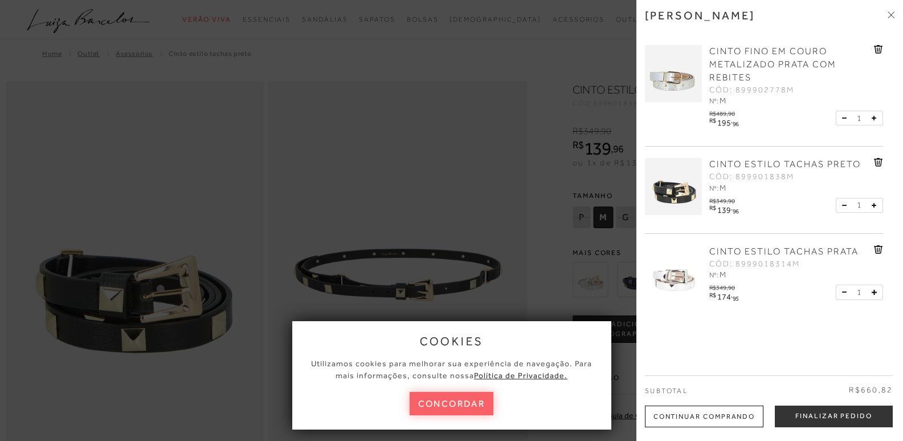
scroll to position [124, 0]
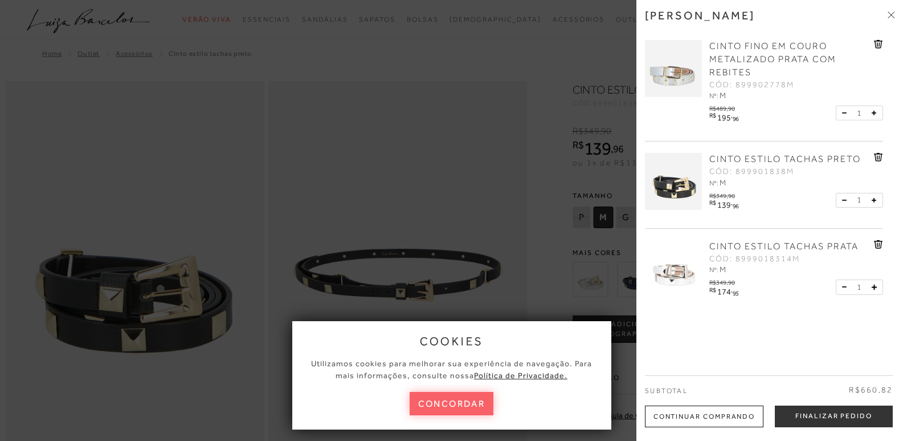
click at [877, 242] on icon at bounding box center [877, 244] width 1 height 5
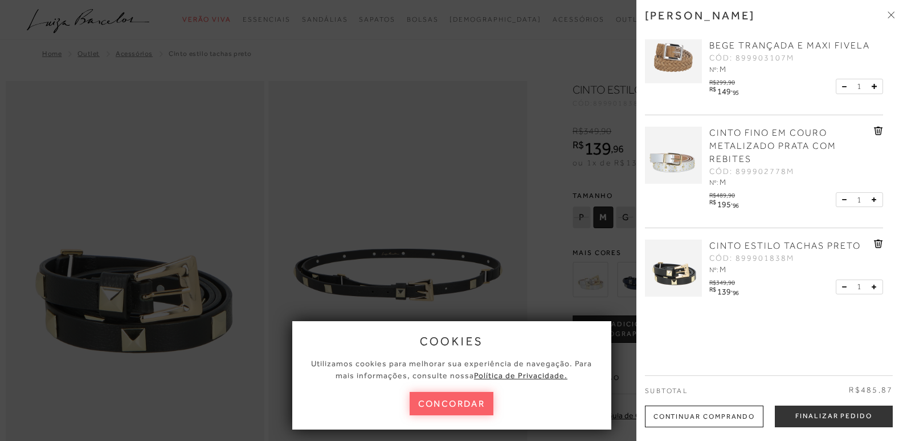
scroll to position [38, 0]
click at [813, 417] on button "Finalizar Pedido" at bounding box center [834, 416] width 118 height 22
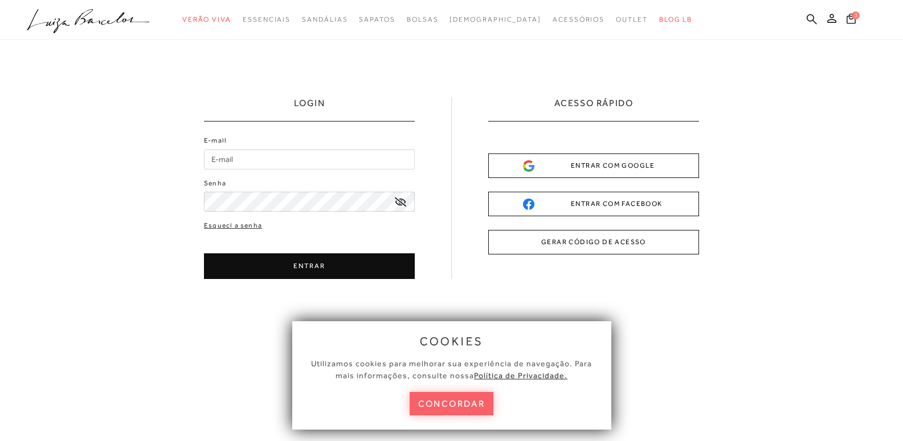
drag, startPoint x: 0, startPoint y: 0, endPoint x: 241, endPoint y: 159, distance: 288.3
click at [241, 159] on input "E-mail" at bounding box center [309, 159] width 211 height 20
type input "[EMAIL_ADDRESS][DOMAIN_NAME]"
click at [404, 205] on icon at bounding box center [400, 201] width 11 height 9
click at [404, 203] on icon at bounding box center [400, 202] width 11 height 10
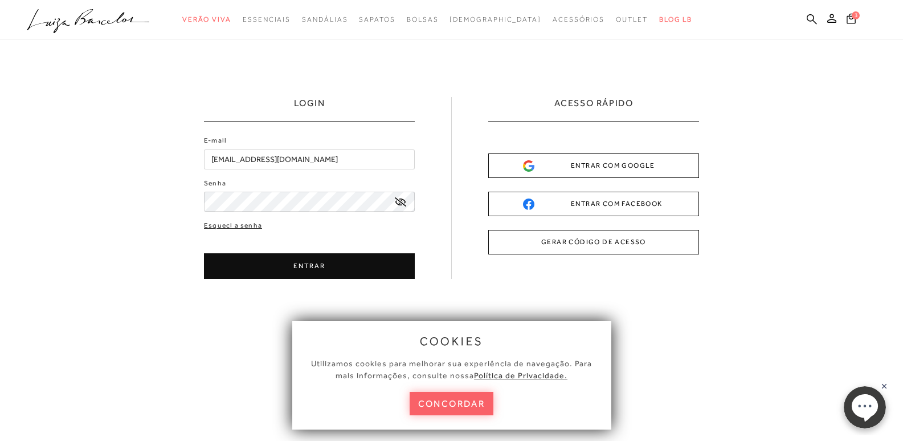
click at [331, 262] on button "ENTRAR" at bounding box center [309, 266] width 211 height 26
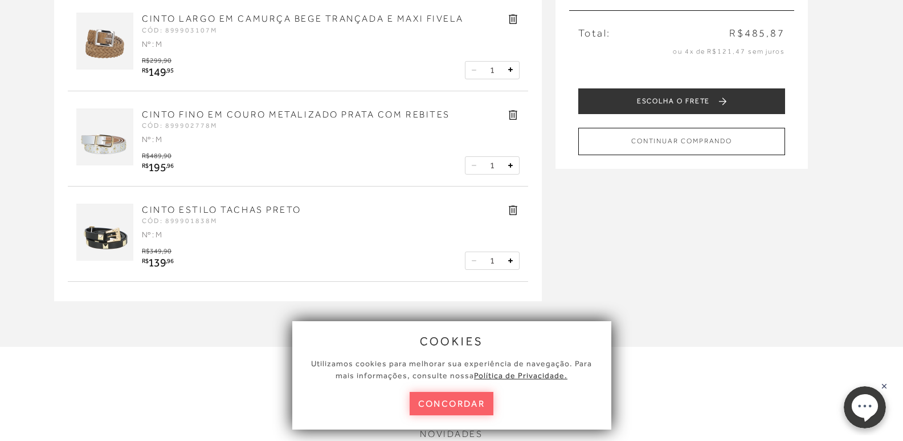
scroll to position [57, 0]
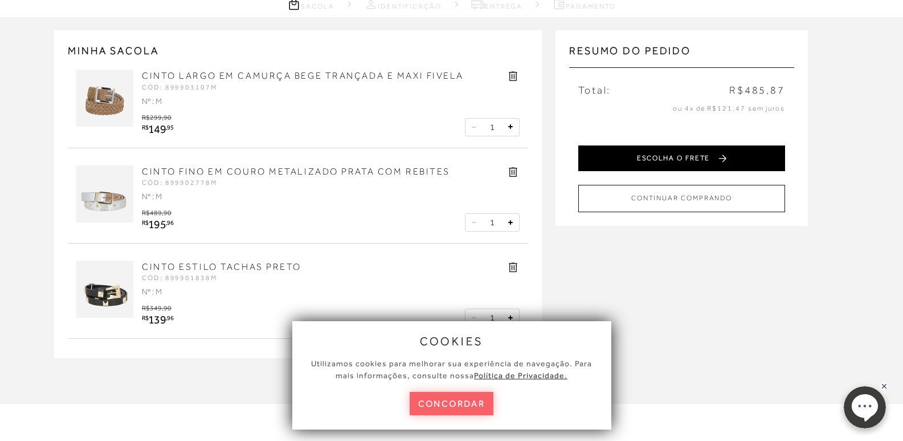
click at [665, 159] on button "ESCOLHA O FRETE" at bounding box center [681, 158] width 207 height 26
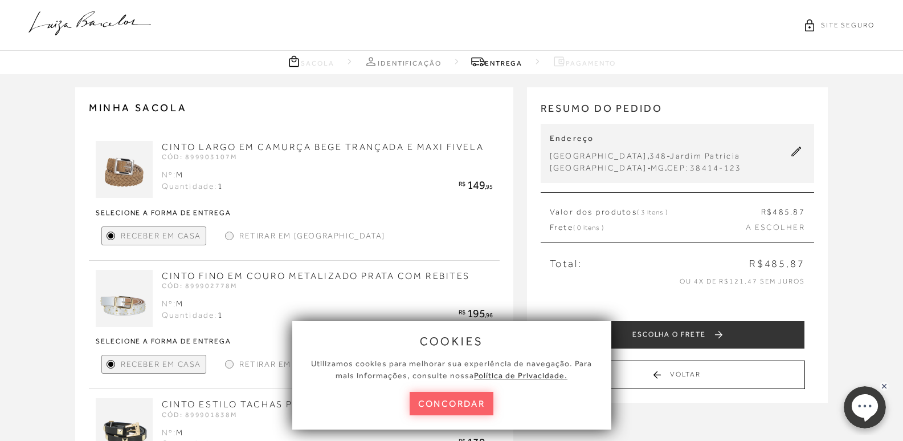
scroll to position [57, 0]
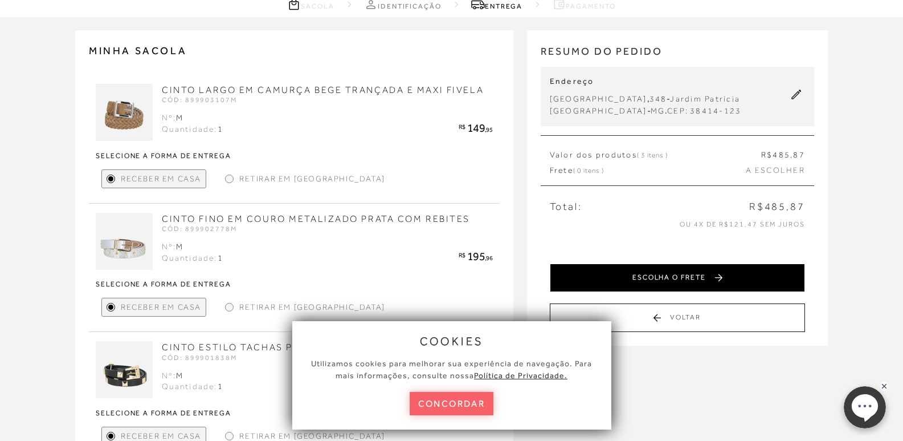
click at [695, 275] on button "ESCOLHA O FRETE" at bounding box center [677, 277] width 255 height 28
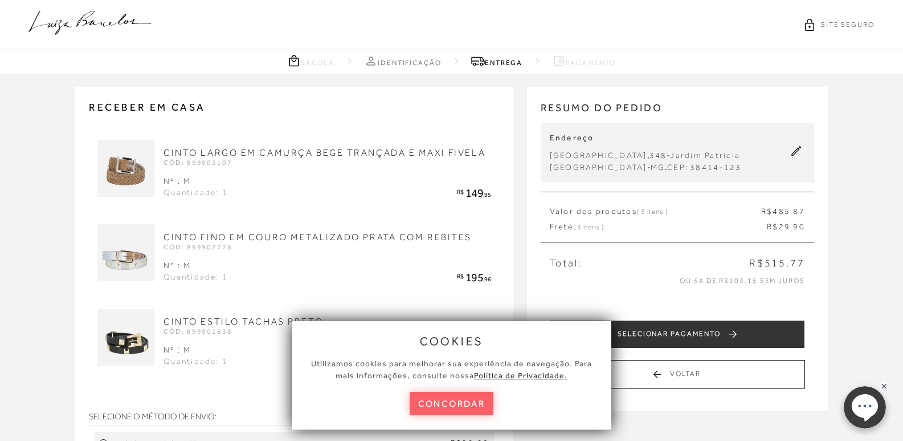
scroll to position [0, 0]
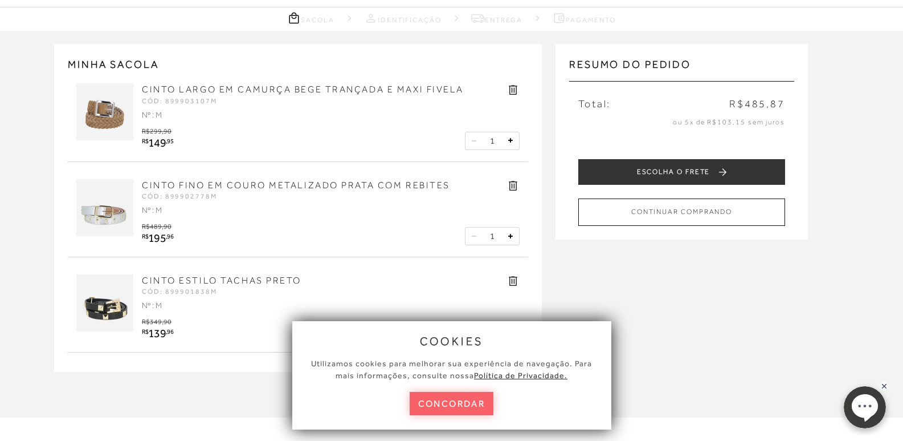
scroll to position [114, 0]
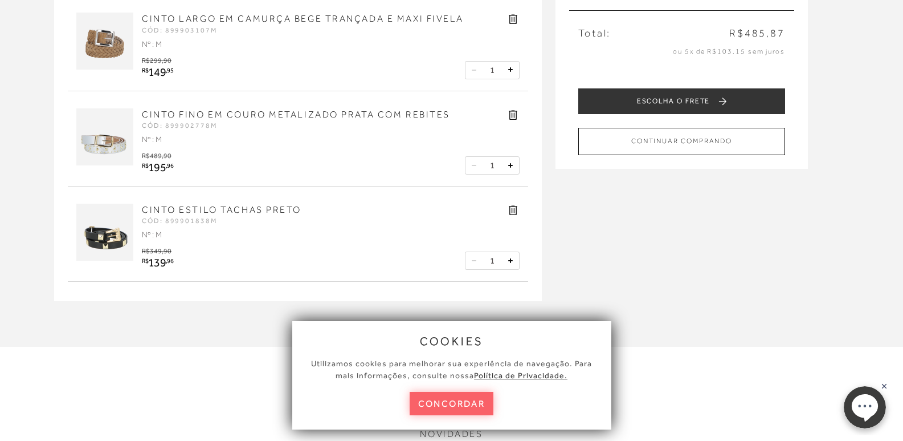
click at [514, 20] on icon at bounding box center [513, 19] width 13 height 13
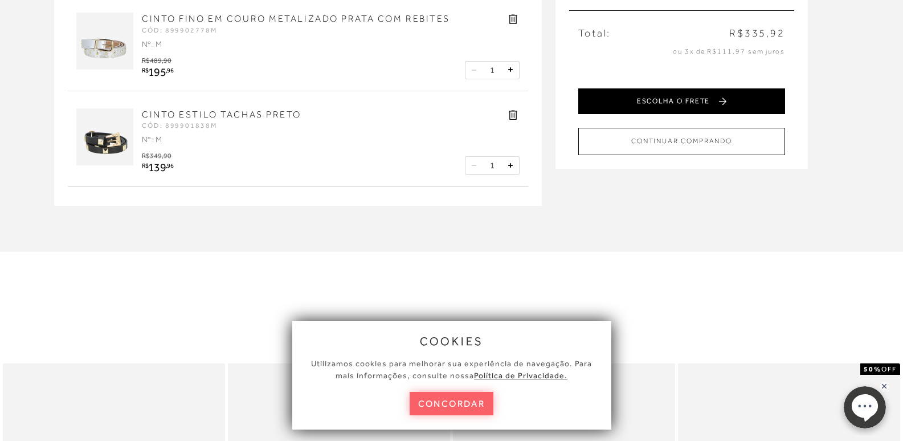
click at [653, 100] on button "ESCOLHA O FRETE" at bounding box center [681, 101] width 207 height 26
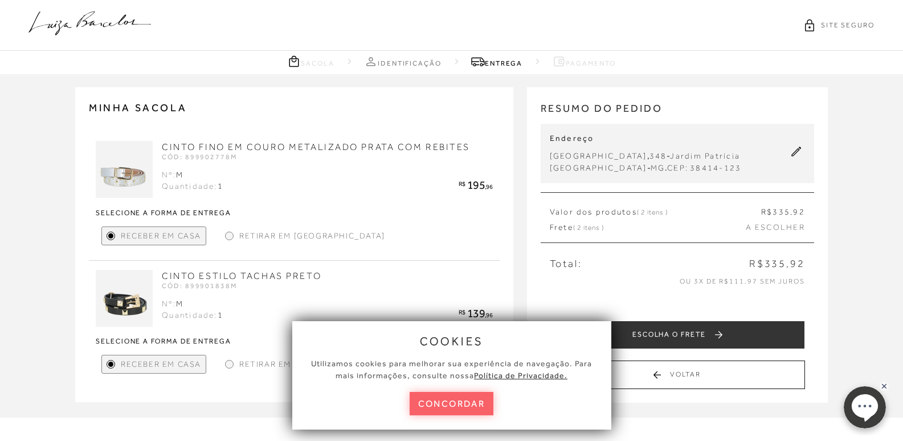
scroll to position [114, 0]
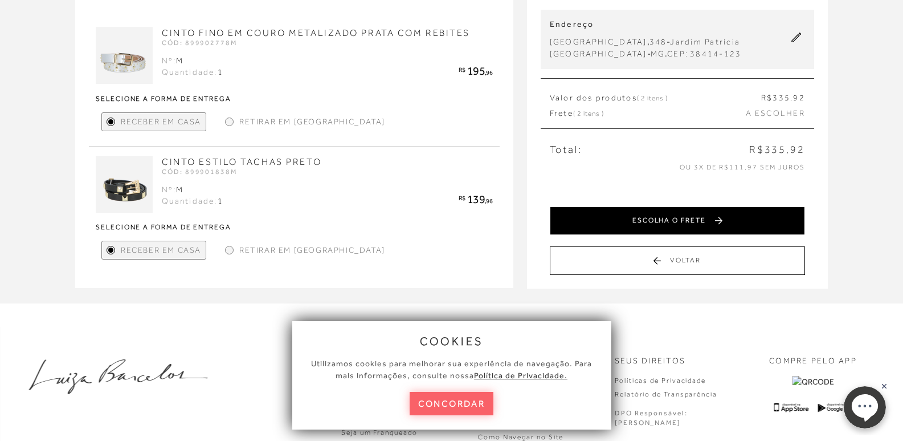
click at [644, 219] on button "ESCOLHA O FRETE" at bounding box center [677, 220] width 255 height 28
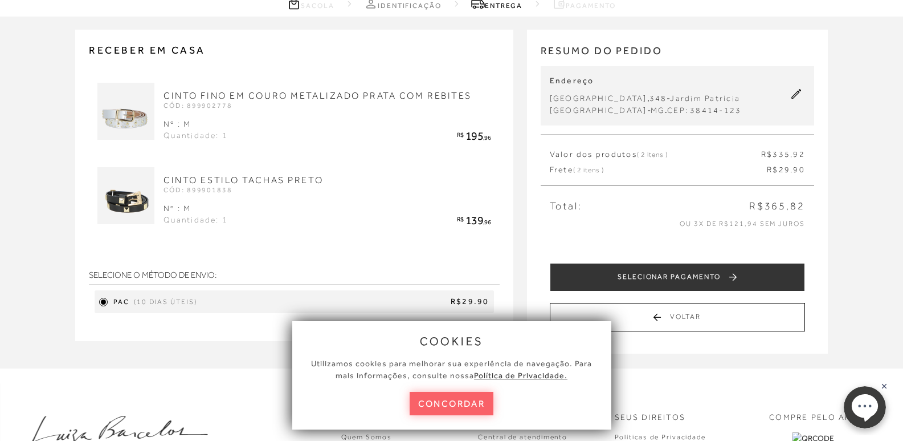
scroll to position [57, 0]
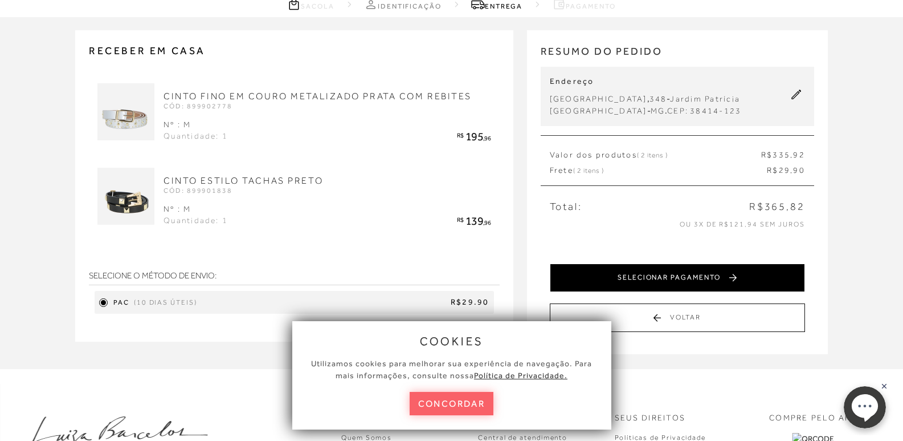
click at [689, 279] on button "SELECIONAR PAGAMENTO" at bounding box center [677, 277] width 255 height 28
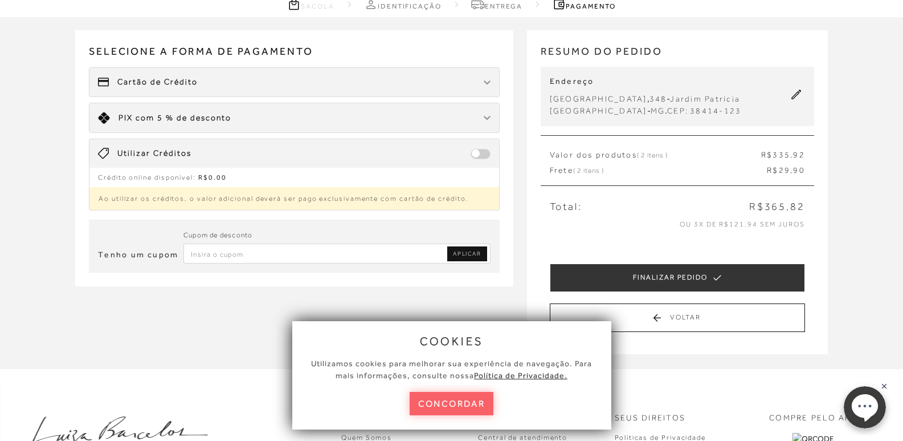
click at [484, 79] on div at bounding box center [487, 81] width 7 height 11
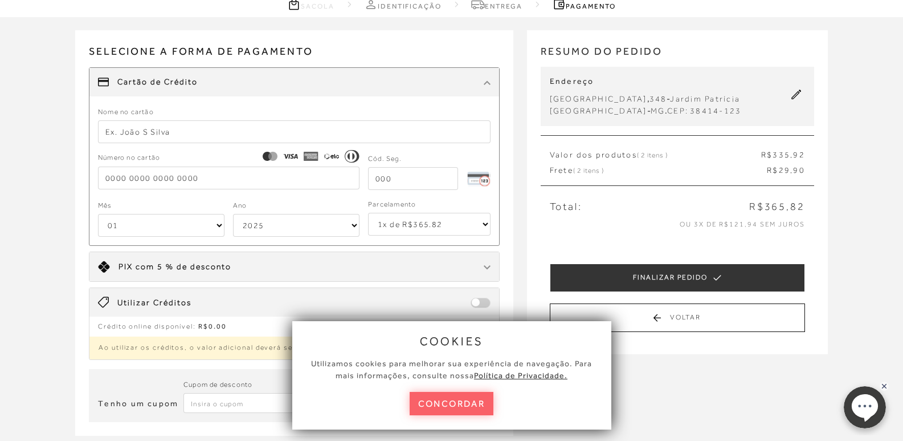
click at [489, 83] on img at bounding box center [487, 82] width 7 height 5
click at [108, 130] on input "text" at bounding box center [294, 131] width 393 height 23
type input "r"
type input "RADNES HELENA GARCIA ARA"
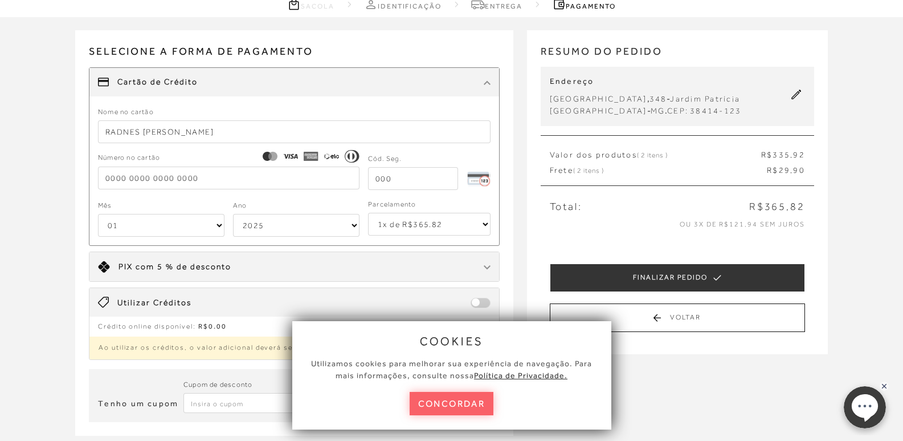
click at [111, 181] on input "tel" at bounding box center [229, 177] width 262 height 23
type input "5307 8030 3862 2466"
click at [218, 223] on select "01 02 03 04 05 06 07 08 09 10 11 12" at bounding box center [161, 225] width 127 height 23
select select "02"
click at [98, 214] on select "01 02 03 04 05 06 07 08 09 10 11 12" at bounding box center [161, 225] width 127 height 23
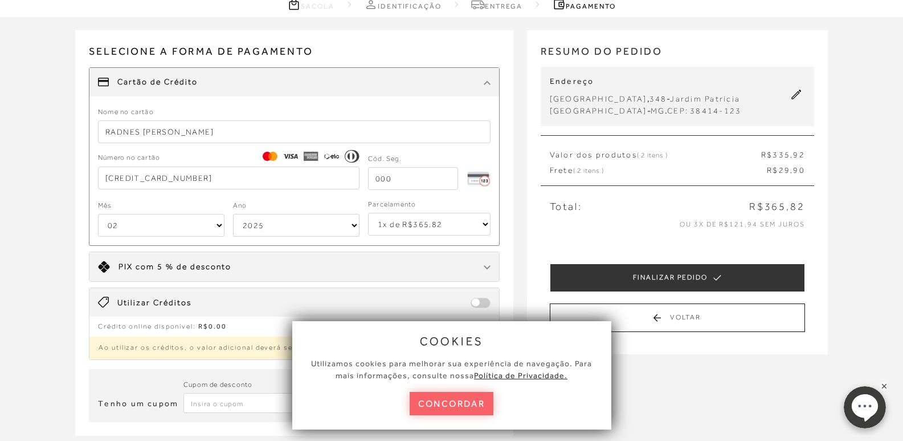
click at [356, 225] on select "2025 2026 2027 2028 2029 2030 2031 2032 2033 2034 2035 2036 2037 2038 2039 2040…" at bounding box center [296, 225] width 127 height 23
select select "2030"
click at [233, 214] on select "2025 2026 2027 2028 2029 2030 2031 2032 2033 2034 2035 2036 2037 2038 2039 2040…" at bounding box center [296, 225] width 127 height 23
click at [482, 222] on select "1x de R$365.82 2x de R$182.91 sem juros 3x de R$121.94 sem juros 4x de R$91.46 …" at bounding box center [429, 224] width 123 height 23
select select "6"
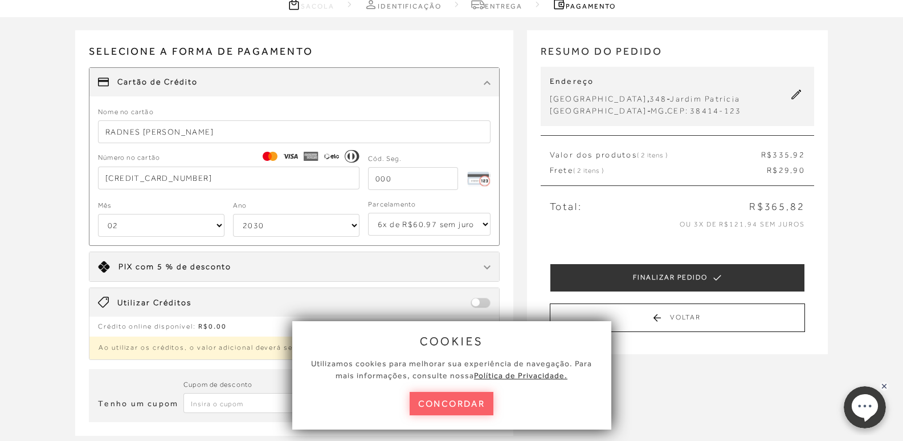
click at [368, 213] on select "1x de R$365.82 2x de R$182.91 sem juros 3x de R$121.94 sem juros 4x de R$91.46 …" at bounding box center [429, 224] width 123 height 23
click at [383, 178] on input "tel" at bounding box center [413, 178] width 90 height 23
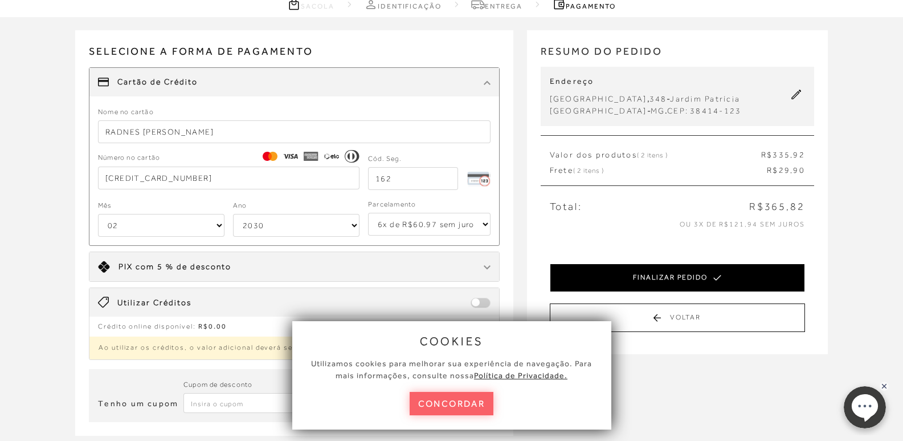
type input "162"
click at [691, 274] on button "FINALIZAR PEDIDO" at bounding box center [677, 277] width 255 height 28
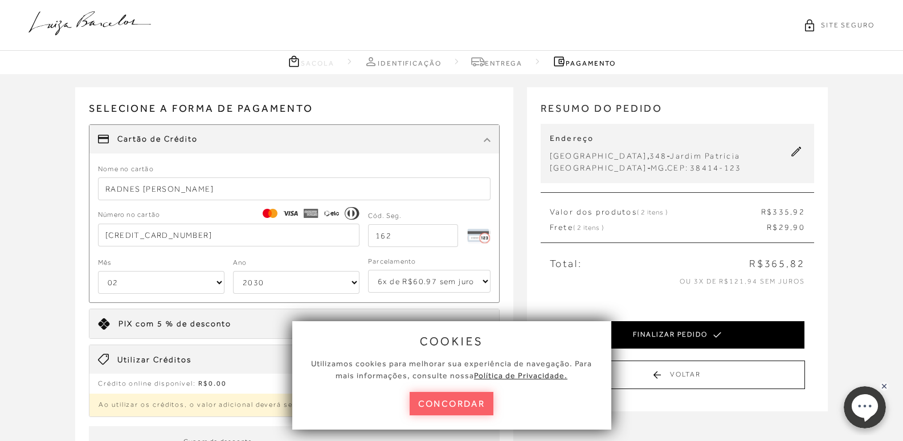
select select "02"
select select "2030"
select select "6"
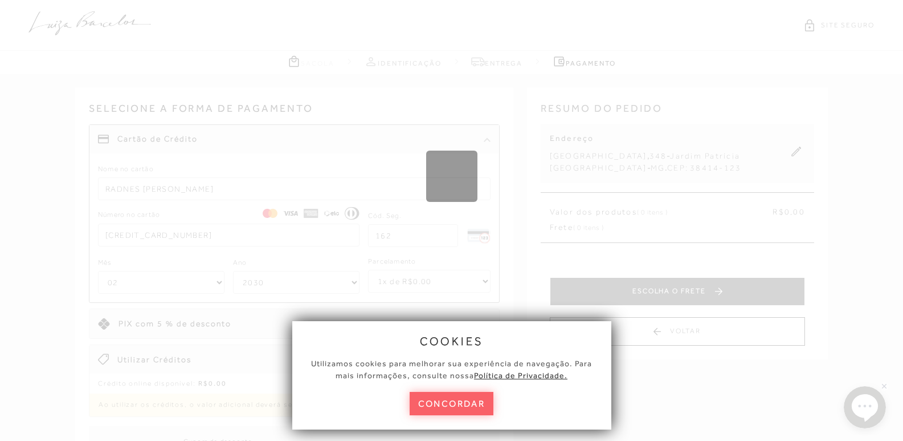
select select "1"
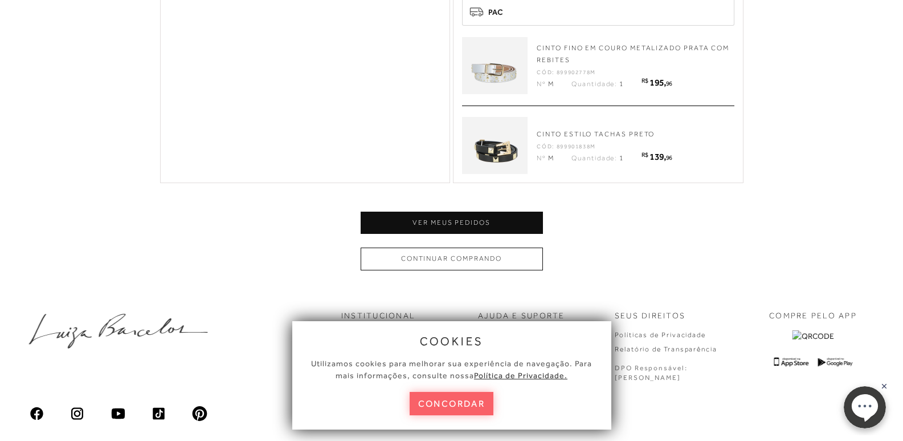
scroll to position [569, 0]
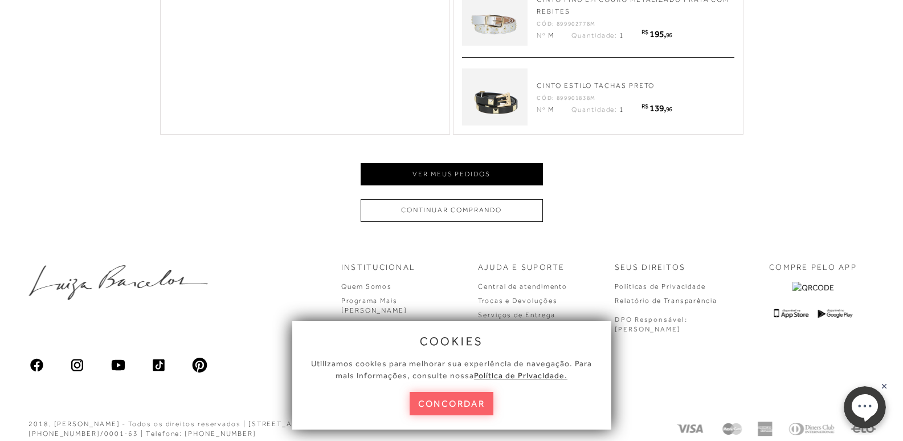
click at [459, 163] on button "Ver meus pedidos" at bounding box center [452, 174] width 182 height 22
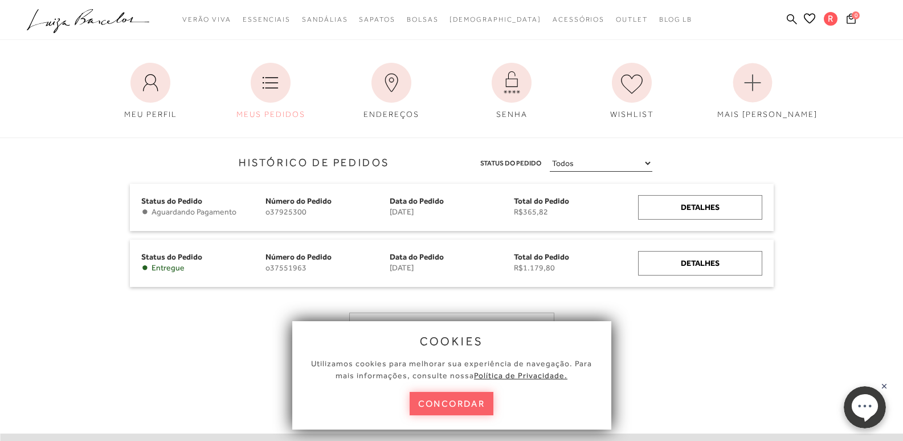
scroll to position [114, 0]
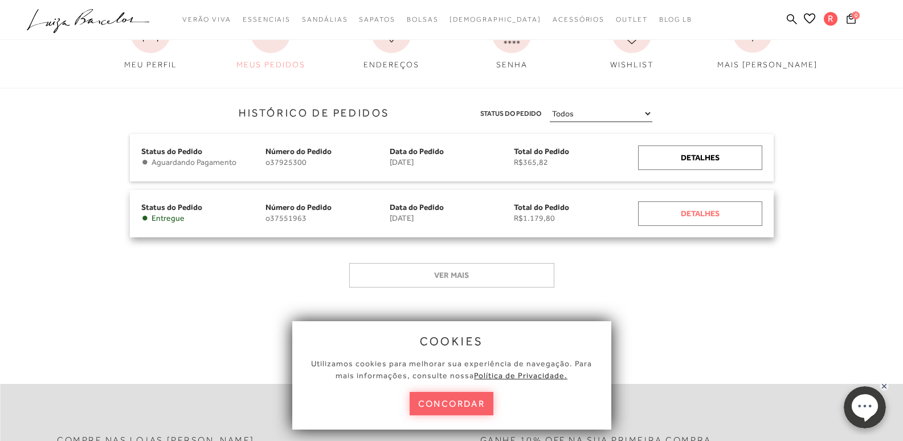
click at [675, 209] on div "Detalhes" at bounding box center [700, 213] width 124 height 25
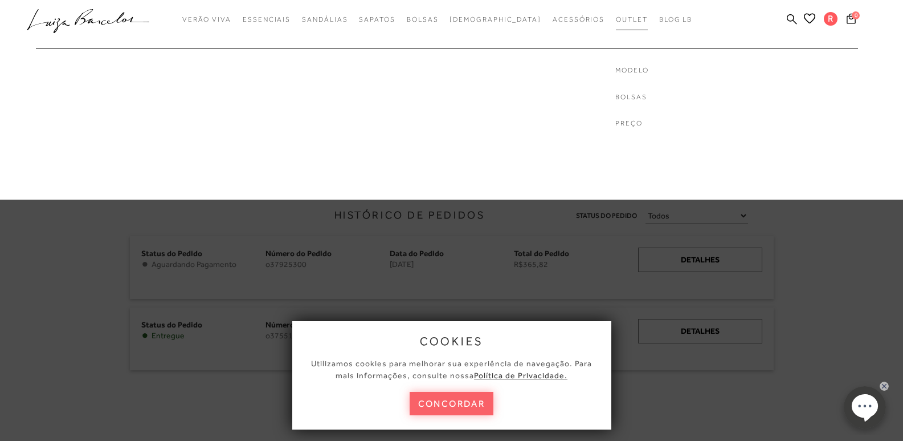
click at [616, 17] on span "Outlet" at bounding box center [632, 19] width 32 height 8
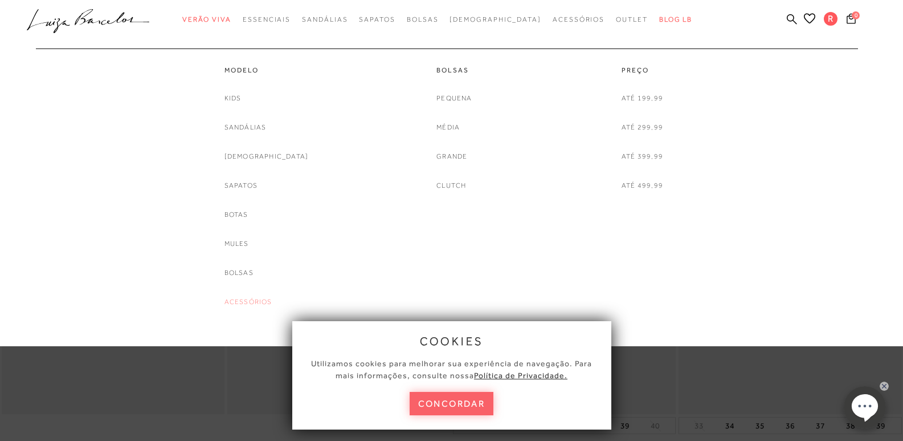
click at [268, 302] on link "Acessórios" at bounding box center [249, 302] width 48 height 12
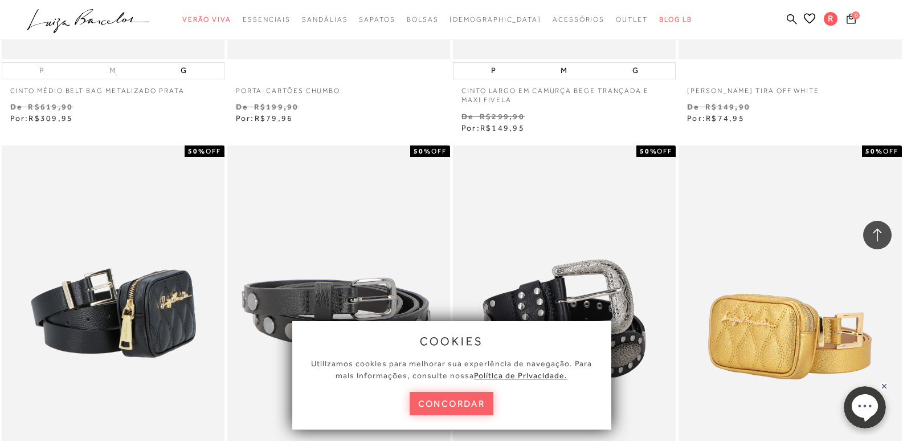
scroll to position [1824, 0]
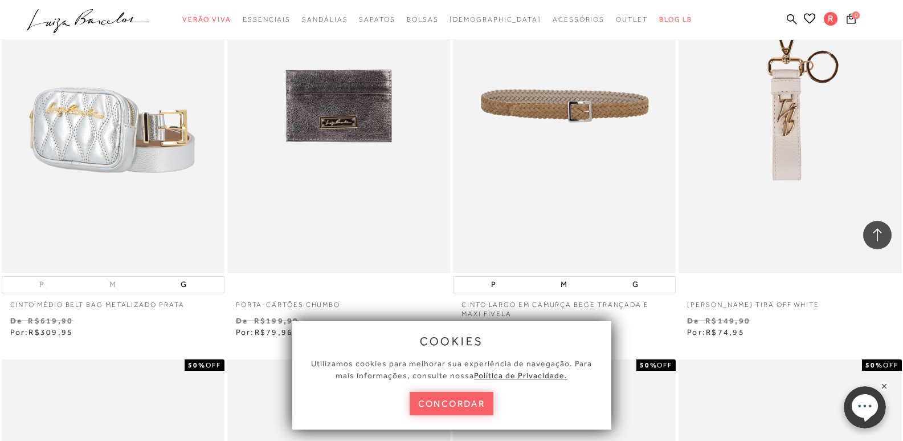
click at [541, 75] on img at bounding box center [565, 105] width 222 height 335
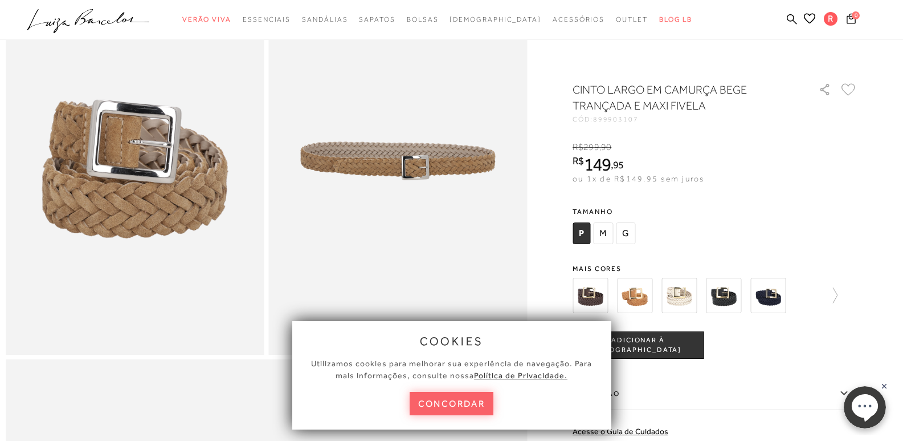
click at [687, 296] on img at bounding box center [679, 295] width 35 height 35
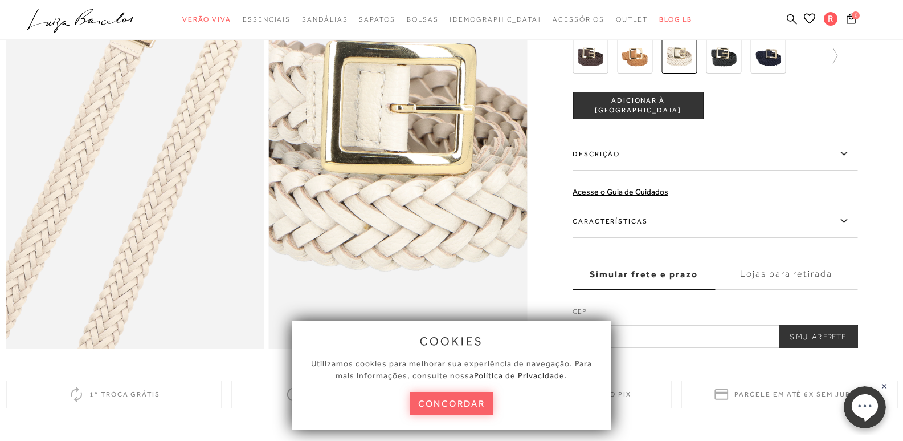
scroll to position [456, 0]
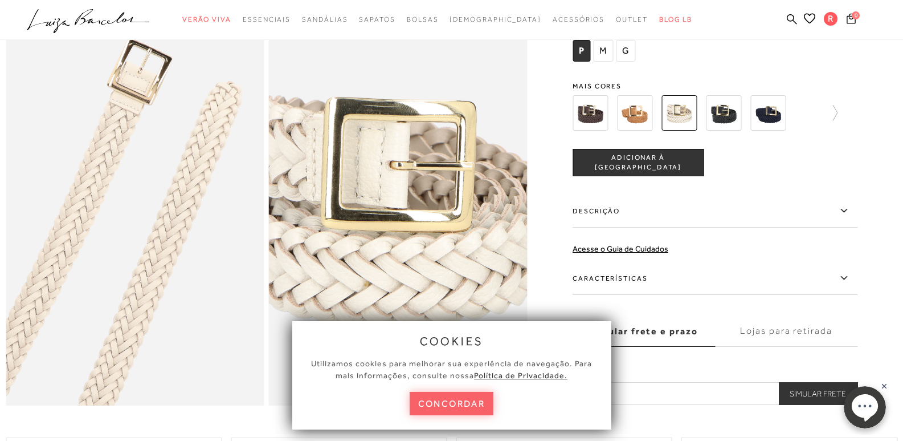
click at [726, 123] on img at bounding box center [723, 112] width 35 height 35
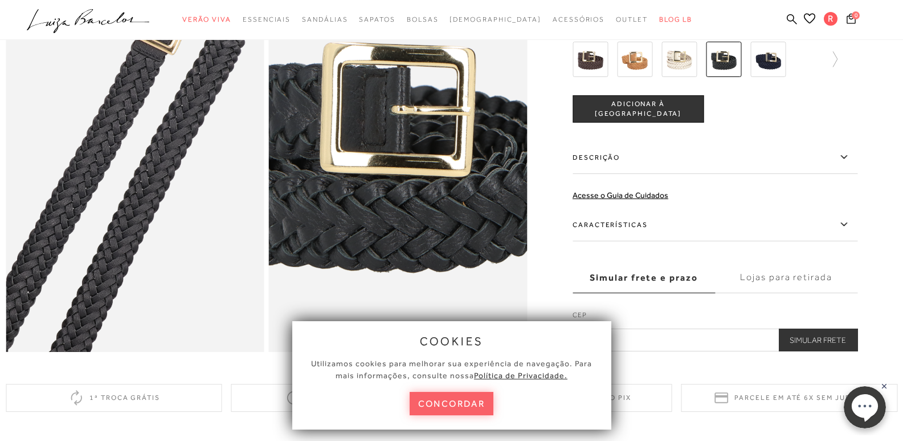
scroll to position [513, 0]
